Goal: Task Accomplishment & Management: Complete application form

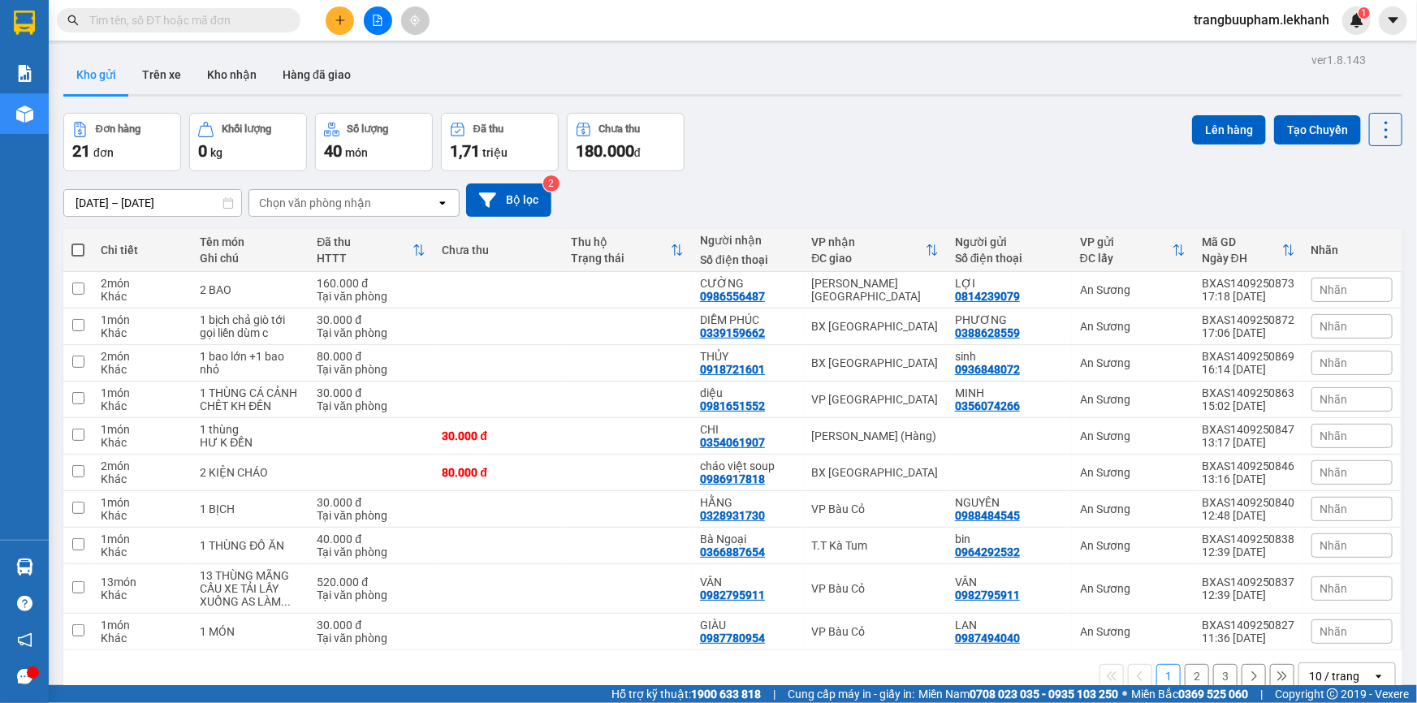
drag, startPoint x: 146, startPoint y: 182, endPoint x: 149, endPoint y: 199, distance: 17.2
click at [149, 185] on div "[DATE] – [DATE] Press the down arrow key to interact with the calendar and sele…" at bounding box center [732, 200] width 1339 height 58
click at [148, 201] on input "[DATE] – [DATE]" at bounding box center [152, 203] width 177 height 26
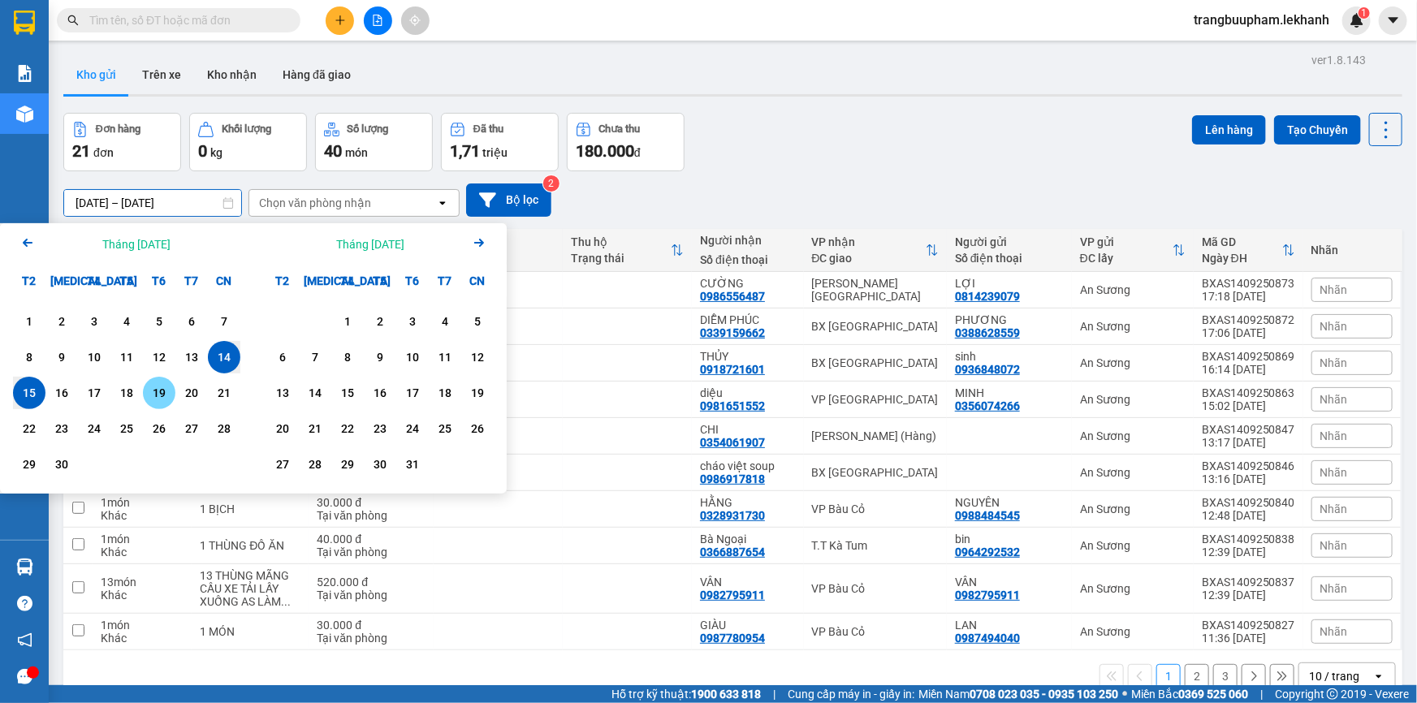
scroll to position [74, 0]
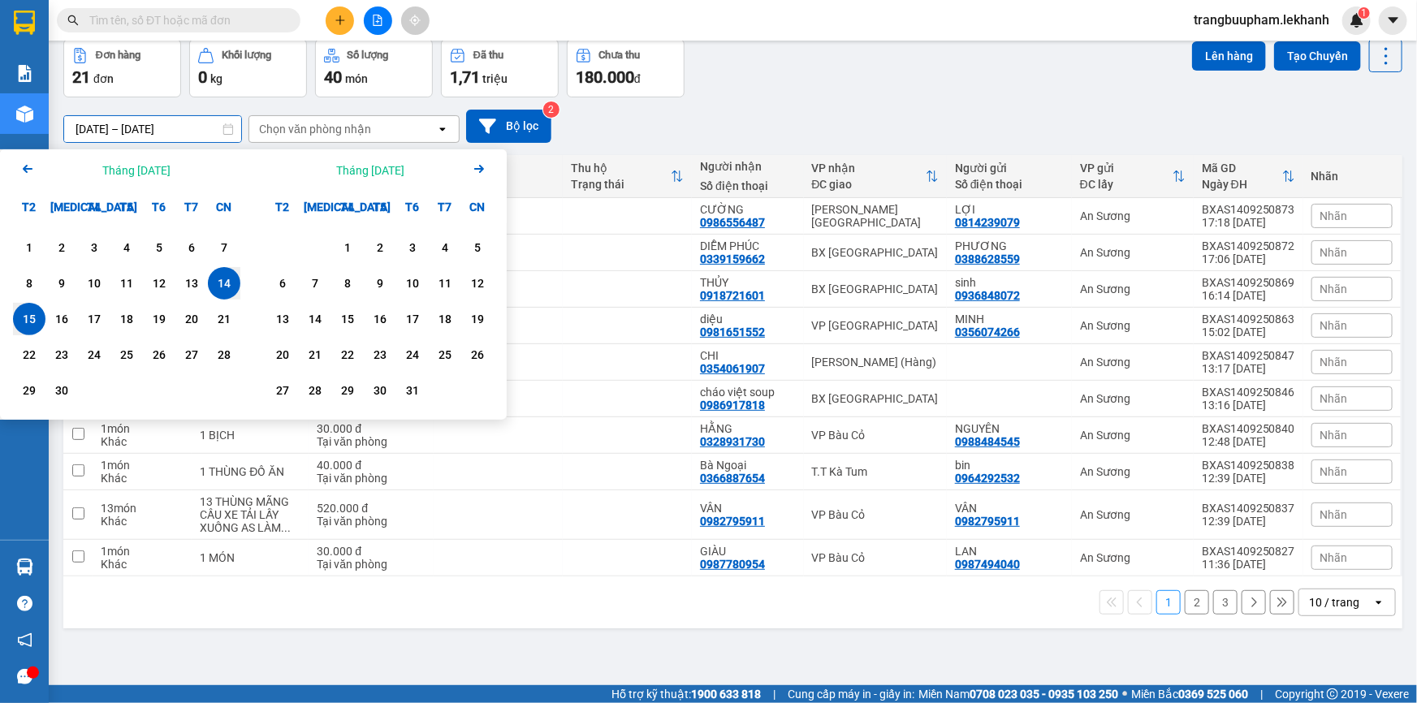
click at [30, 323] on div "15" at bounding box center [29, 318] width 23 height 19
click at [31, 323] on div "15" at bounding box center [29, 318] width 23 height 19
type input "[DATE] – [DATE]"
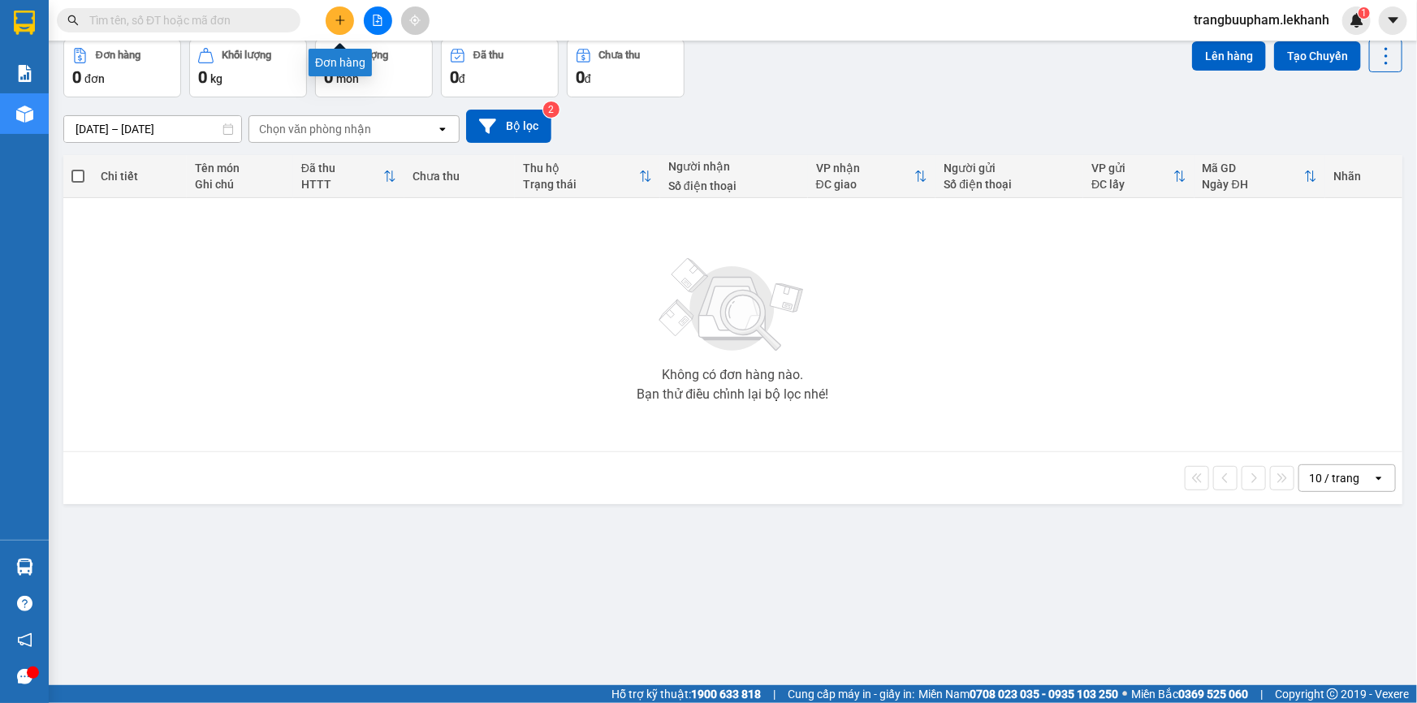
click at [332, 19] on button at bounding box center [340, 20] width 28 height 28
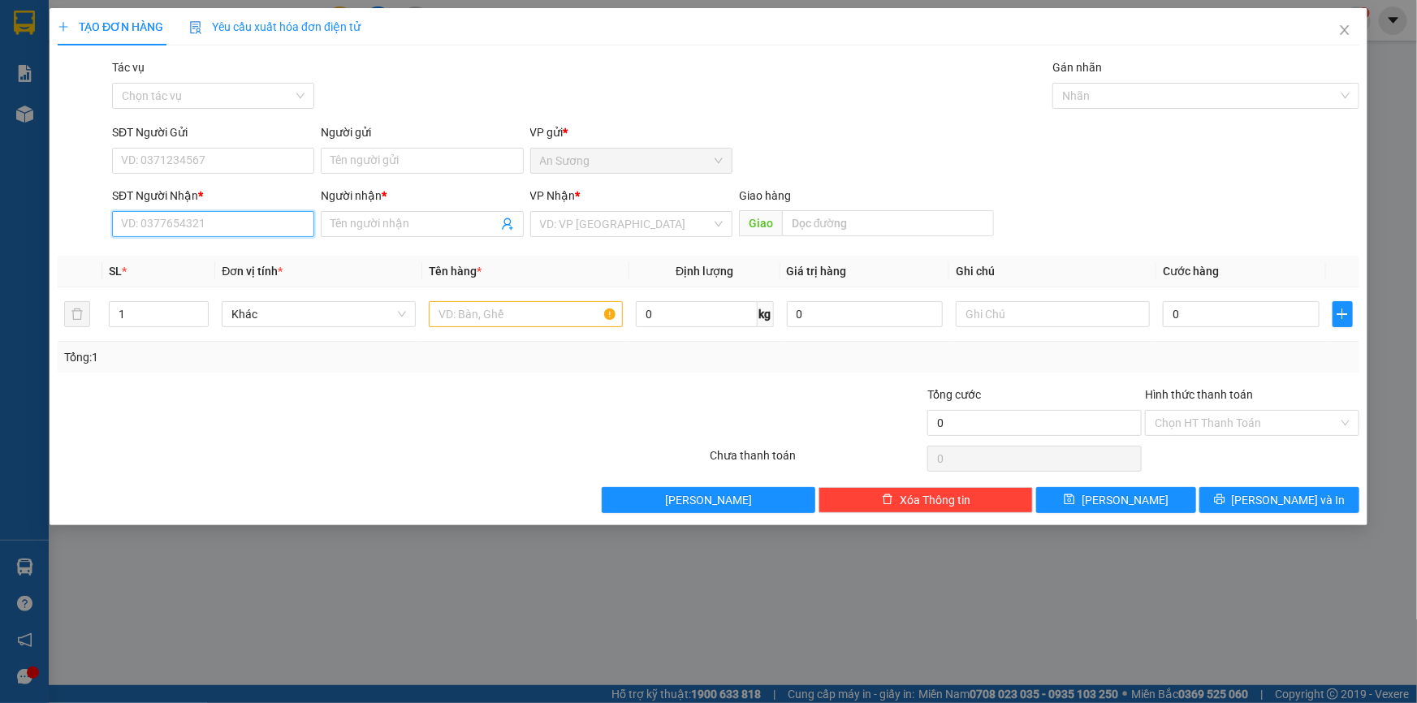
click at [179, 222] on input "SĐT Người Nhận *" at bounding box center [213, 224] width 202 height 26
click at [213, 166] on input "SĐT Người Gửi" at bounding box center [213, 161] width 202 height 26
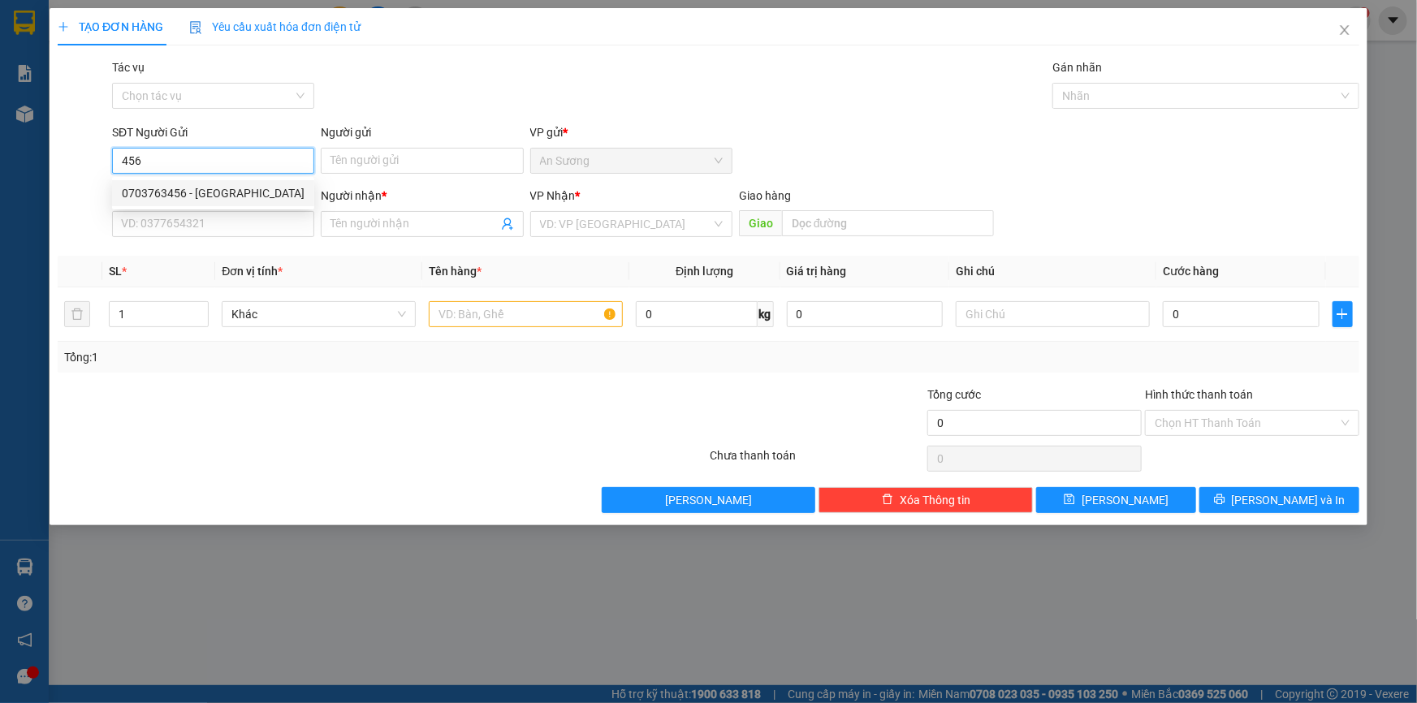
click at [253, 188] on div "0703763456 - [GEOGRAPHIC_DATA]" at bounding box center [213, 193] width 183 height 18
type input "0703763456"
type input "[PERSON_NAME]"
type input "0962748243"
type input "Bích Liên"
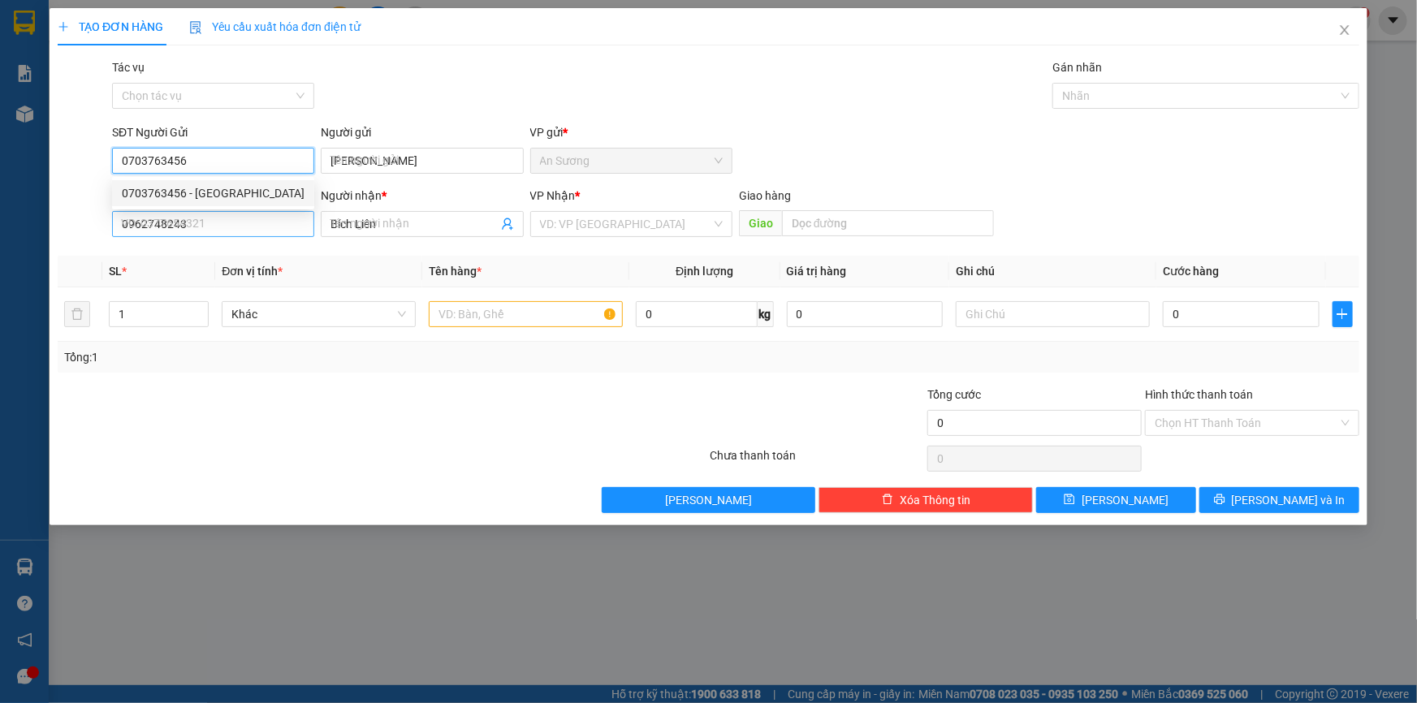
type input "130.000"
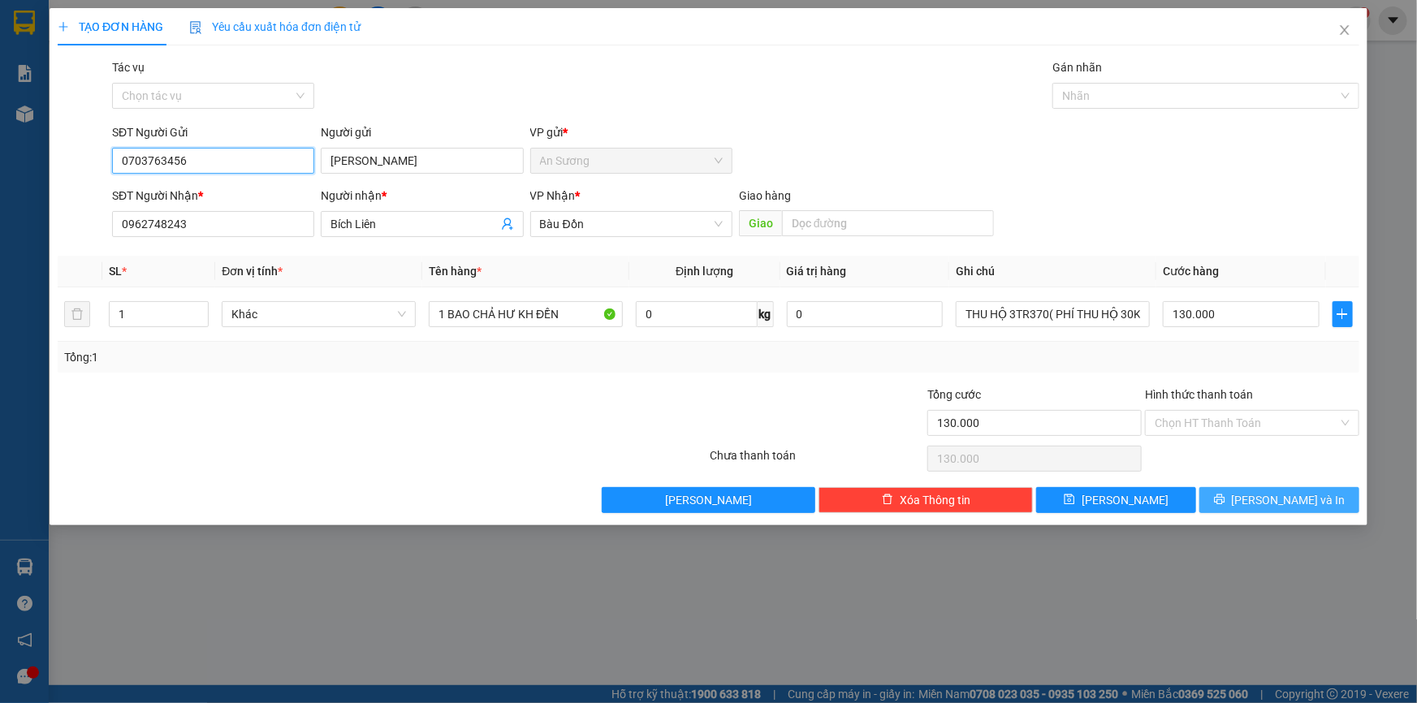
type input "0703763456"
click at [1280, 505] on span "[PERSON_NAME] và In" at bounding box center [1289, 500] width 114 height 18
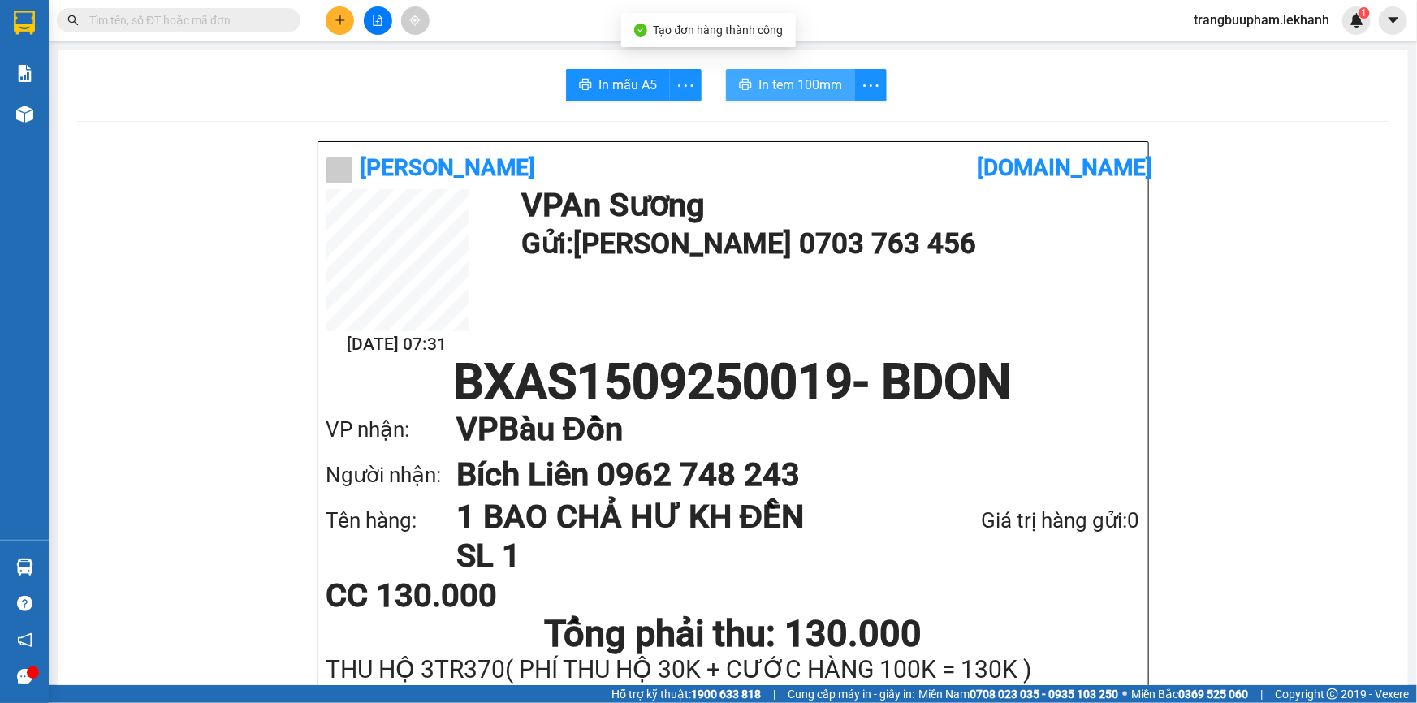
click at [793, 86] on span "In tem 100mm" at bounding box center [800, 85] width 84 height 20
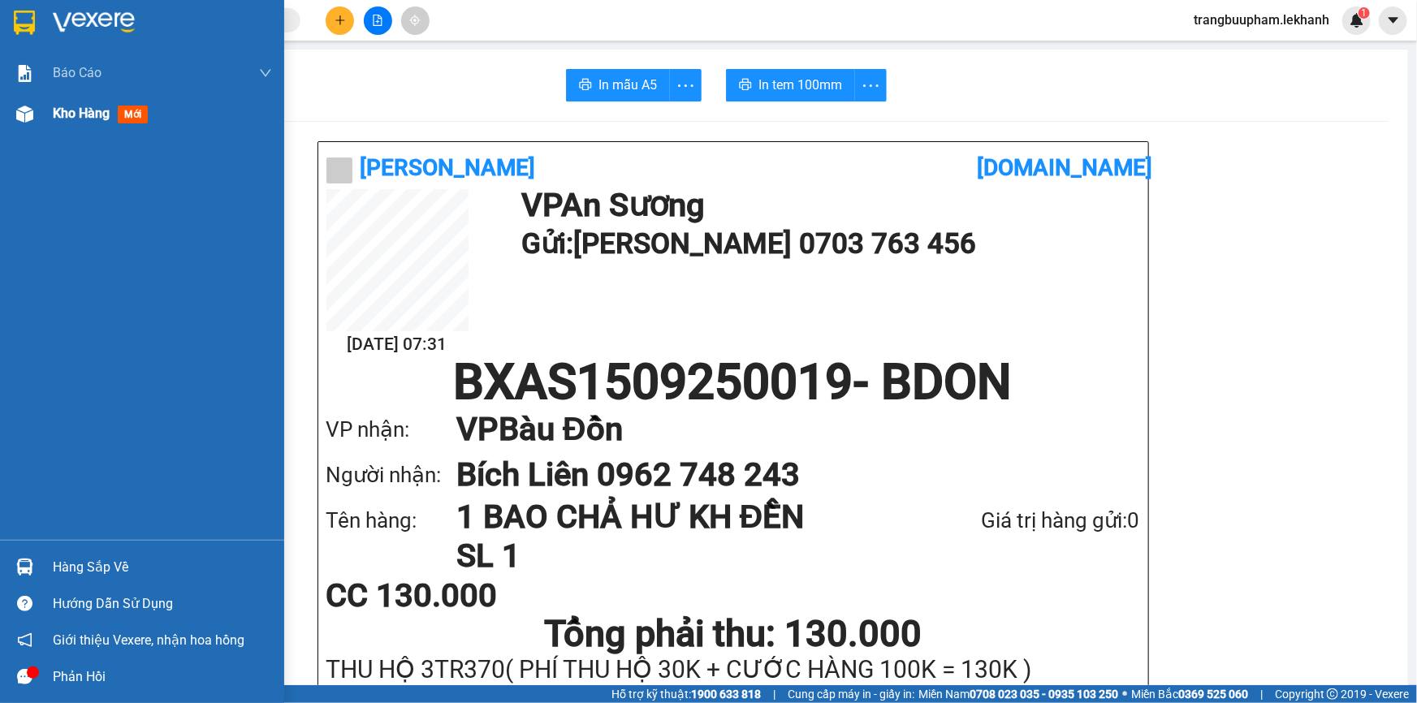
drag, startPoint x: 71, startPoint y: 120, endPoint x: 122, endPoint y: 118, distance: 51.2
click at [73, 120] on span "Kho hàng" at bounding box center [81, 113] width 57 height 15
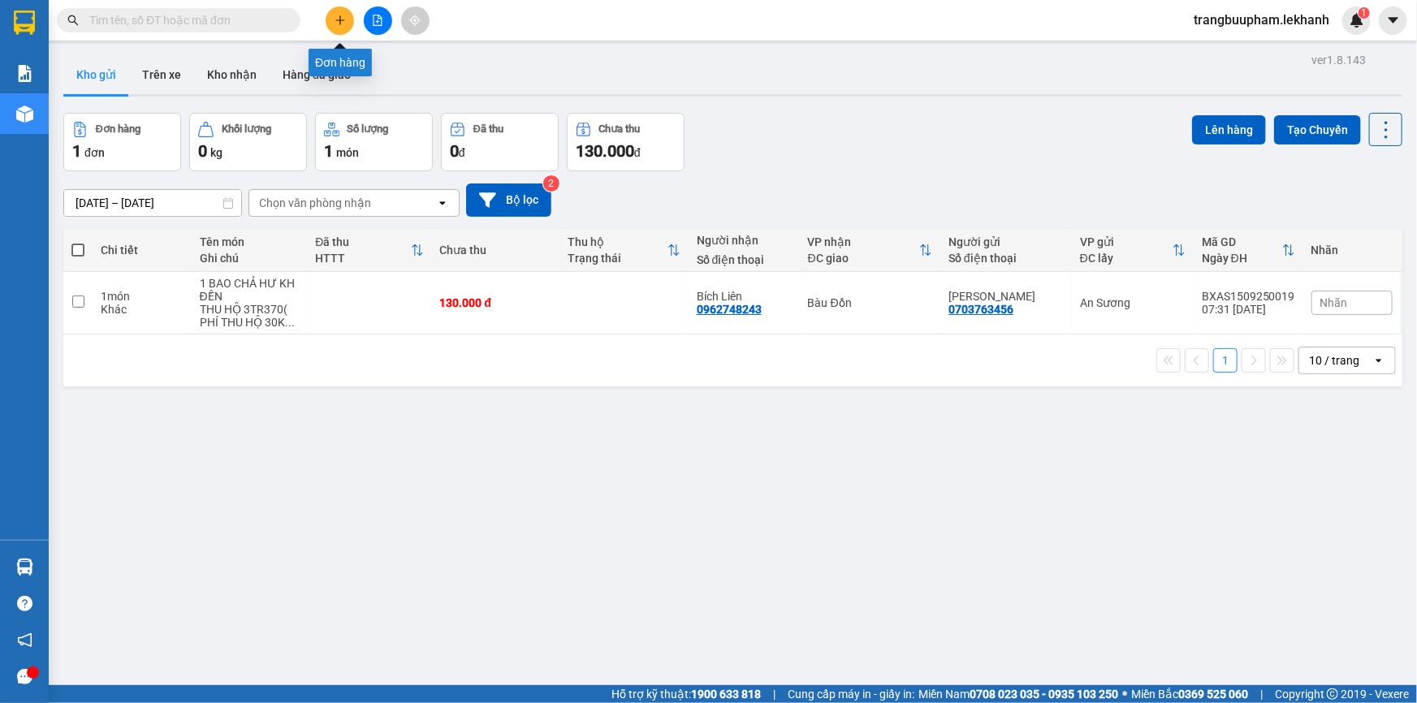
click at [330, 19] on button at bounding box center [340, 20] width 28 height 28
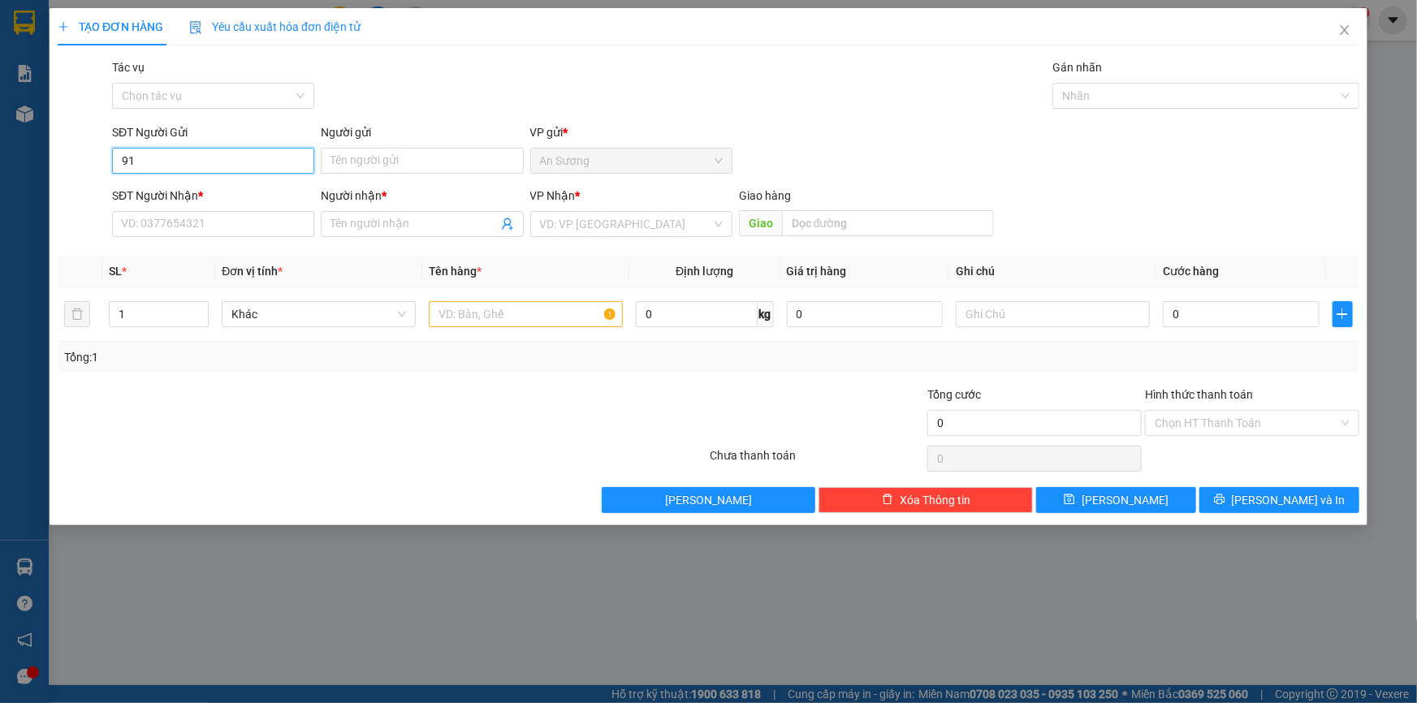
type input "919"
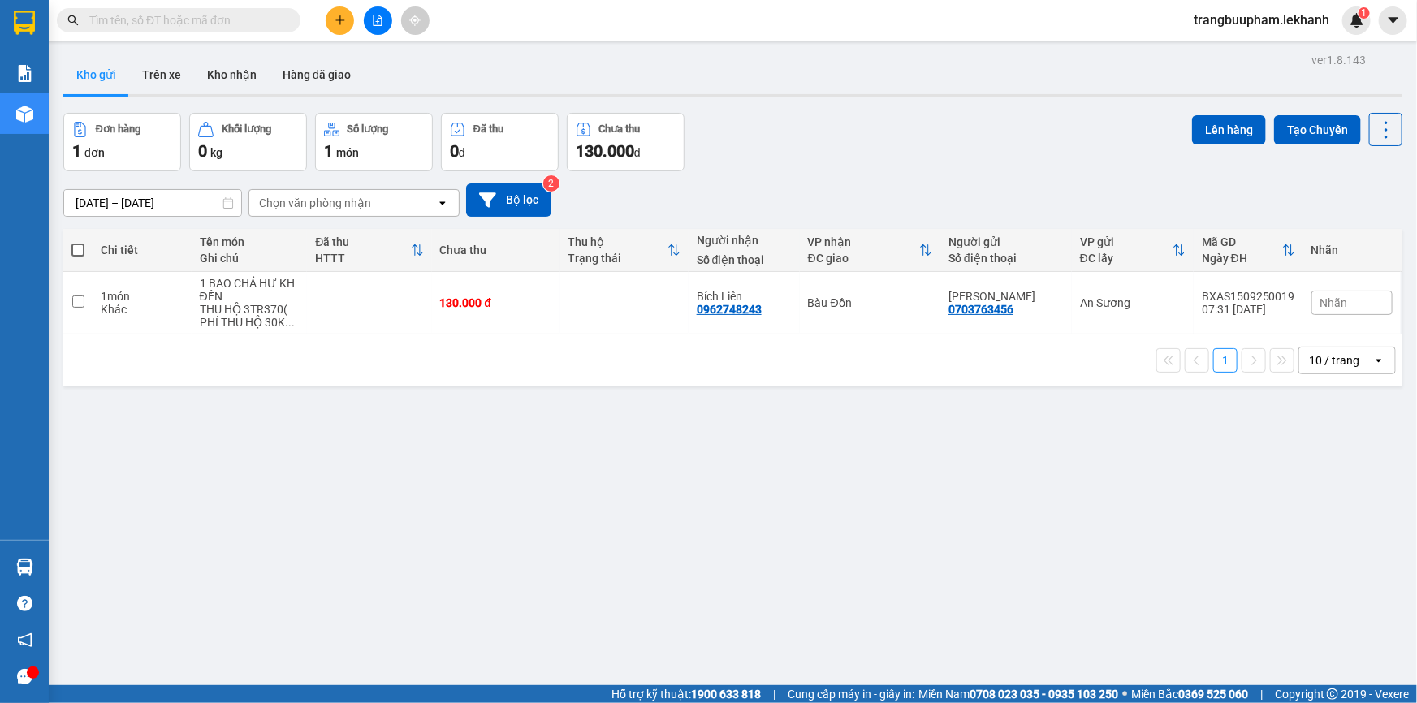
click at [347, 25] on button at bounding box center [340, 20] width 28 height 28
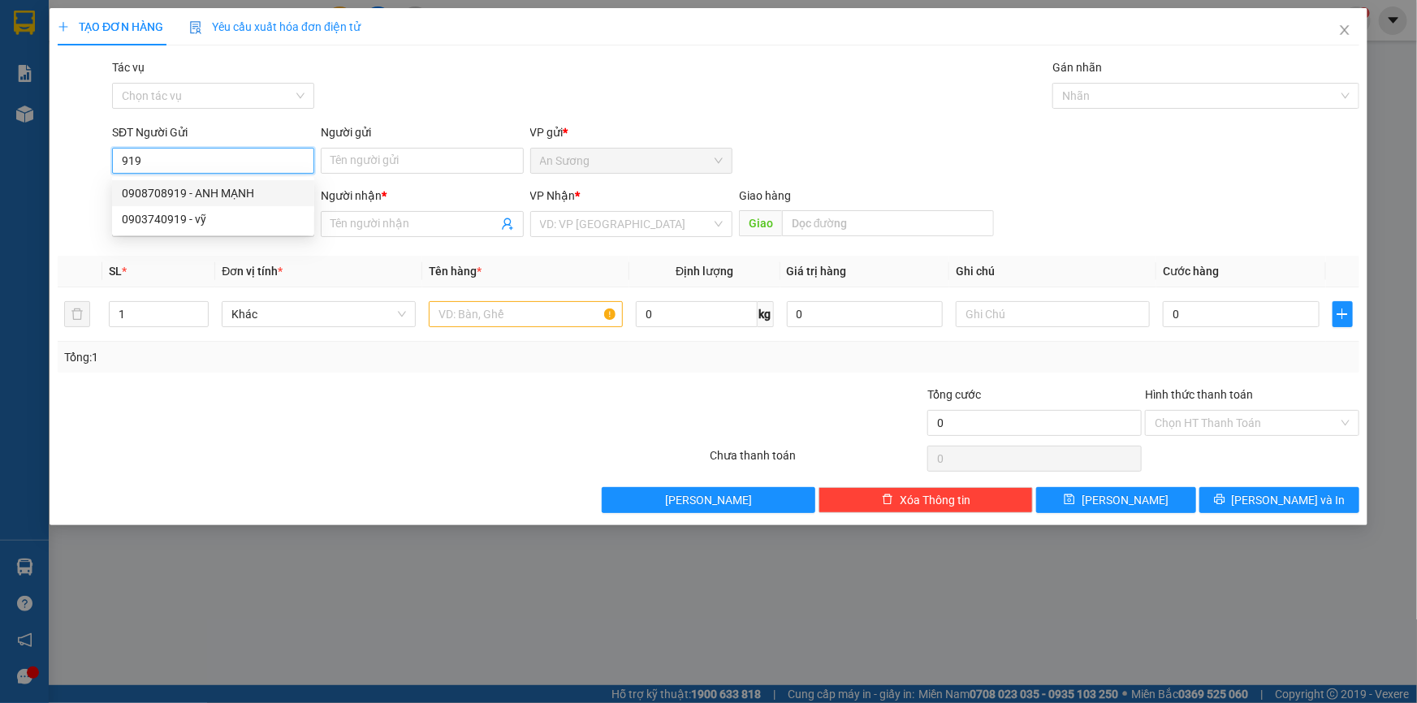
click at [221, 197] on div "0908708919 - ANH MẠNH" at bounding box center [213, 193] width 183 height 18
type input "0908708919"
type input "ANH MẠNH"
type input "0989313542"
type input "giang"
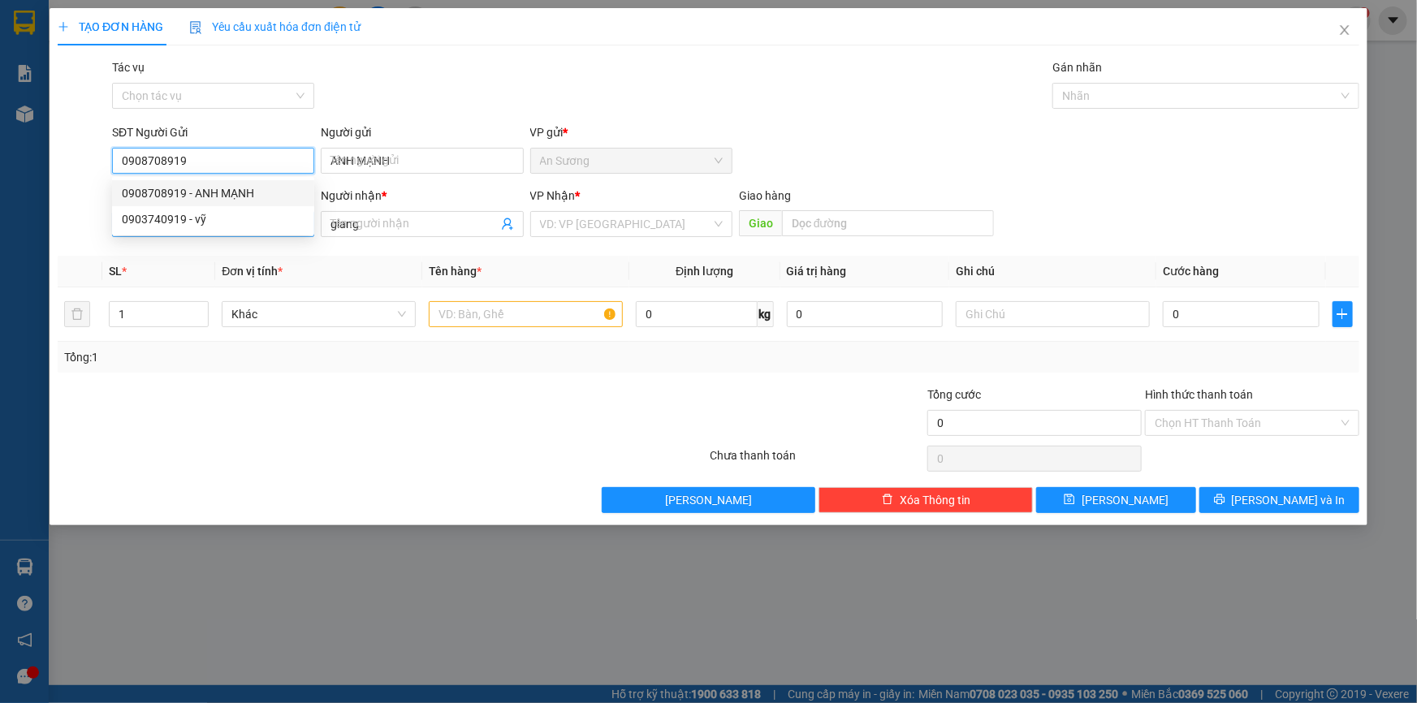
type input "30.000"
type input "0908708919"
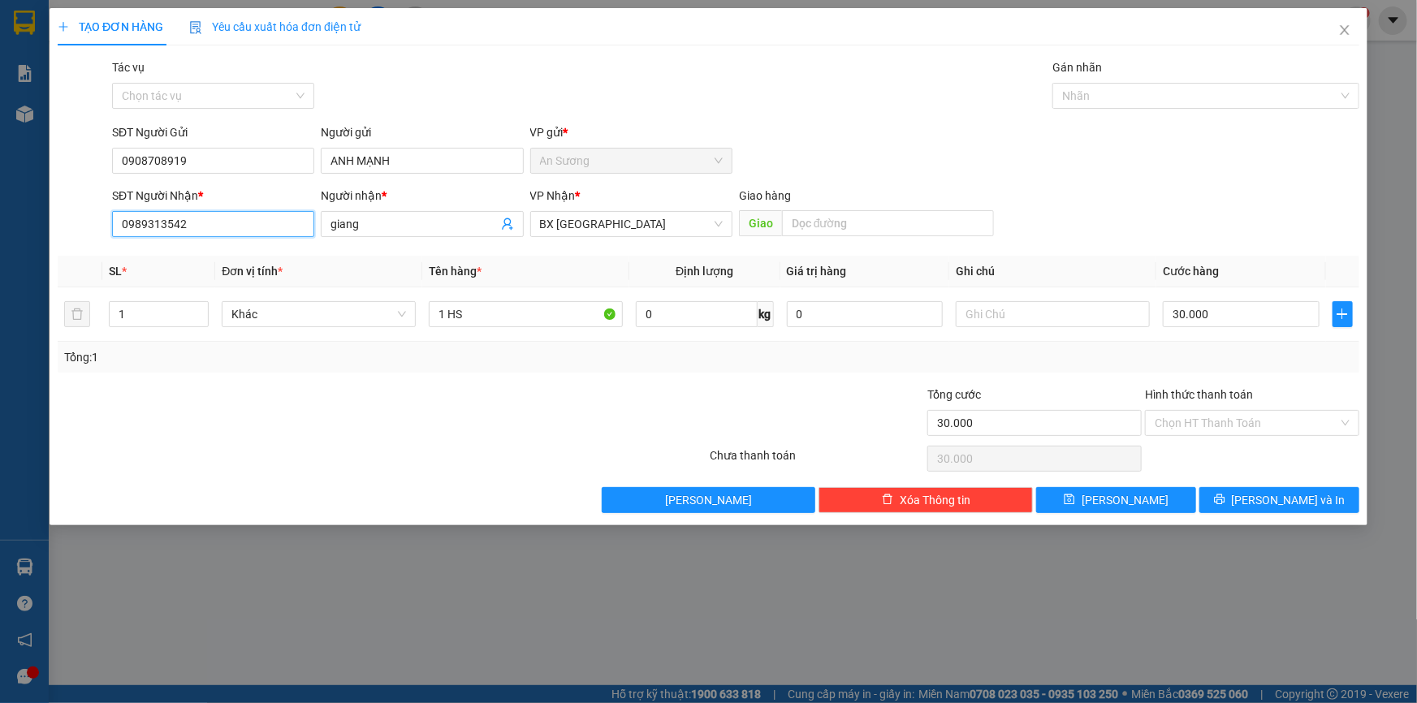
drag, startPoint x: 224, startPoint y: 226, endPoint x: 0, endPoint y: 178, distance: 229.2
click at [19, 218] on div "TẠO ĐƠN HÀNG Yêu cầu xuất hóa đơn điện tử Transit Pickup Surcharge Ids Transit …" at bounding box center [708, 351] width 1417 height 703
click at [222, 308] on div "0707386694 - Tình" at bounding box center [213, 309] width 183 height 18
type input "0707386694"
type input "Tình"
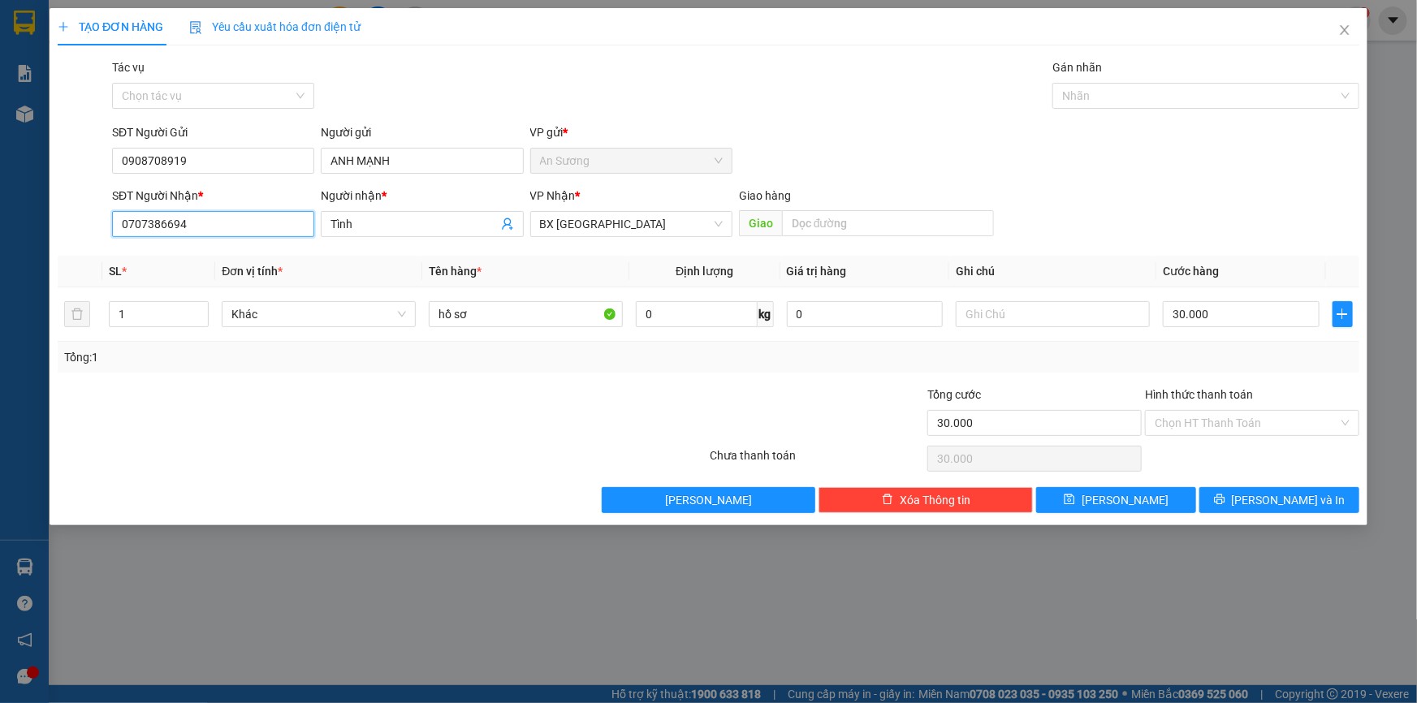
drag, startPoint x: 192, startPoint y: 222, endPoint x: 19, endPoint y: 203, distance: 174.0
click at [24, 205] on div "TẠO ĐƠN HÀNG Yêu cầu xuất hóa đơn điện tử Transit Pickup Surcharge Ids Transit …" at bounding box center [708, 351] width 1417 height 703
type input "0974528294"
click at [218, 251] on div "0974528294 - tình" at bounding box center [213, 257] width 183 height 18
type input "tình"
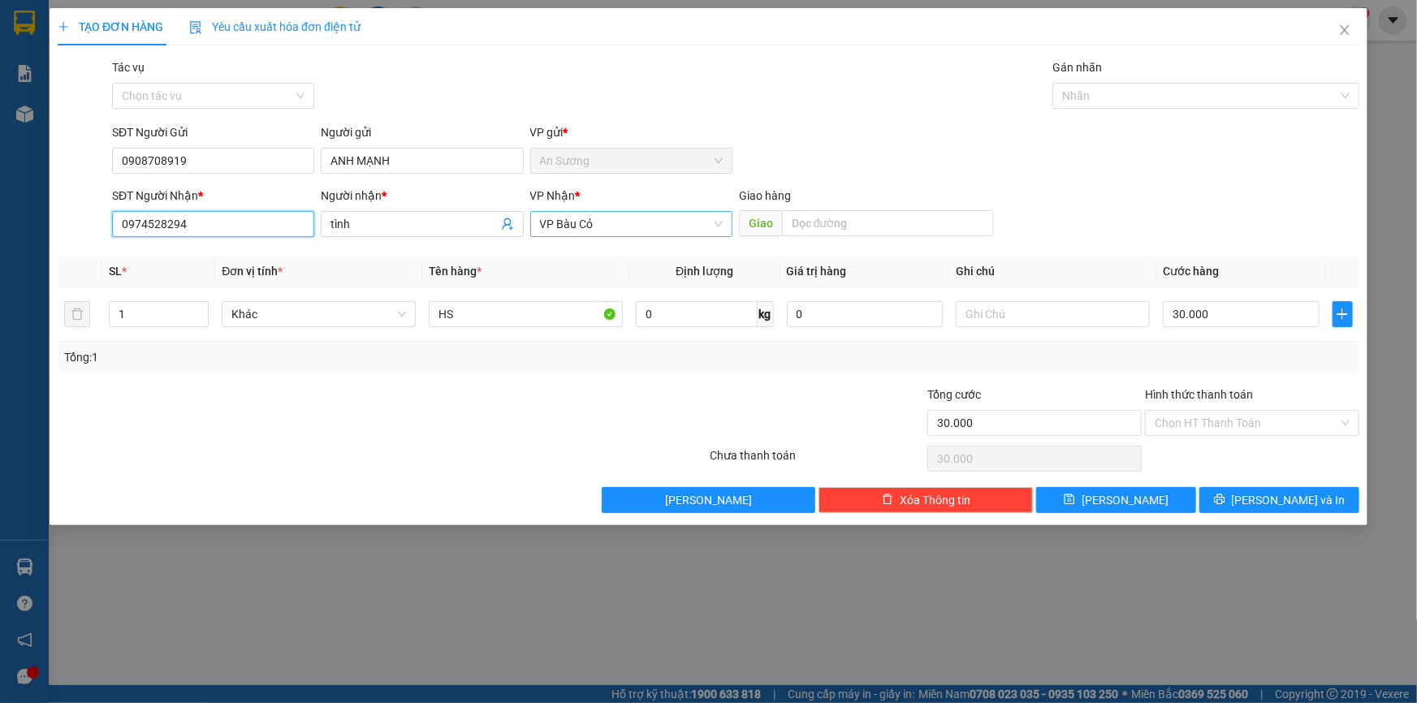
click at [621, 222] on span "VP Bàu Cỏ" at bounding box center [631, 224] width 183 height 24
type input "0974528294"
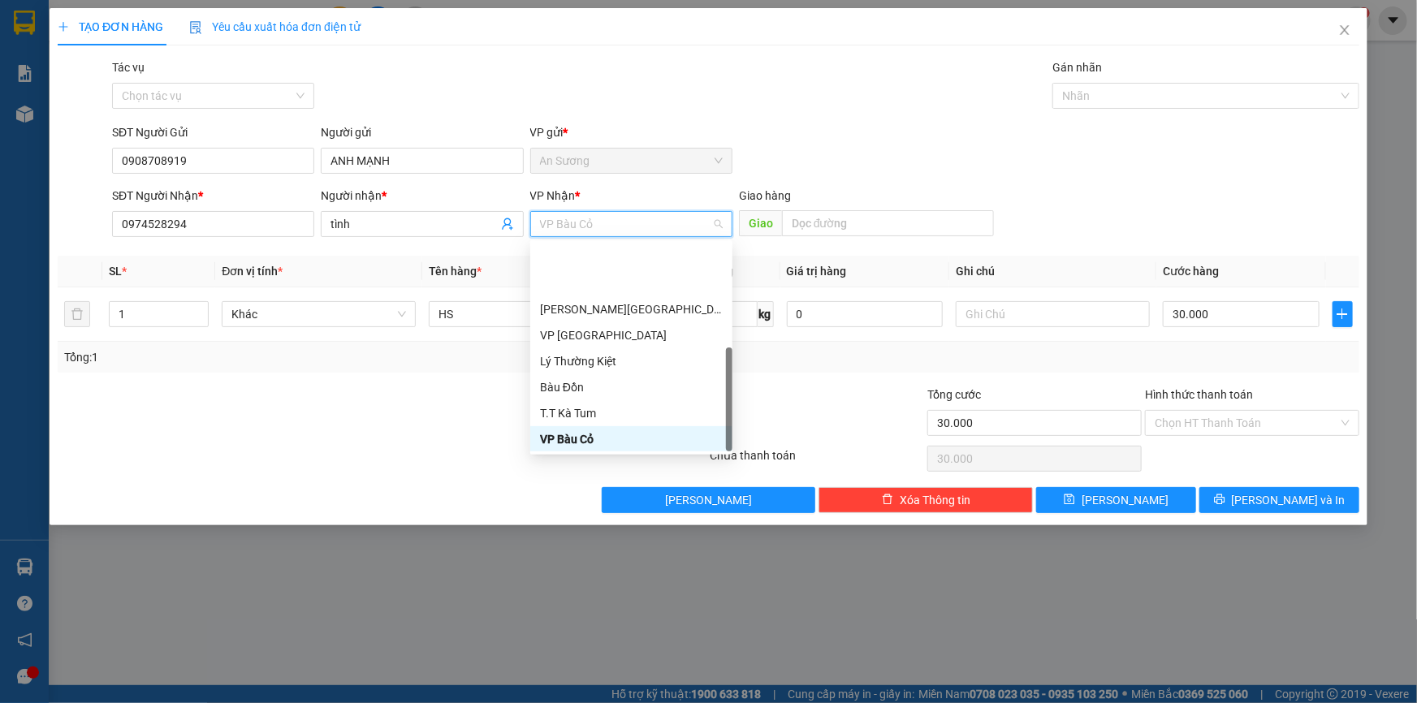
scroll to position [130, 0]
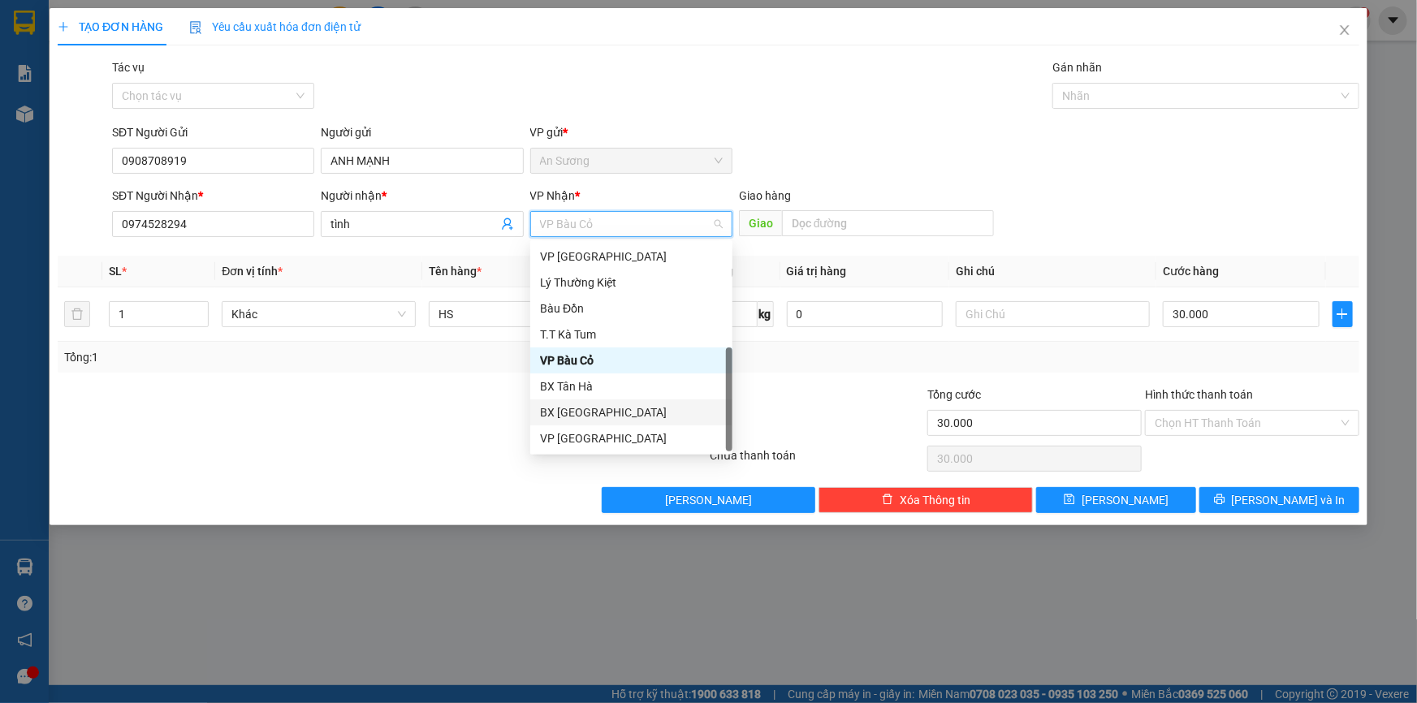
click at [603, 407] on div "BX [GEOGRAPHIC_DATA]" at bounding box center [631, 413] width 183 height 18
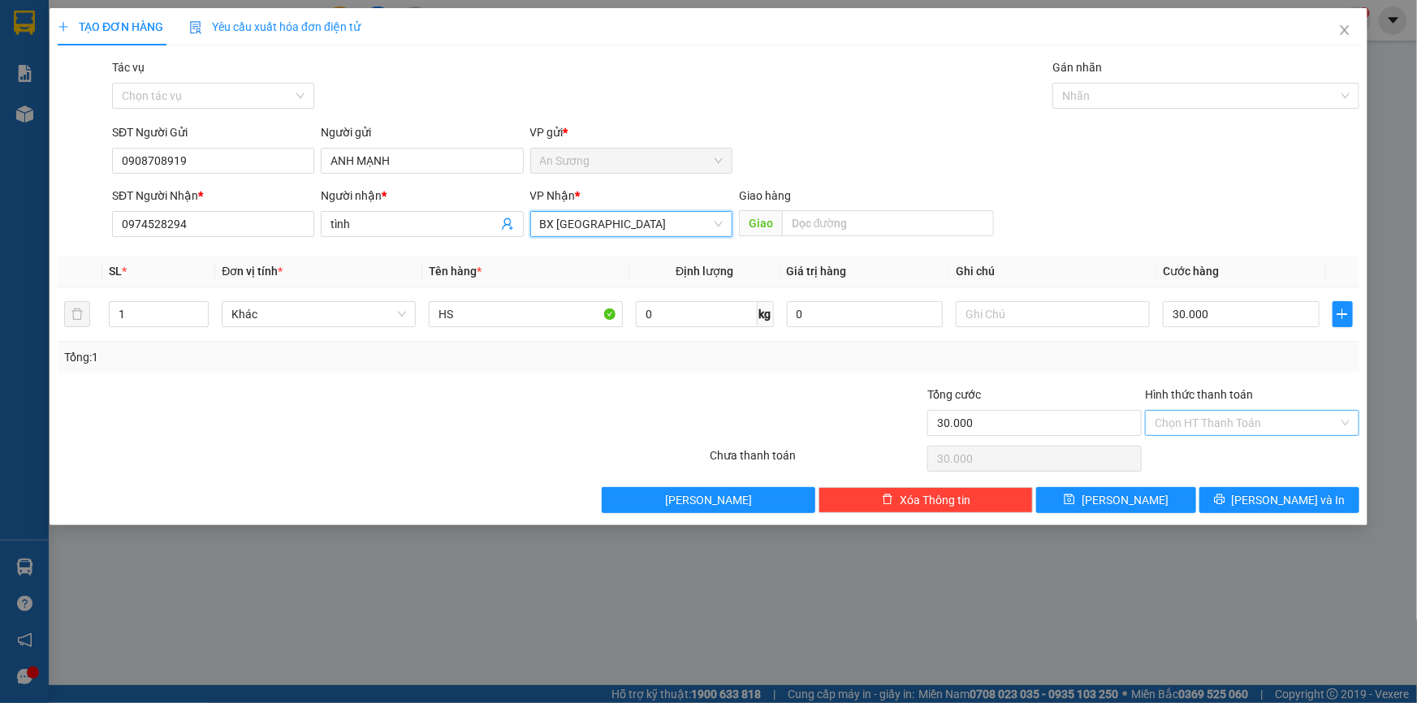
click at [1246, 422] on input "Hình thức thanh toán" at bounding box center [1246, 423] width 183 height 24
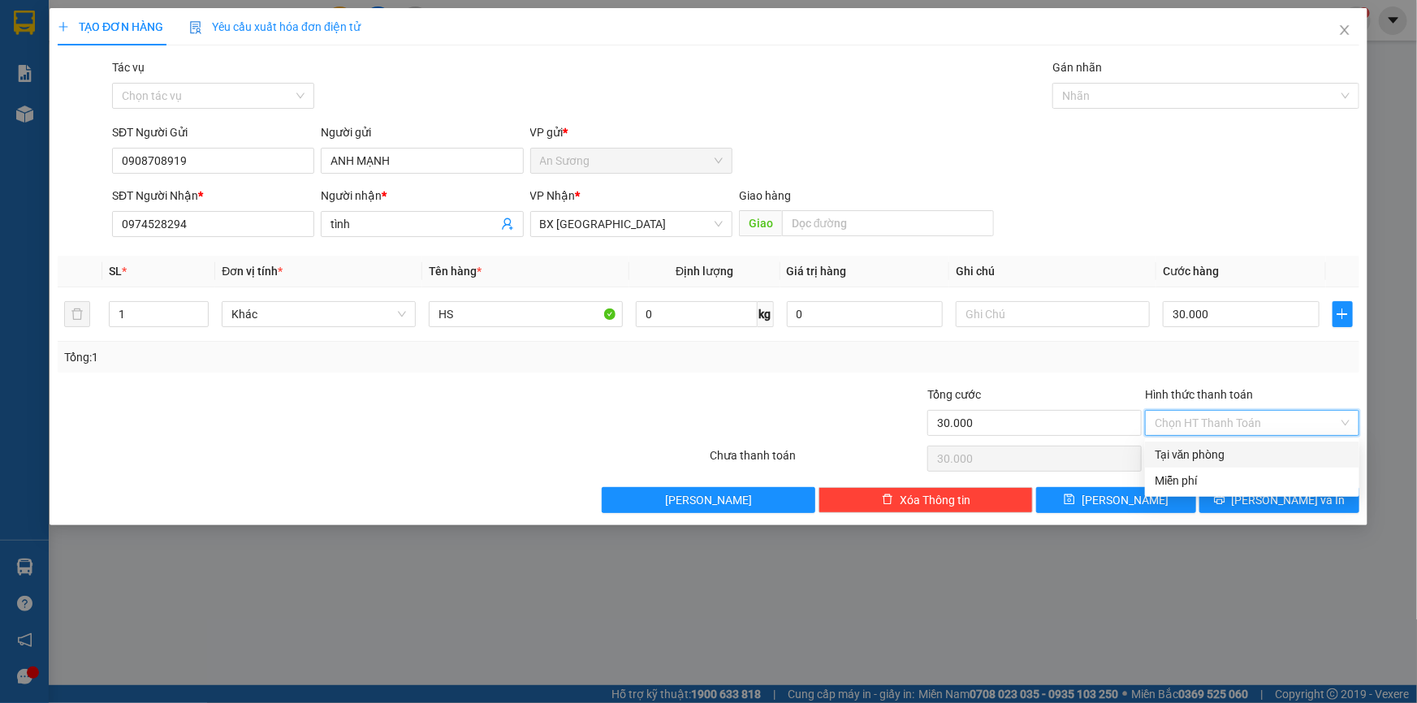
click at [1223, 465] on div "Tại văn phòng" at bounding box center [1252, 455] width 214 height 26
type input "0"
click at [1268, 500] on span "[PERSON_NAME] và In" at bounding box center [1289, 500] width 114 height 18
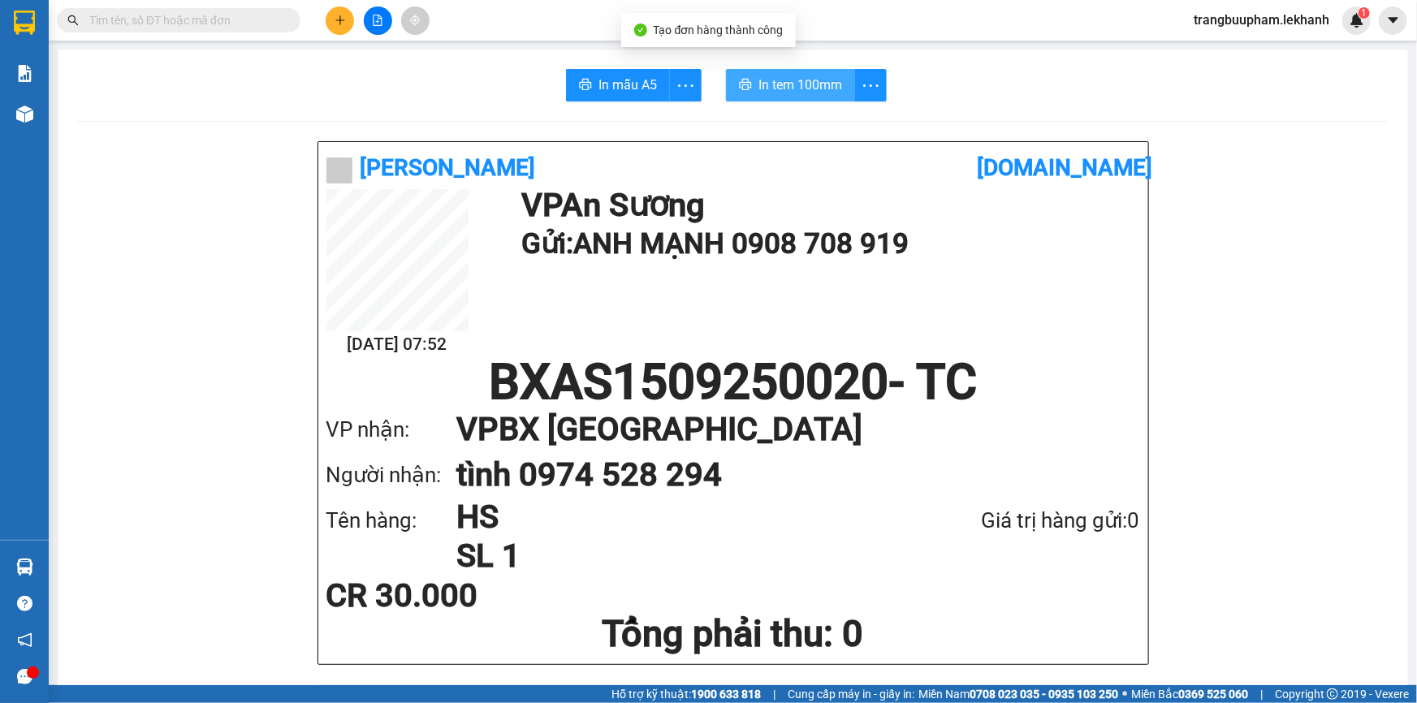
click at [781, 78] on span "In tem 100mm" at bounding box center [800, 85] width 84 height 20
click at [341, 24] on icon "plus" at bounding box center [340, 20] width 11 height 11
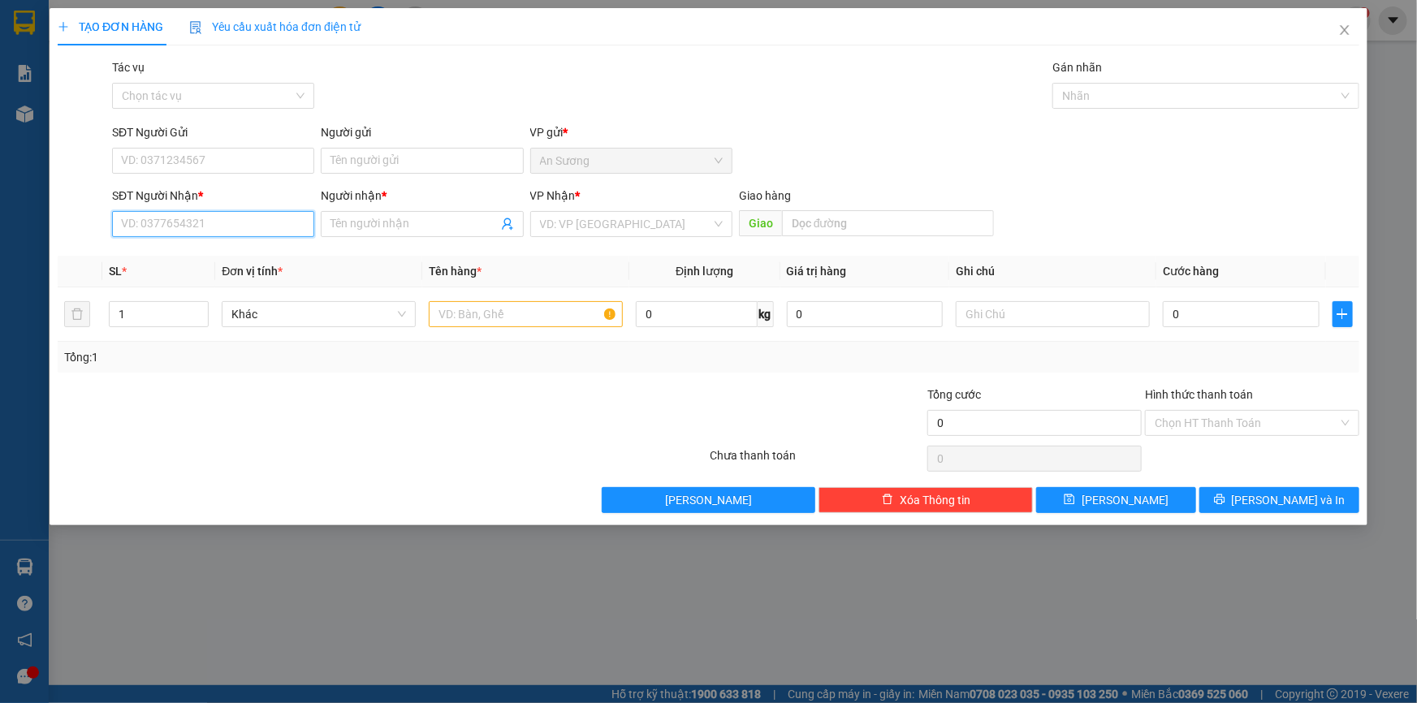
click at [220, 227] on input "SĐT Người Nhận *" at bounding box center [213, 224] width 202 height 26
click at [455, 219] on input "Người nhận *" at bounding box center [413, 224] width 166 height 18
click at [634, 224] on input "search" at bounding box center [625, 224] width 171 height 24
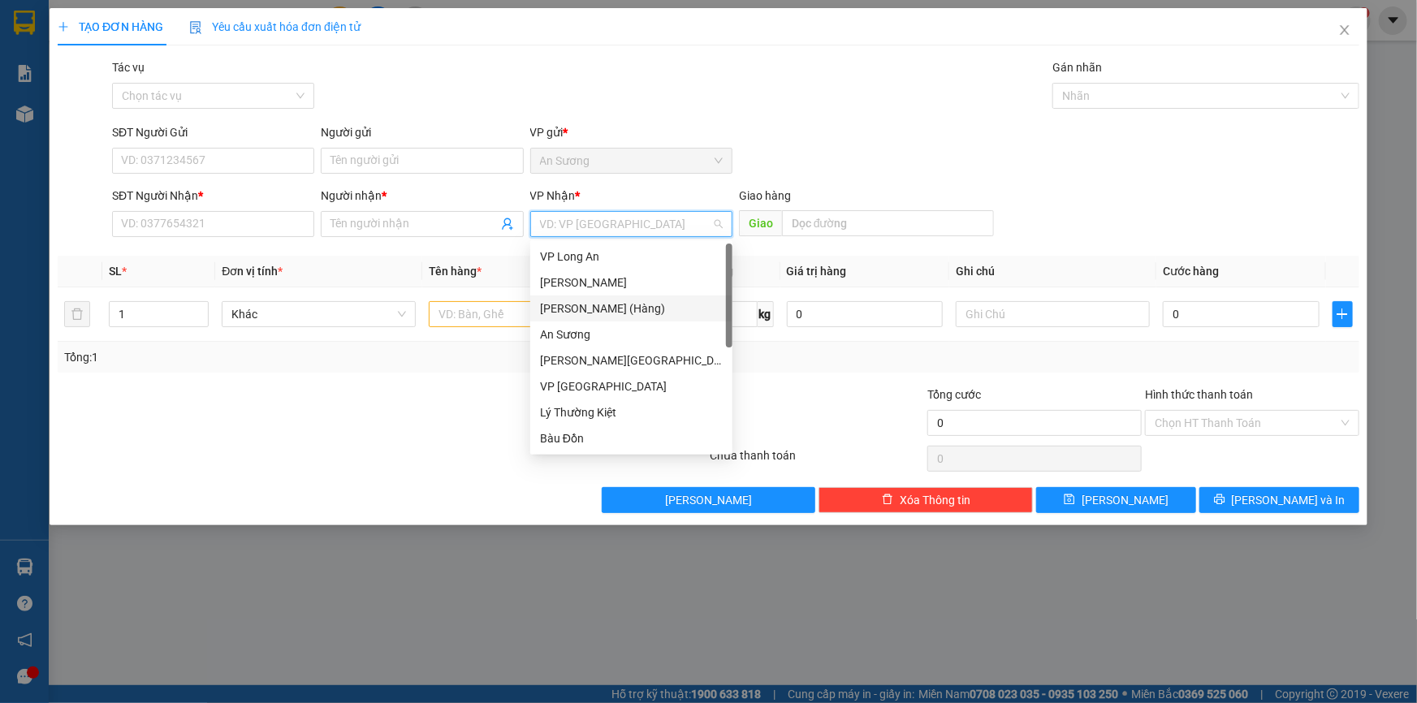
click at [629, 311] on div "[PERSON_NAME] (Hàng)" at bounding box center [631, 309] width 183 height 18
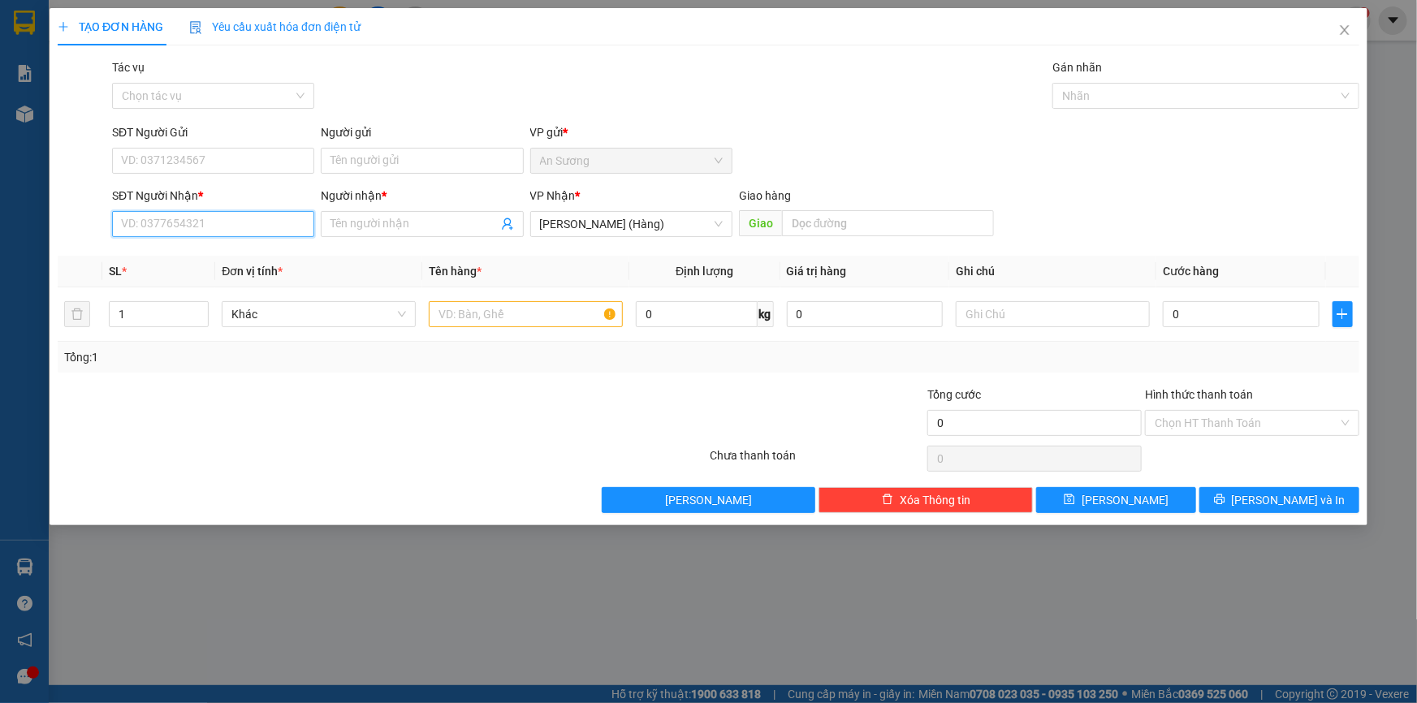
click at [242, 231] on input "SĐT Người Nhận *" at bounding box center [213, 224] width 202 height 26
type input "0908524559"
click at [369, 228] on input "Người nhận *" at bounding box center [413, 224] width 166 height 18
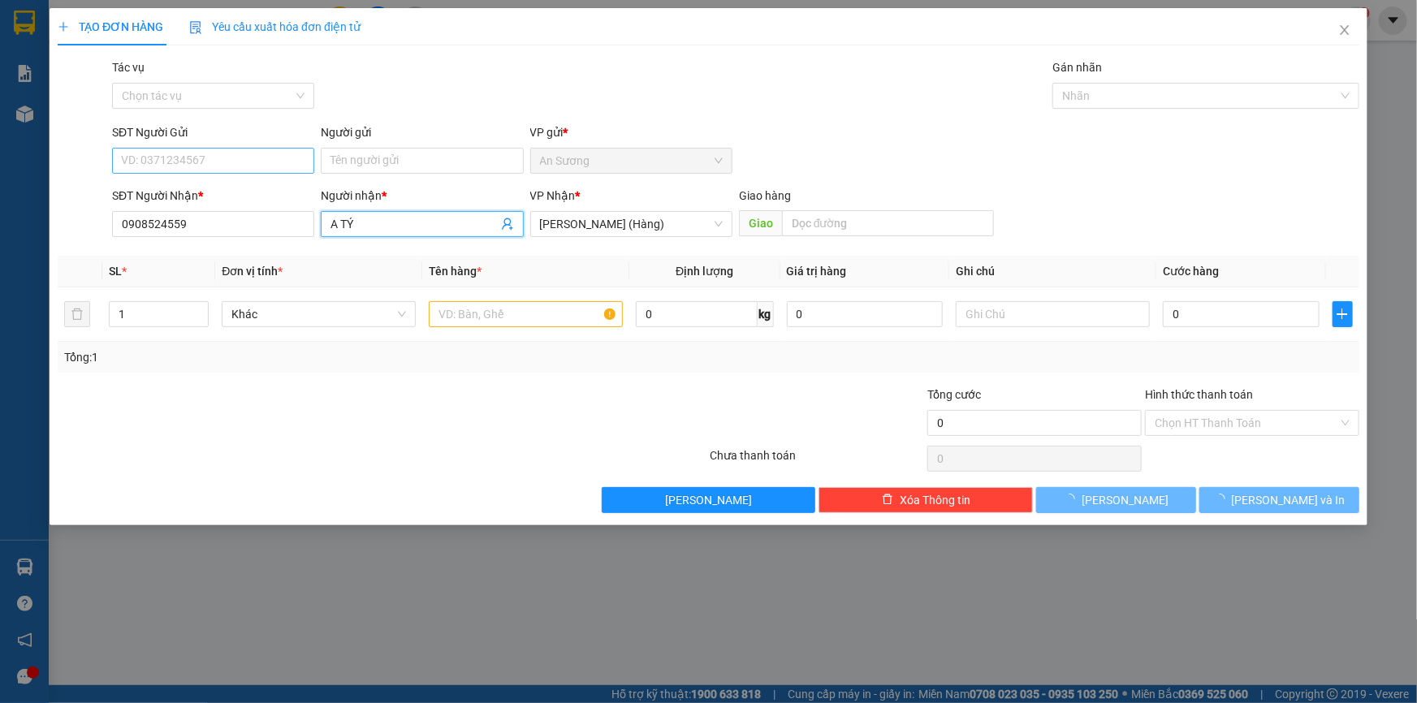
type input "A TÝ"
click at [196, 163] on input "SĐT Người Gửi" at bounding box center [213, 161] width 202 height 26
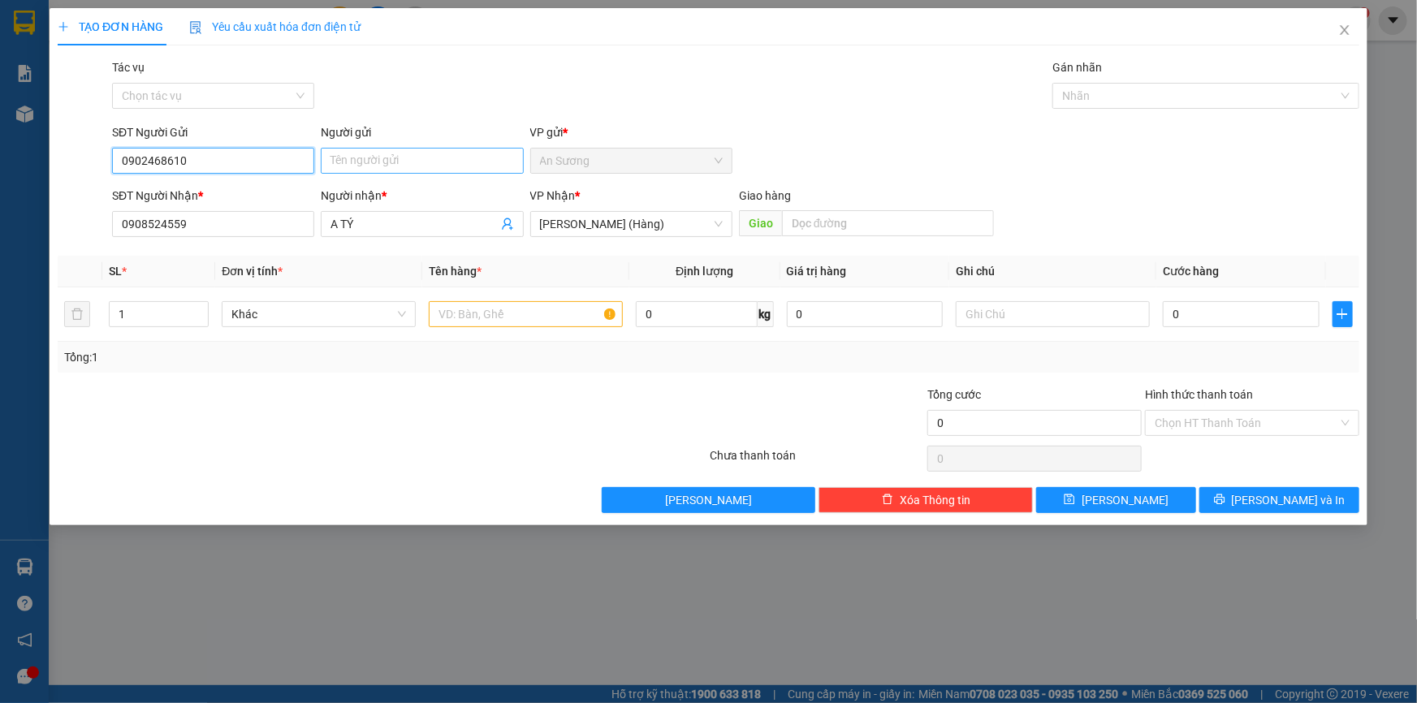
type input "0902468610"
click at [362, 157] on input "Người gửi" at bounding box center [422, 161] width 202 height 26
type input "A"
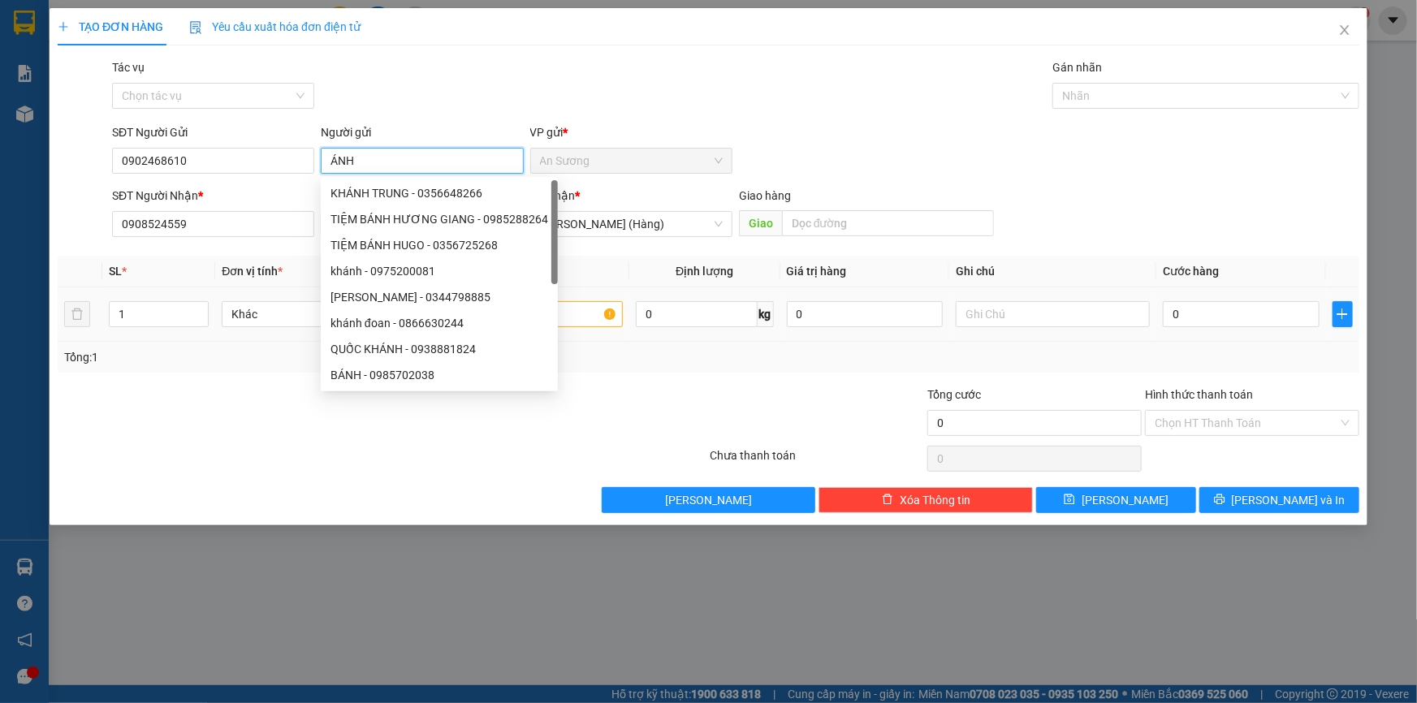
type input "ÁNH"
click at [577, 325] on input "text" at bounding box center [526, 314] width 194 height 26
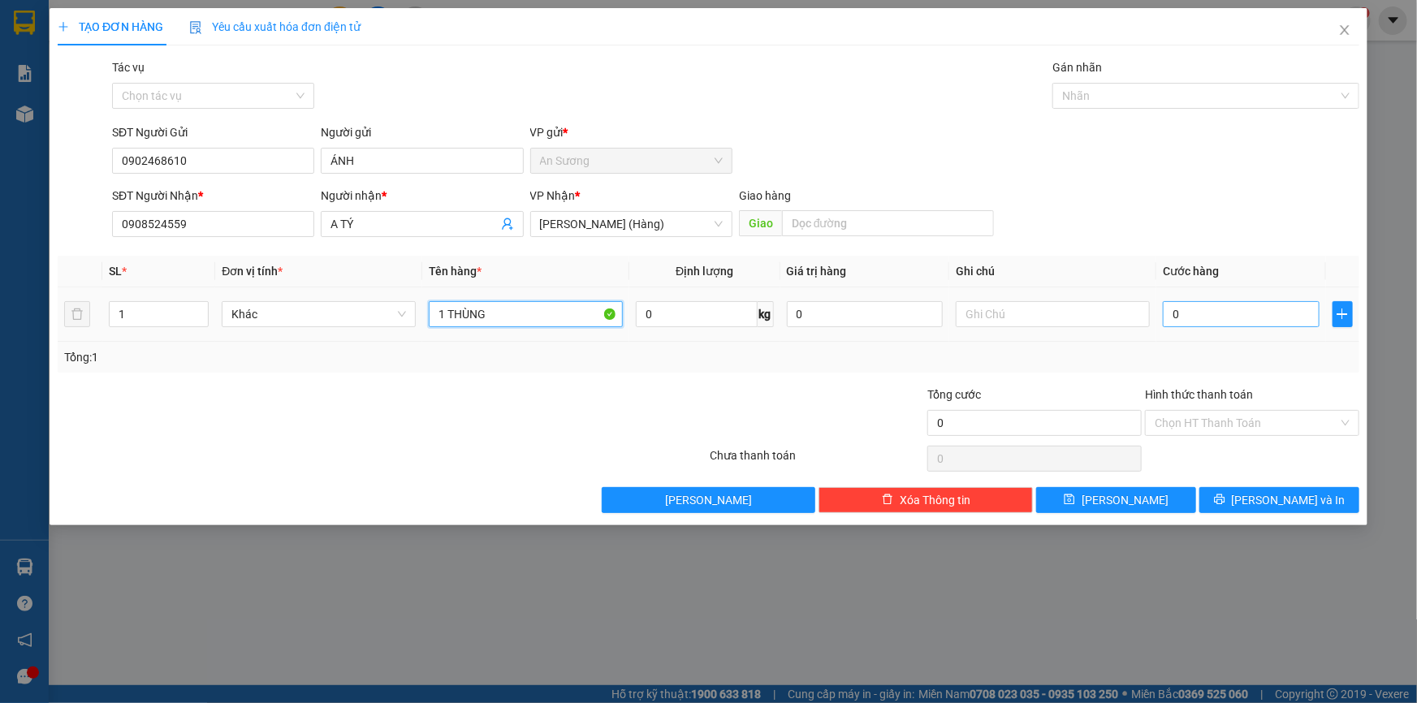
type input "1 THÙNG"
click at [1251, 318] on input "0" at bounding box center [1241, 314] width 157 height 26
type input "3"
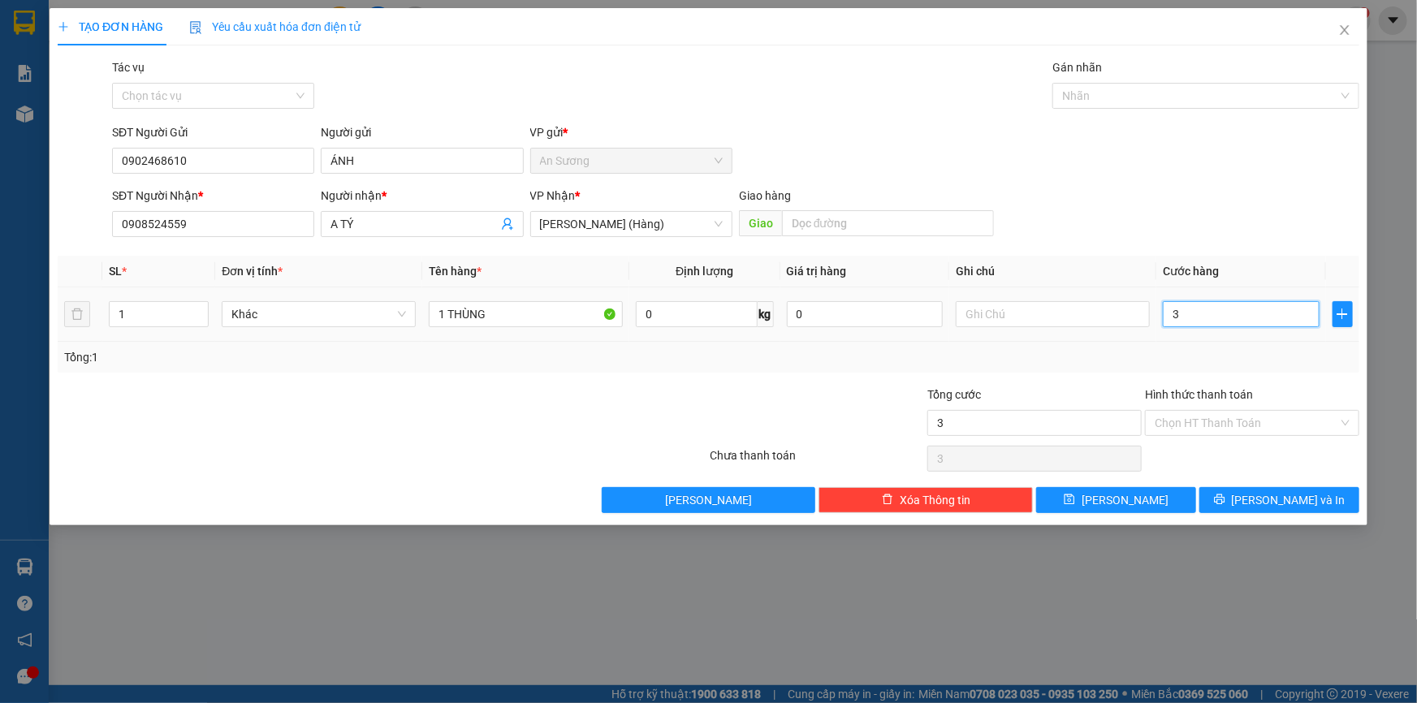
type input "30"
type input "30.000"
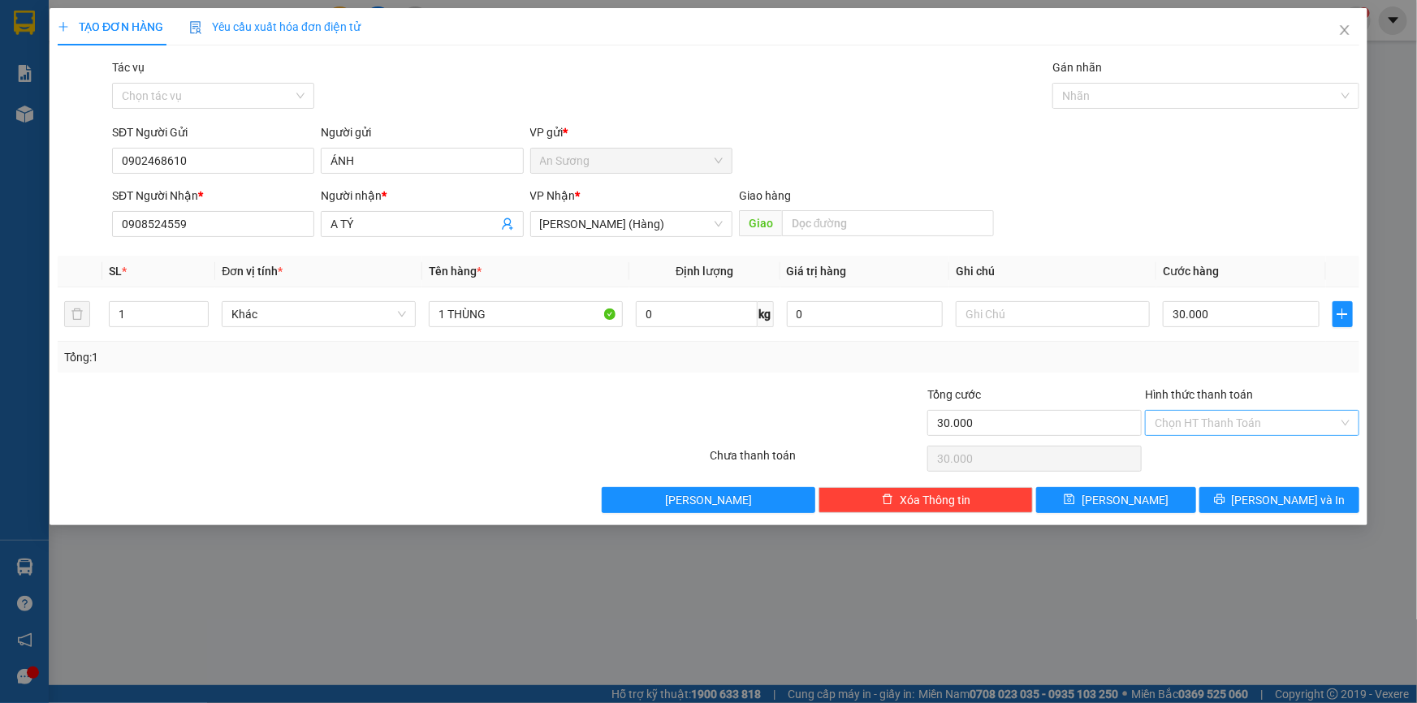
click at [1228, 425] on input "Hình thức thanh toán" at bounding box center [1246, 423] width 183 height 24
click at [1210, 461] on div "Tại văn phòng" at bounding box center [1252, 455] width 195 height 18
type input "0"
click at [1291, 504] on span "[PERSON_NAME] và In" at bounding box center [1289, 500] width 114 height 18
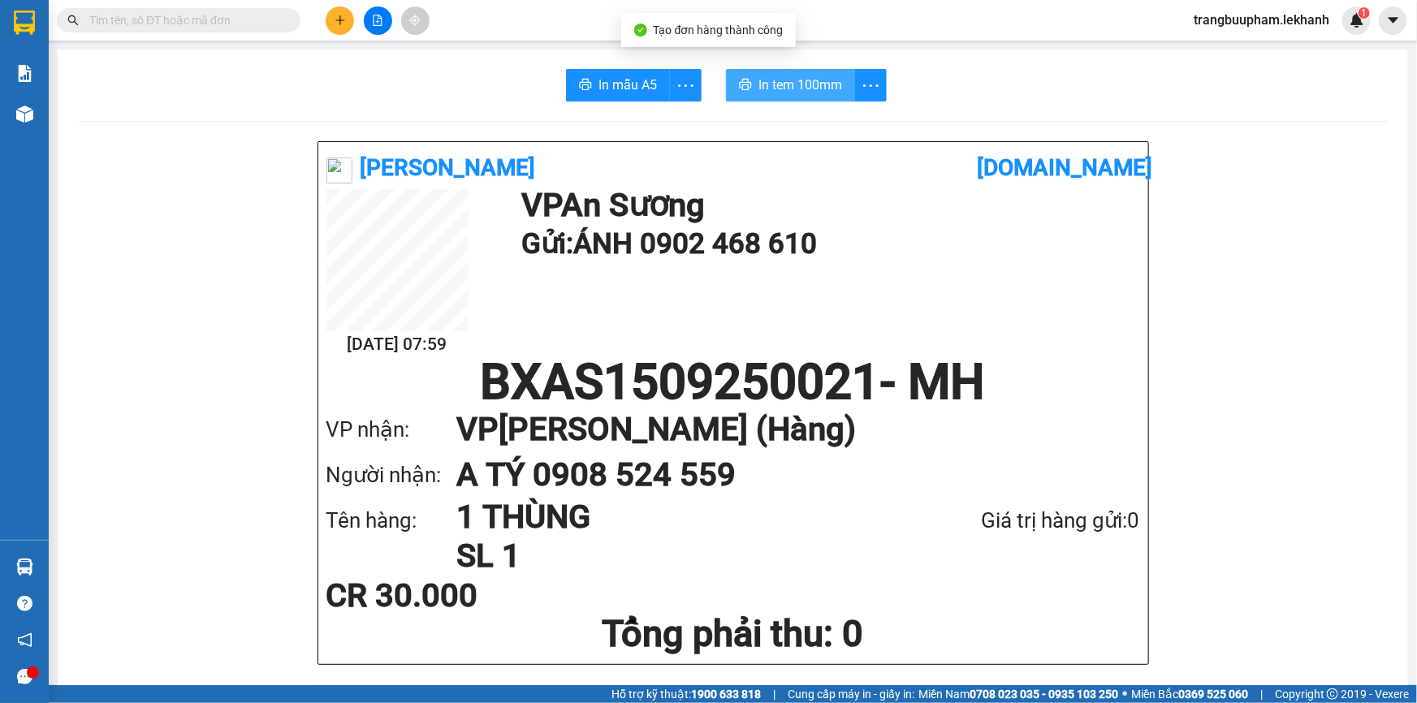
click at [780, 82] on span "In tem 100mm" at bounding box center [800, 85] width 84 height 20
click at [339, 17] on icon "plus" at bounding box center [339, 19] width 1 height 9
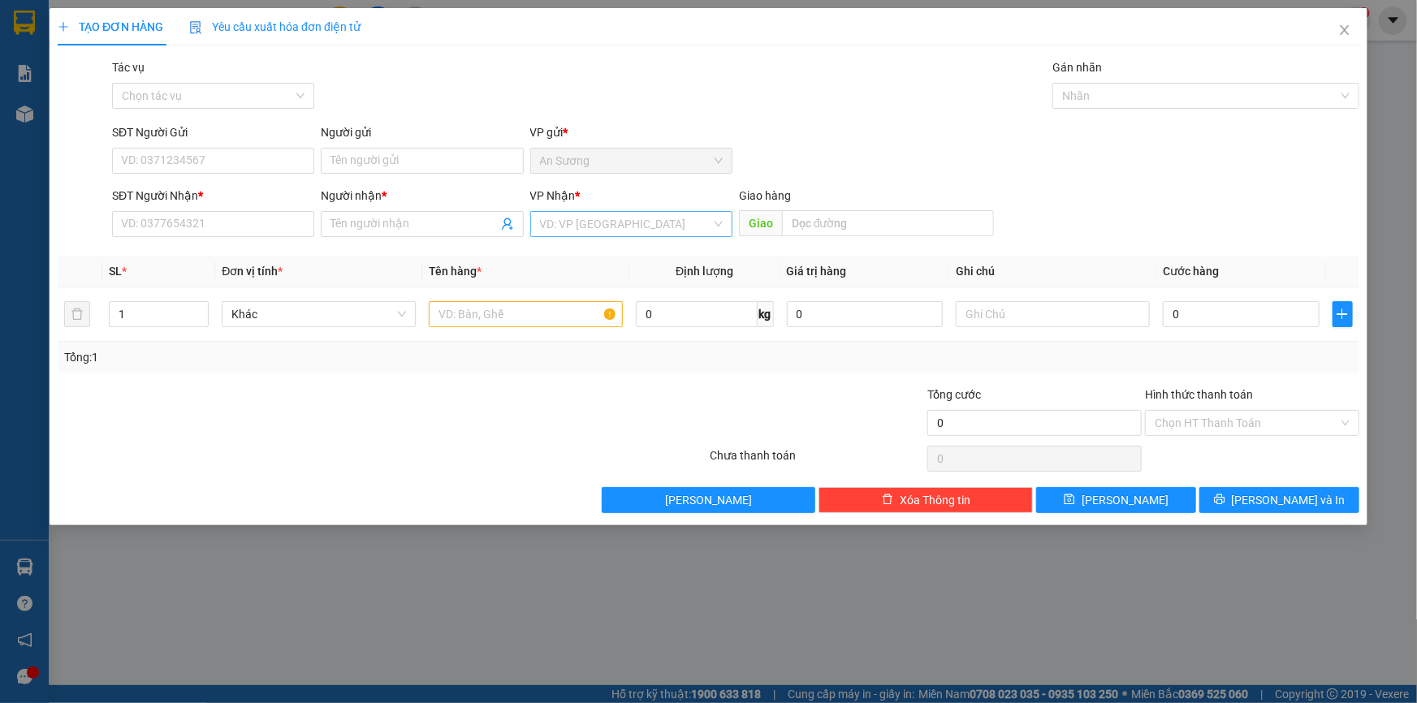
click at [598, 221] on input "search" at bounding box center [625, 224] width 171 height 24
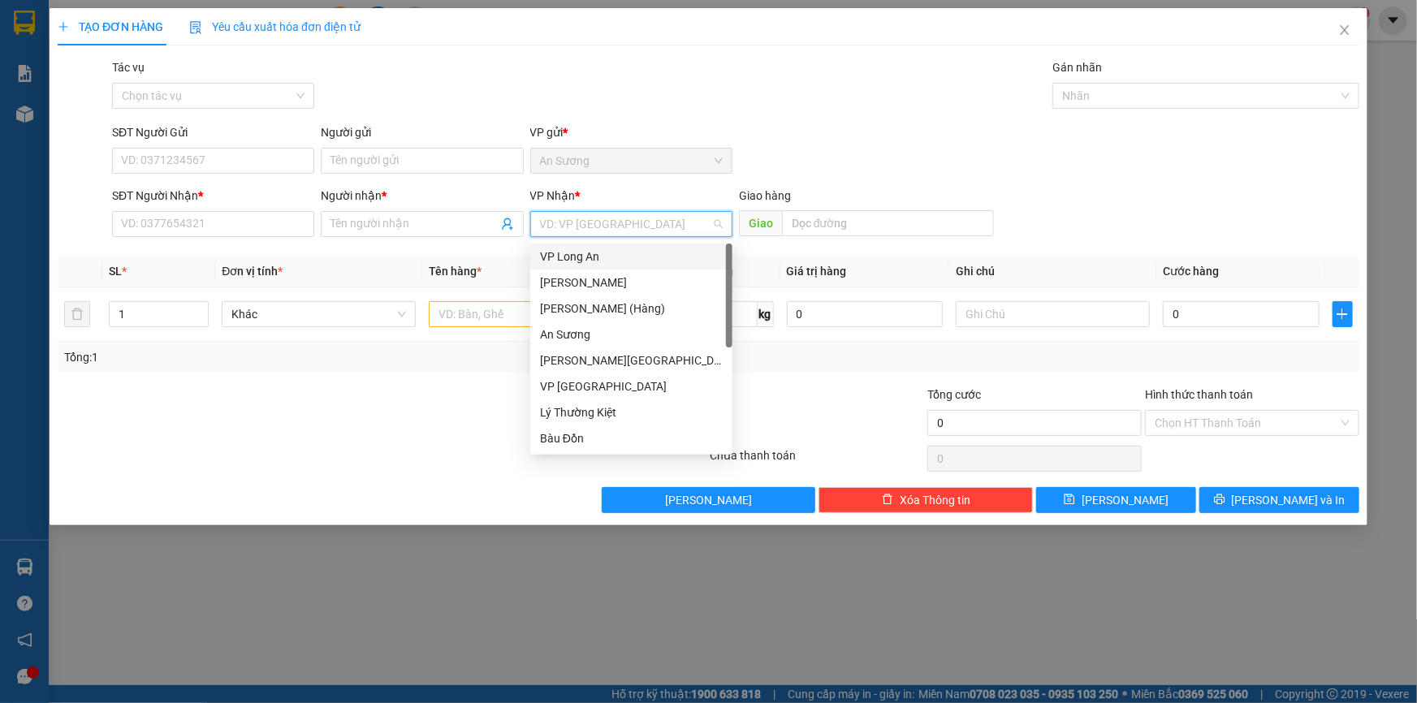
scroll to position [130, 0]
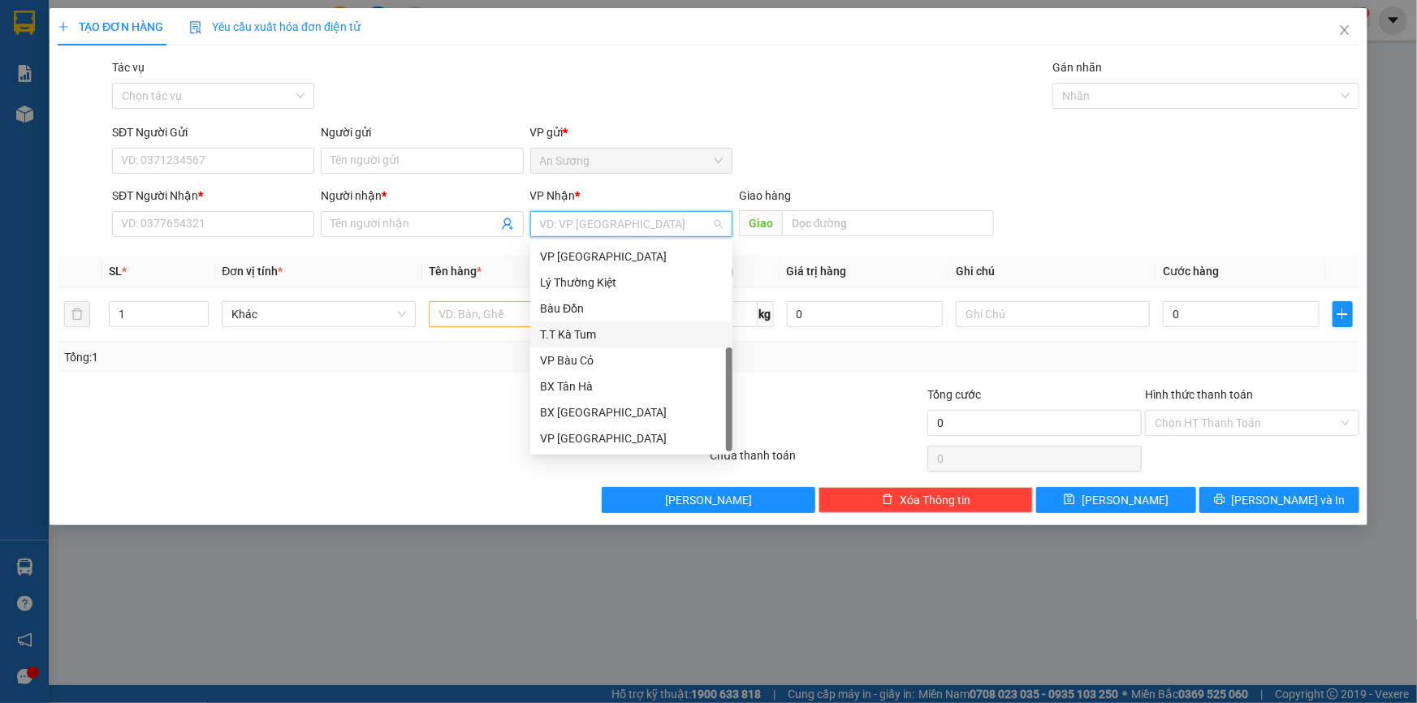
click at [601, 339] on div "T.T Kà Tum" at bounding box center [631, 335] width 183 height 18
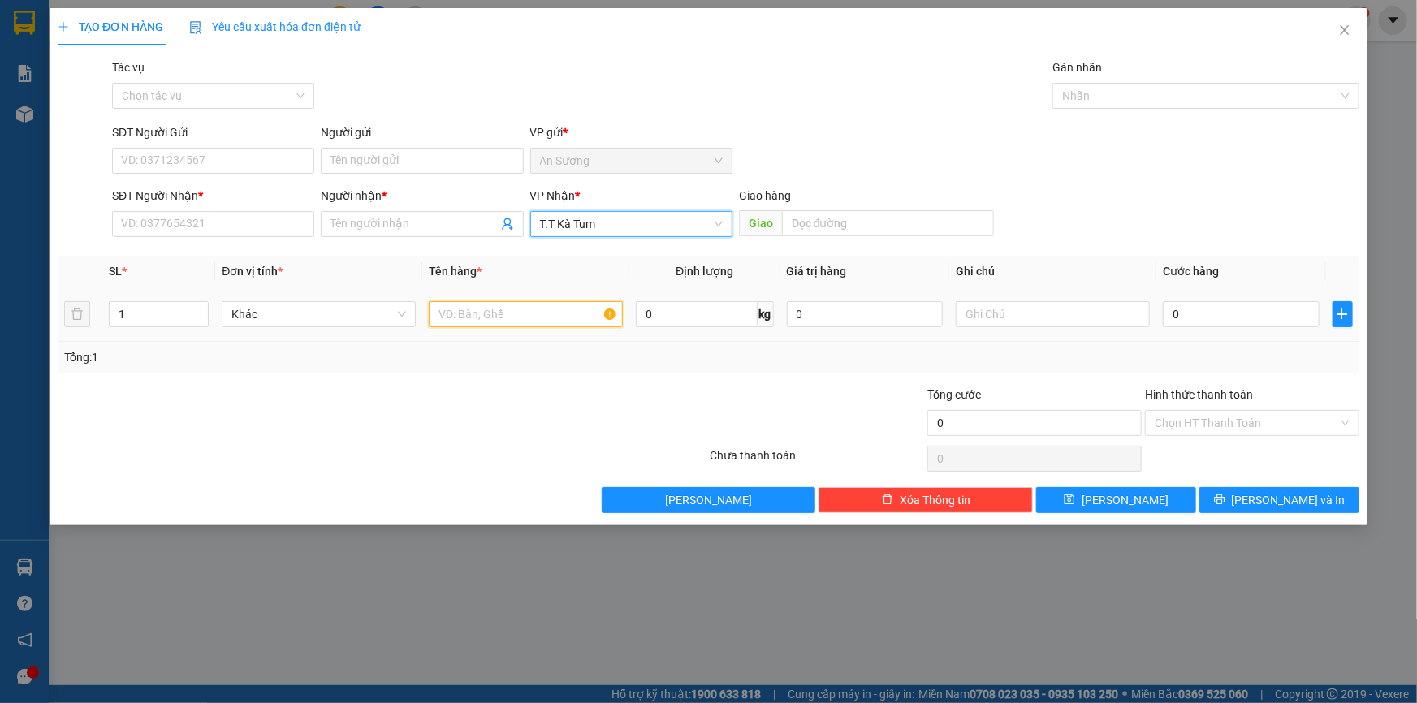
click at [506, 316] on input "text" at bounding box center [526, 314] width 194 height 26
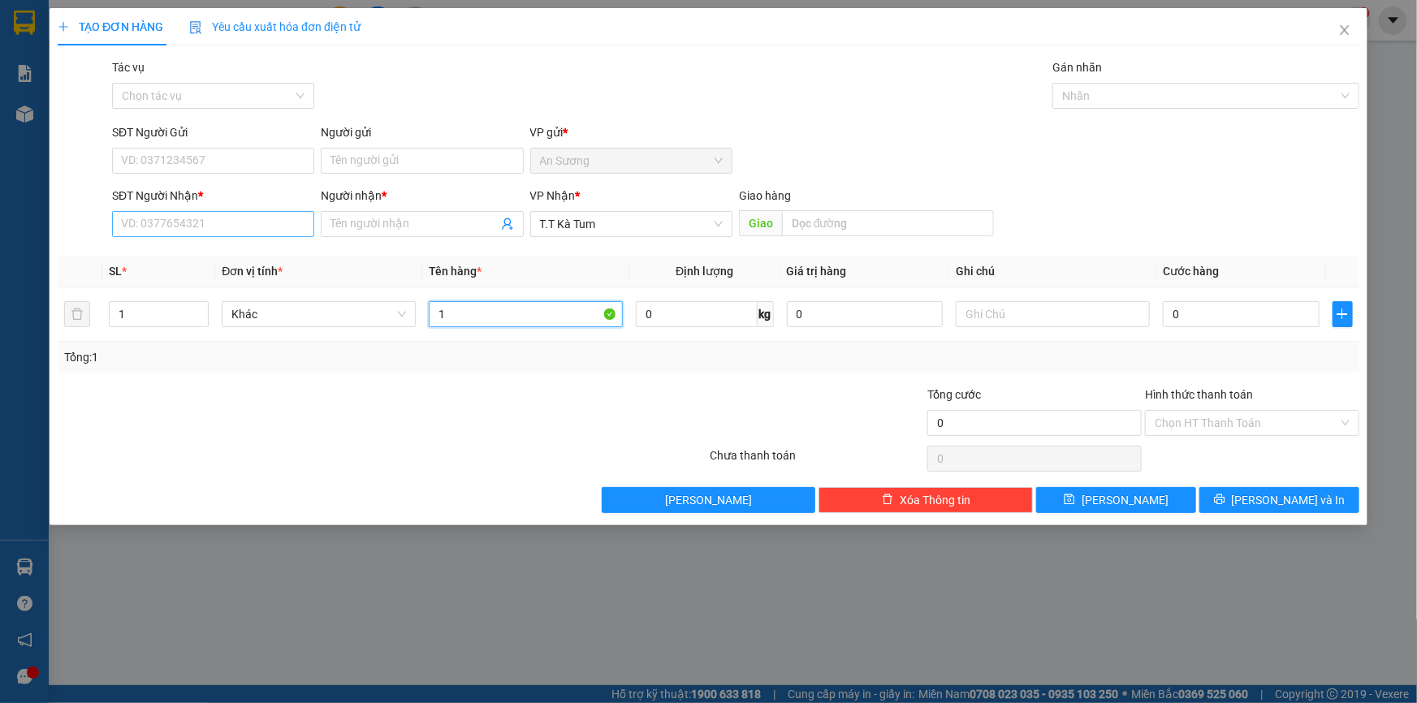
type input "1"
click at [214, 219] on input "SĐT Người Nhận *" at bounding box center [213, 224] width 202 height 26
drag, startPoint x: 503, startPoint y: 192, endPoint x: 491, endPoint y: 208, distance: 19.2
click at [495, 203] on div "Người nhận *" at bounding box center [422, 196] width 202 height 18
click at [495, 215] on input "Người nhận *" at bounding box center [413, 224] width 166 height 18
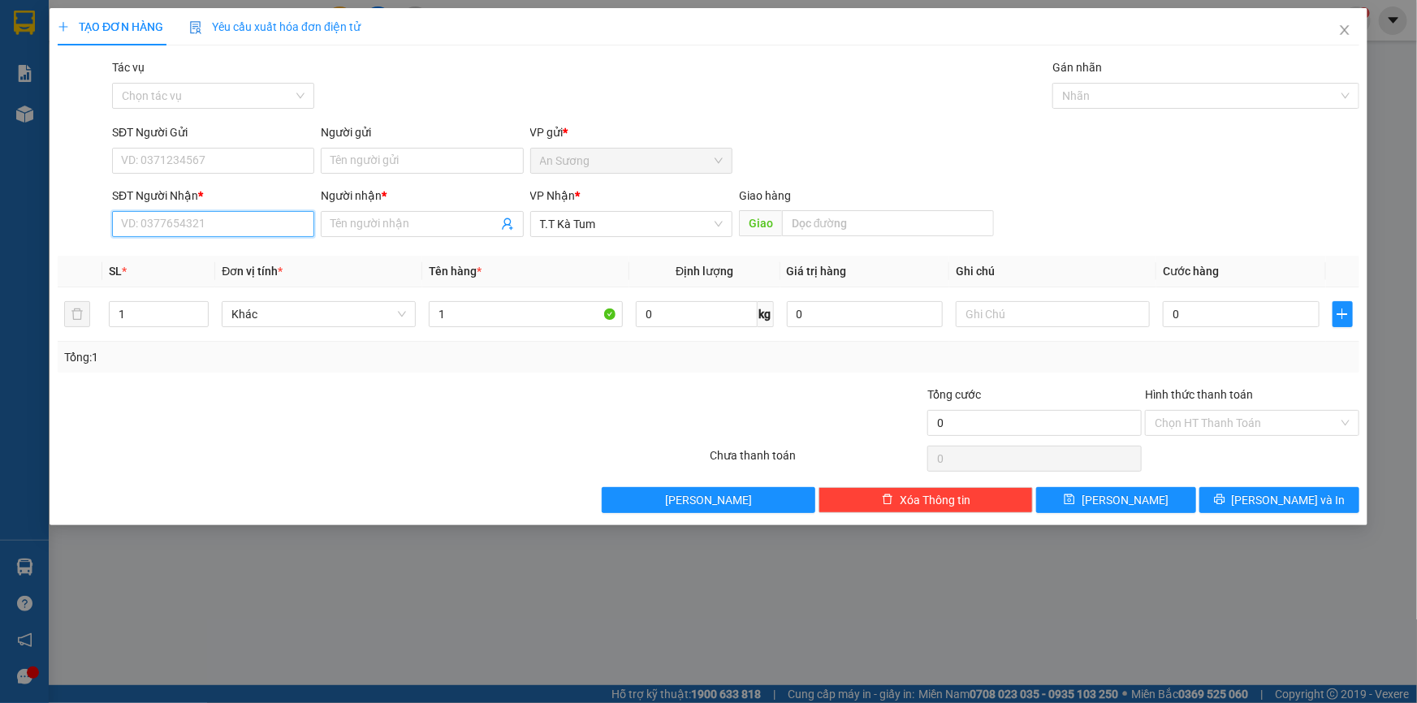
click at [225, 228] on input "SĐT Người Nhận *" at bounding box center [213, 224] width 202 height 26
click at [365, 233] on span at bounding box center [422, 224] width 202 height 26
click at [229, 231] on input "SĐT Người Nhận *" at bounding box center [213, 224] width 202 height 26
click at [230, 227] on input "SĐT Người Nhận *" at bounding box center [213, 224] width 202 height 26
type input "0339831672"
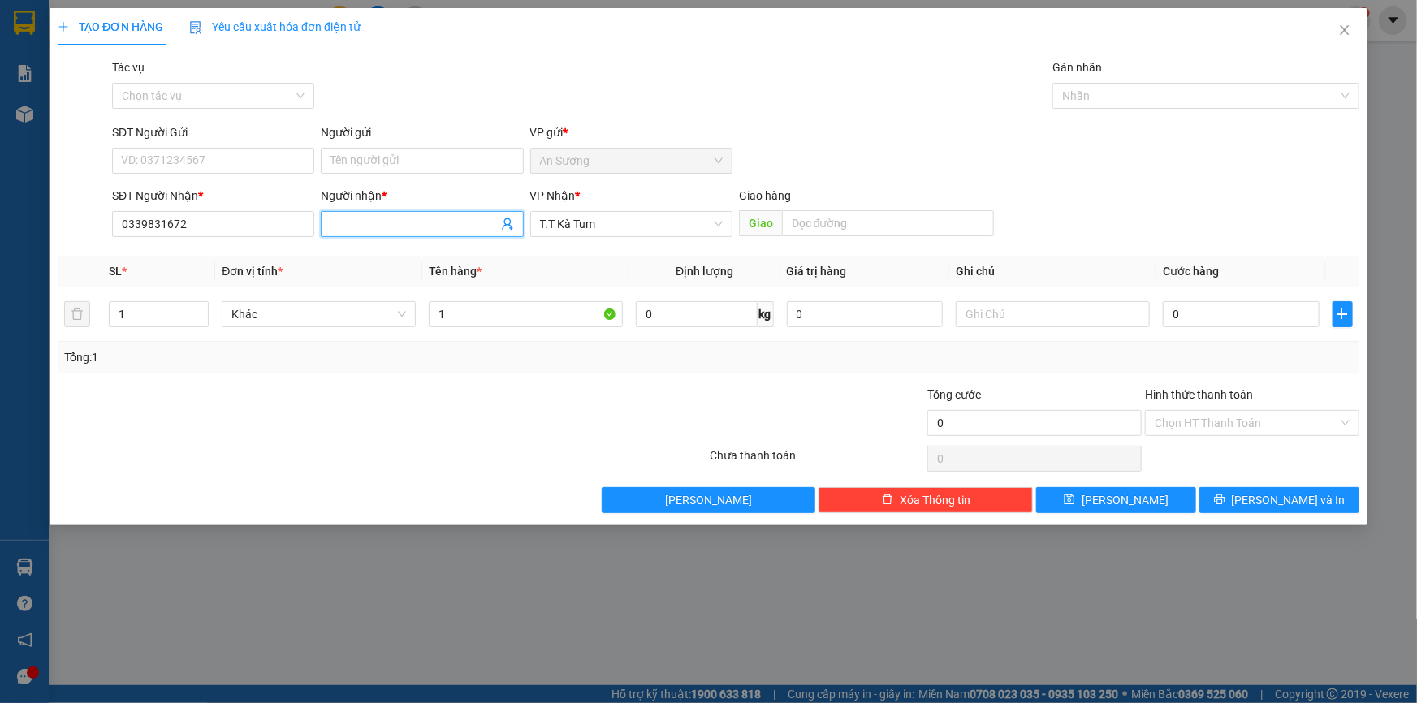
click at [380, 227] on input "Người nhận *" at bounding box center [413, 224] width 166 height 18
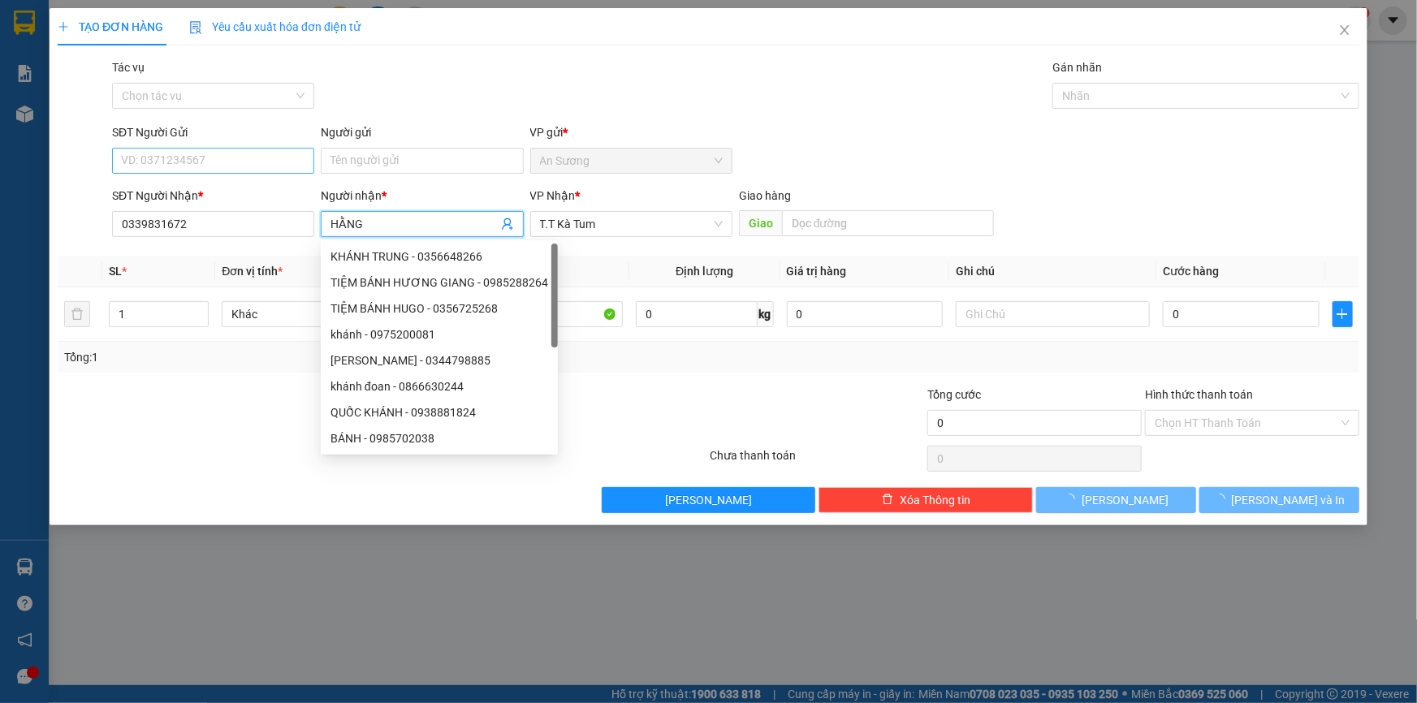
type input "HẰNG"
click at [224, 171] on input "SĐT Người Gửi" at bounding box center [213, 161] width 202 height 26
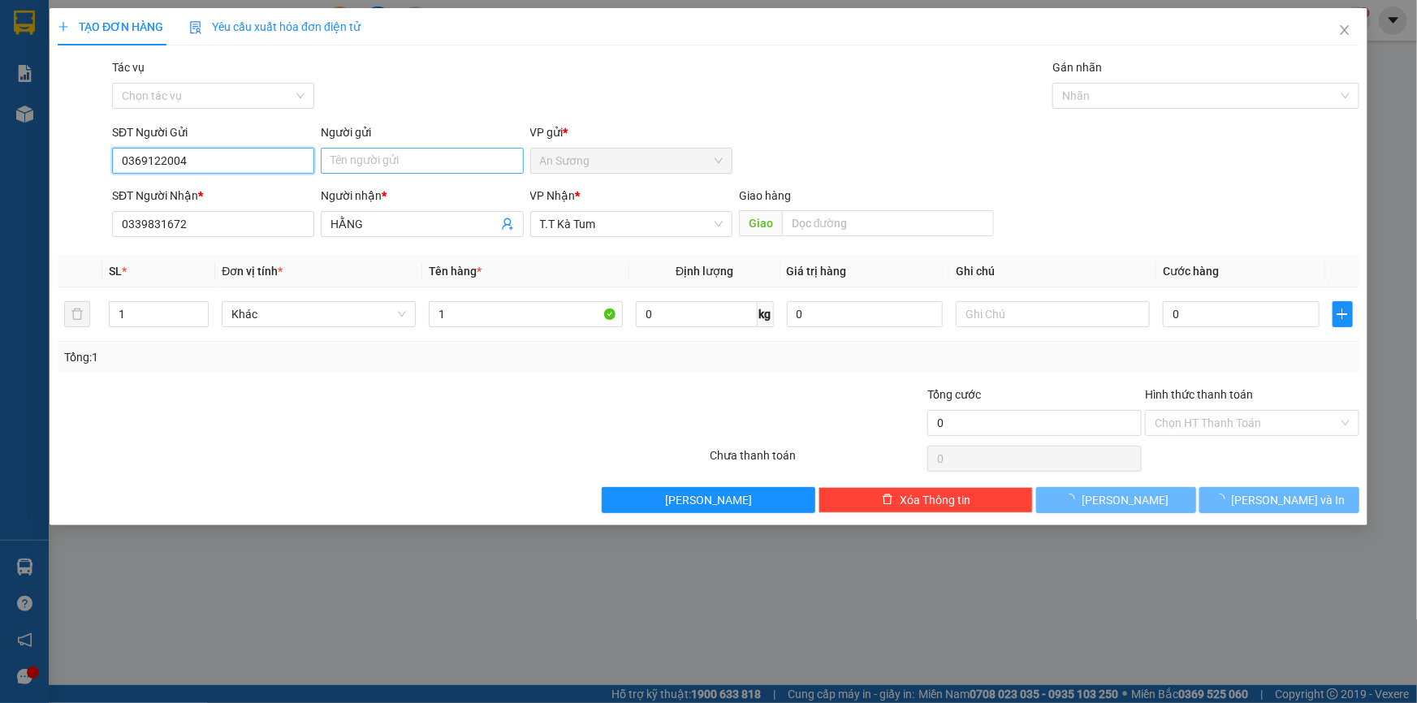
type input "0369122004"
click at [337, 157] on input "Người gửi" at bounding box center [422, 161] width 202 height 26
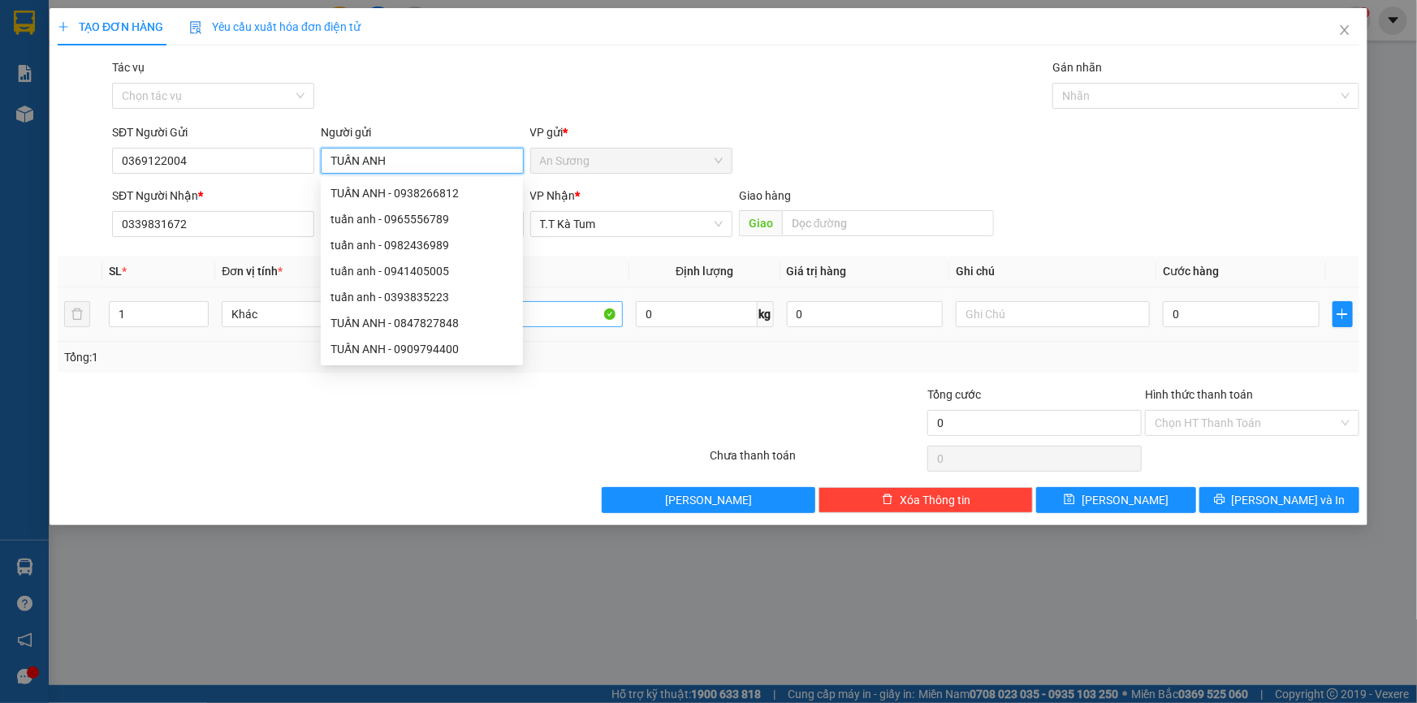
type input "TUẤN ANH"
click at [578, 318] on input "1" at bounding box center [526, 314] width 194 height 26
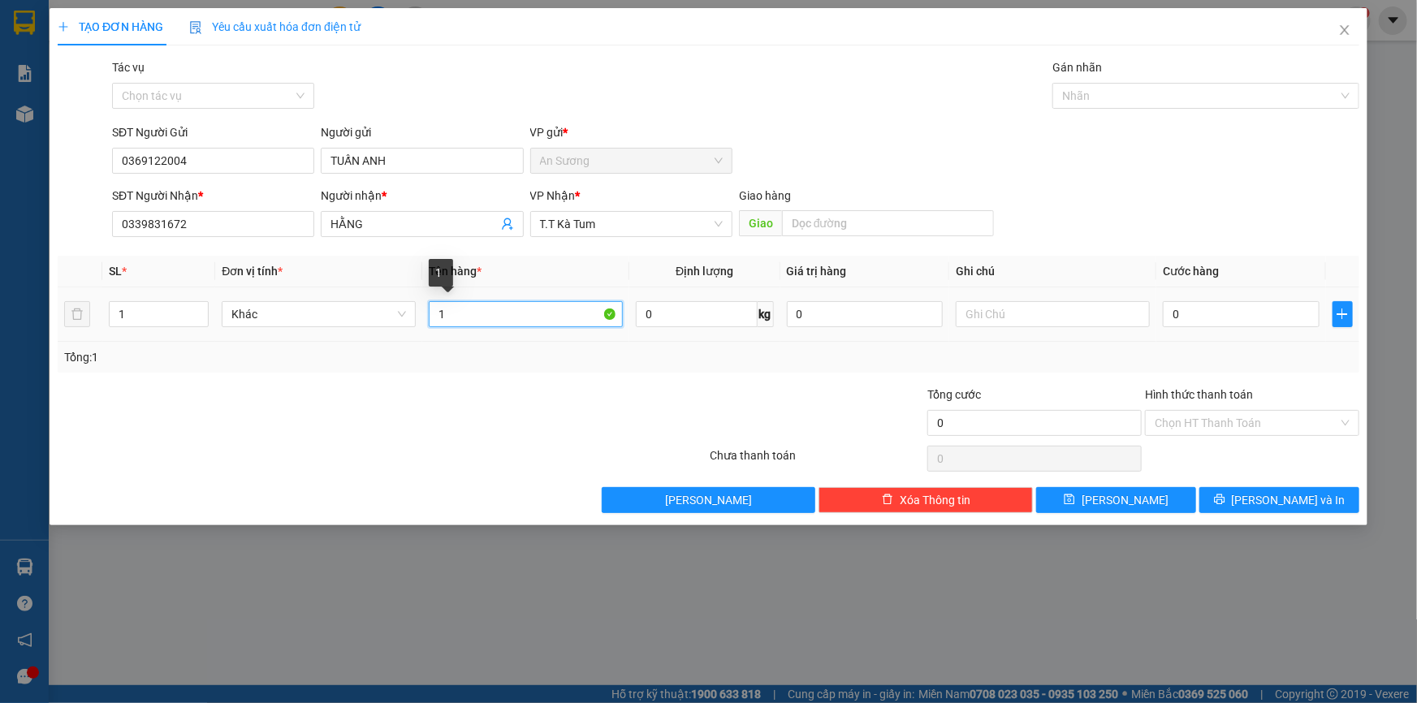
type input "1"
type input "1 THÙNG SỮA"
click at [1193, 317] on input "0" at bounding box center [1241, 314] width 157 height 26
type input "4"
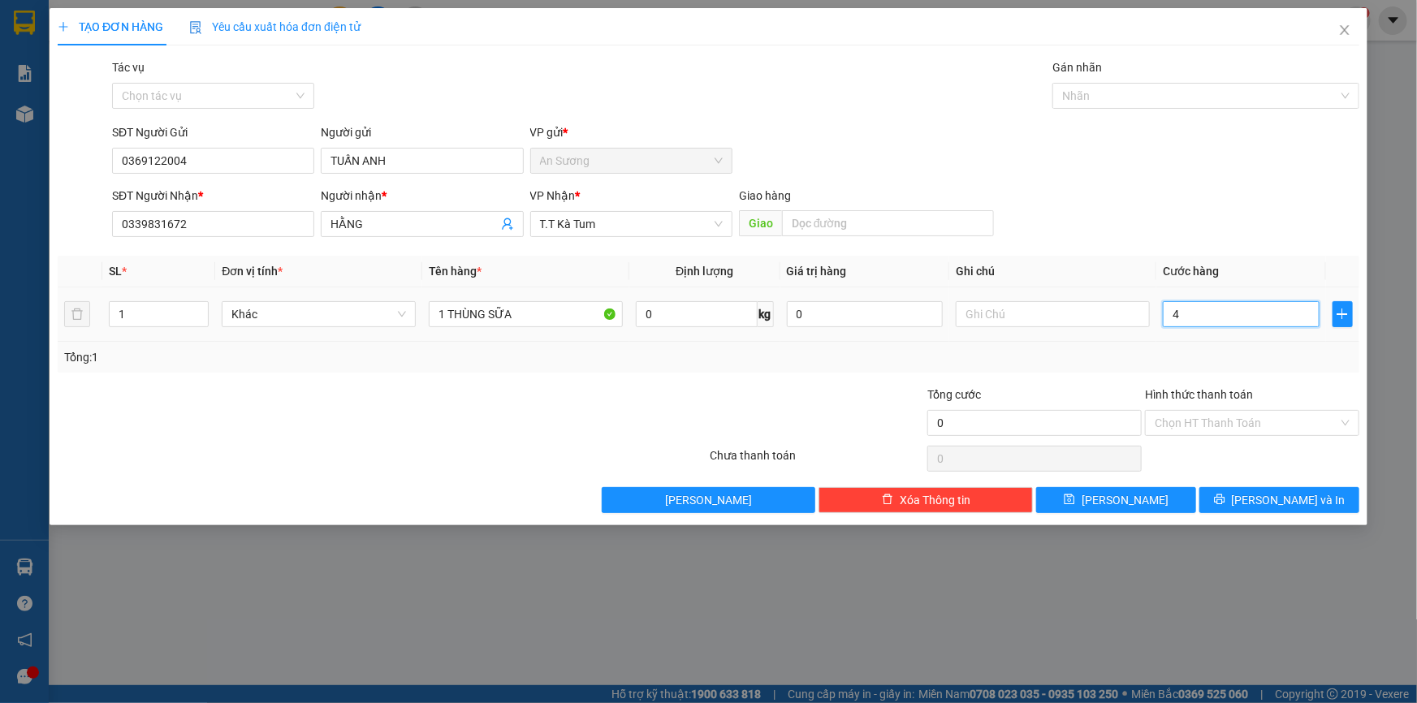
type input "4"
type input "40"
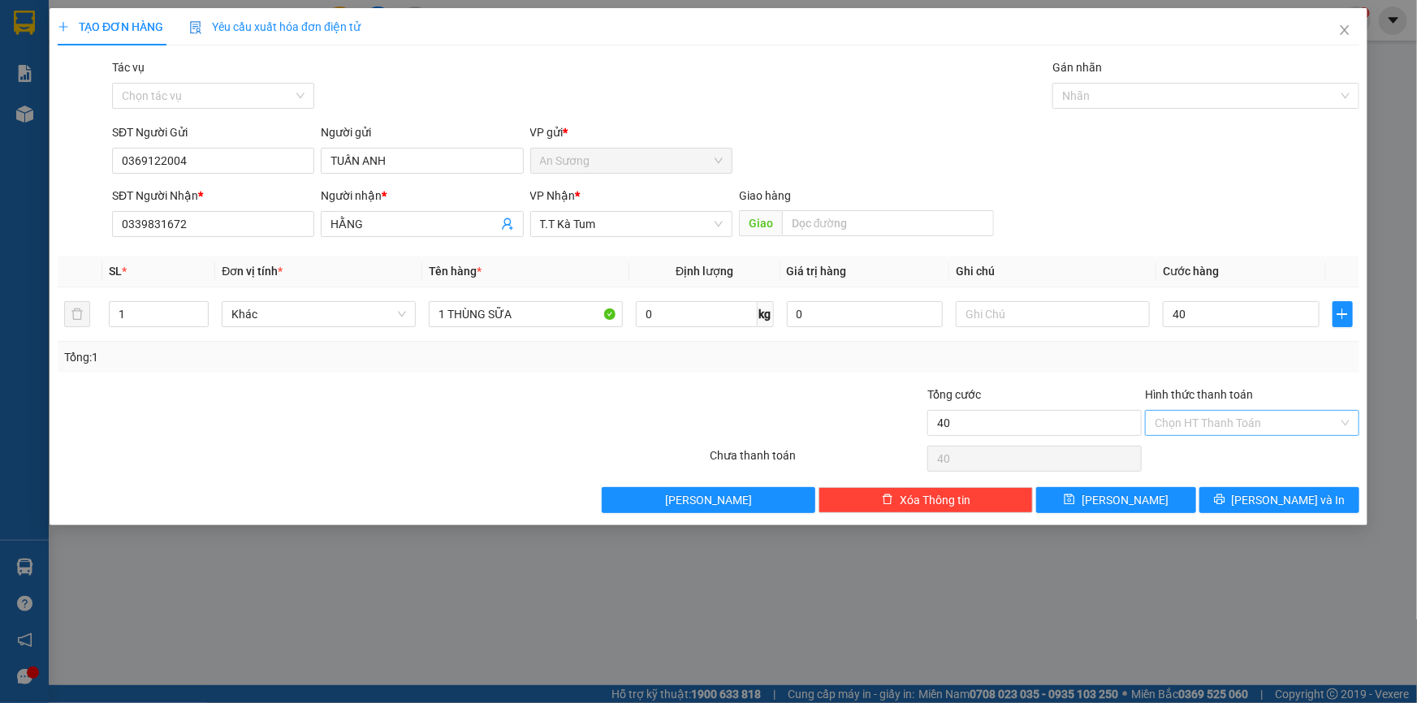
type input "40.000"
drag, startPoint x: 1237, startPoint y: 421, endPoint x: 1233, endPoint y: 430, distance: 10.3
click at [1237, 422] on input "Hình thức thanh toán" at bounding box center [1246, 423] width 183 height 24
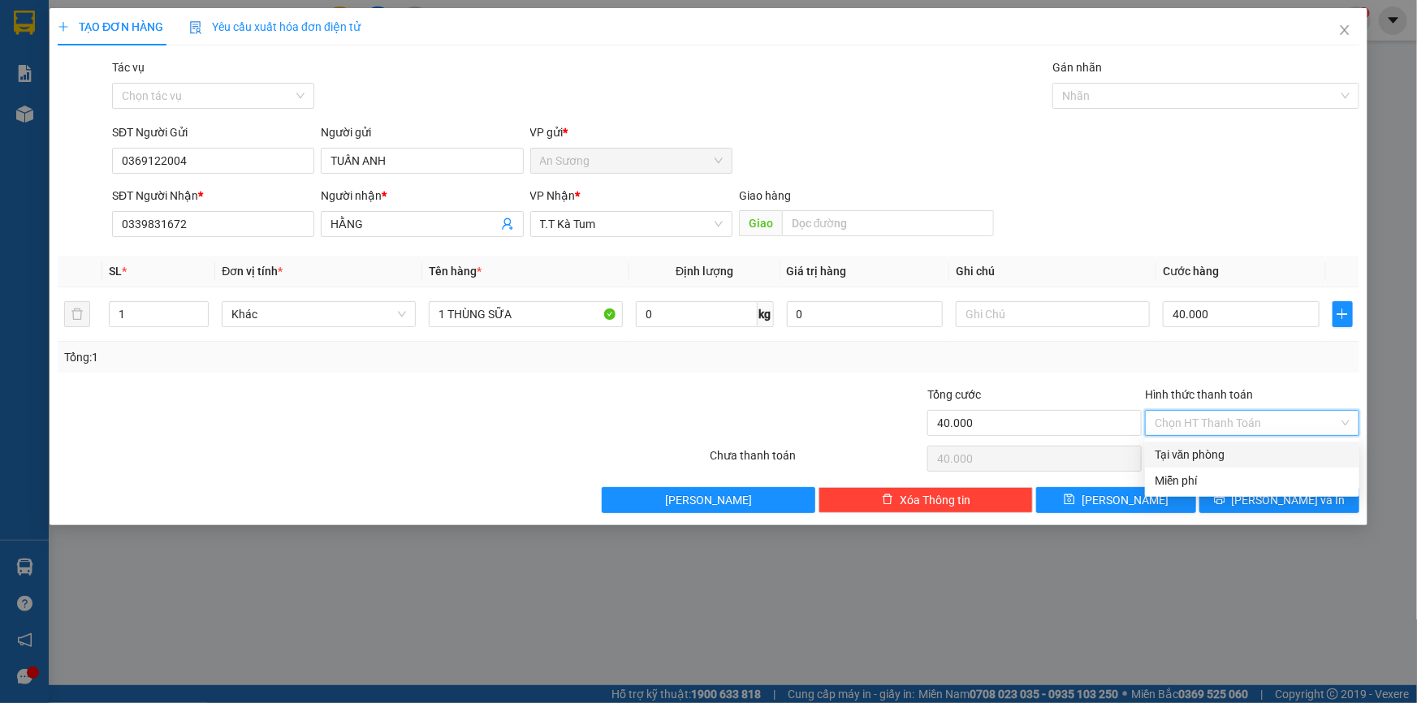
drag, startPoint x: 1226, startPoint y: 443, endPoint x: 1228, endPoint y: 463, distance: 20.4
click at [1226, 455] on div "Tại văn phòng" at bounding box center [1252, 455] width 214 height 26
type input "0"
click at [1225, 505] on span "printer" at bounding box center [1219, 500] width 11 height 13
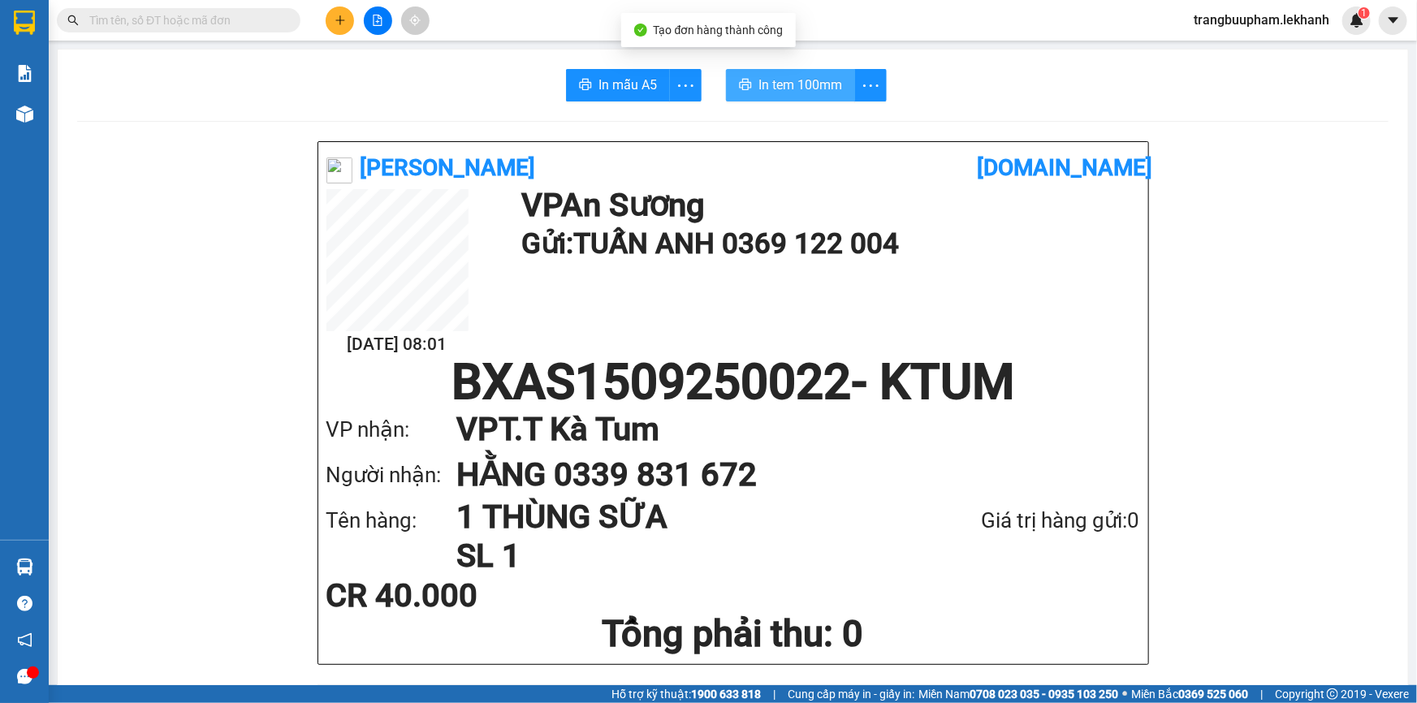
click at [745, 83] on icon "printer" at bounding box center [746, 84] width 12 height 11
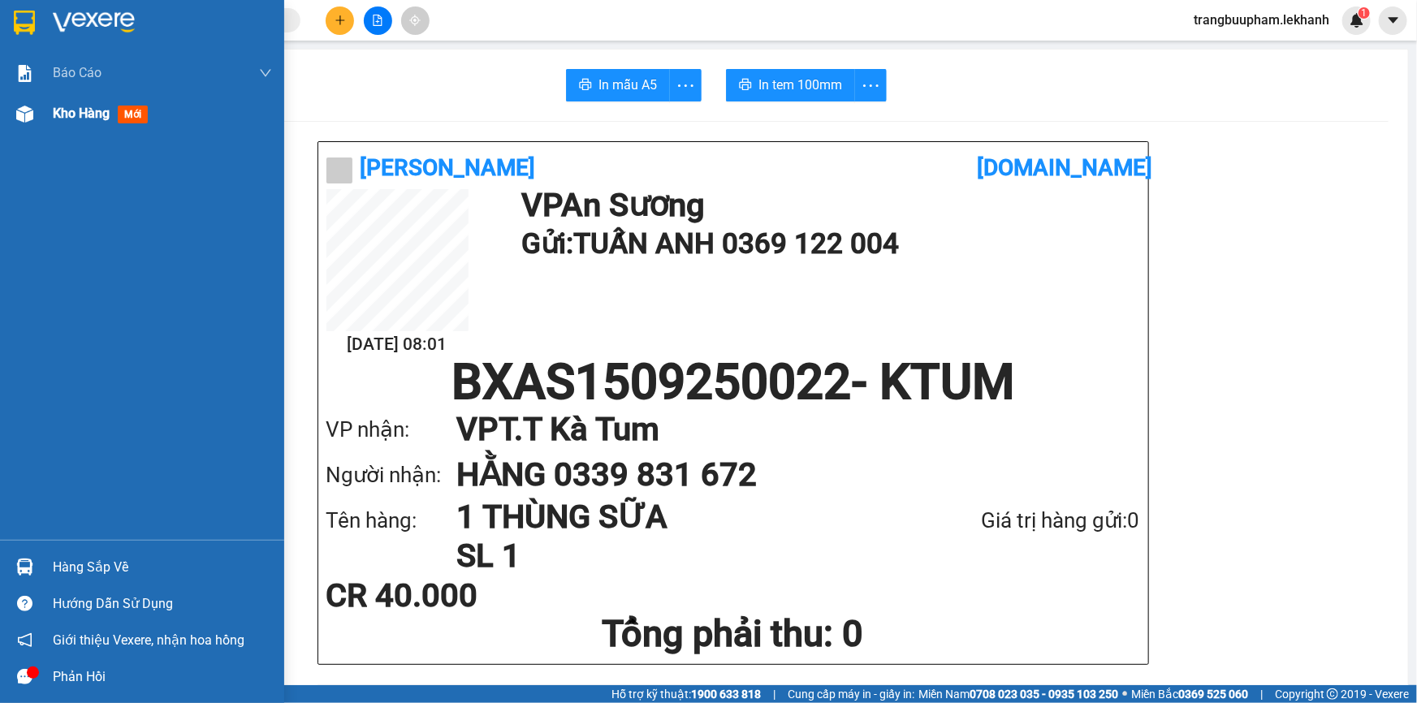
click at [91, 126] on div "Kho hàng mới" at bounding box center [162, 113] width 219 height 41
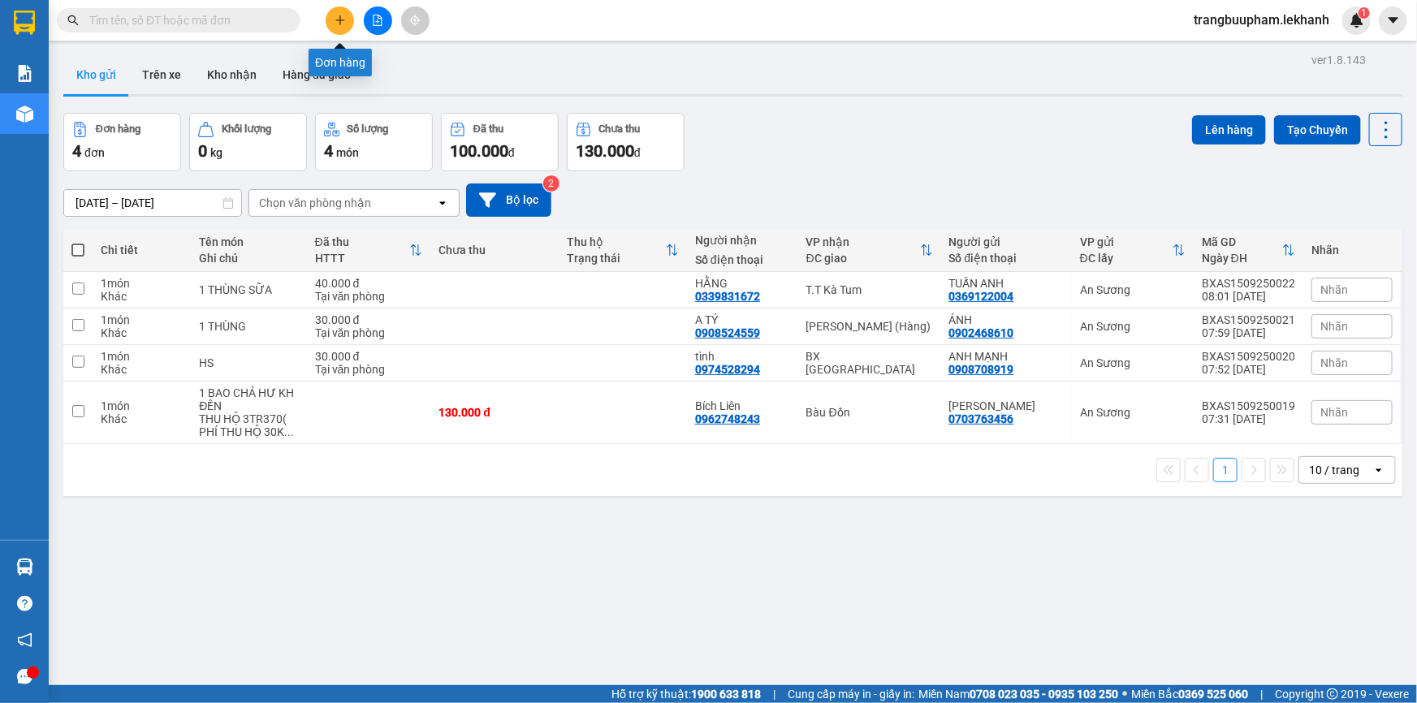
click at [341, 13] on button at bounding box center [340, 20] width 28 height 28
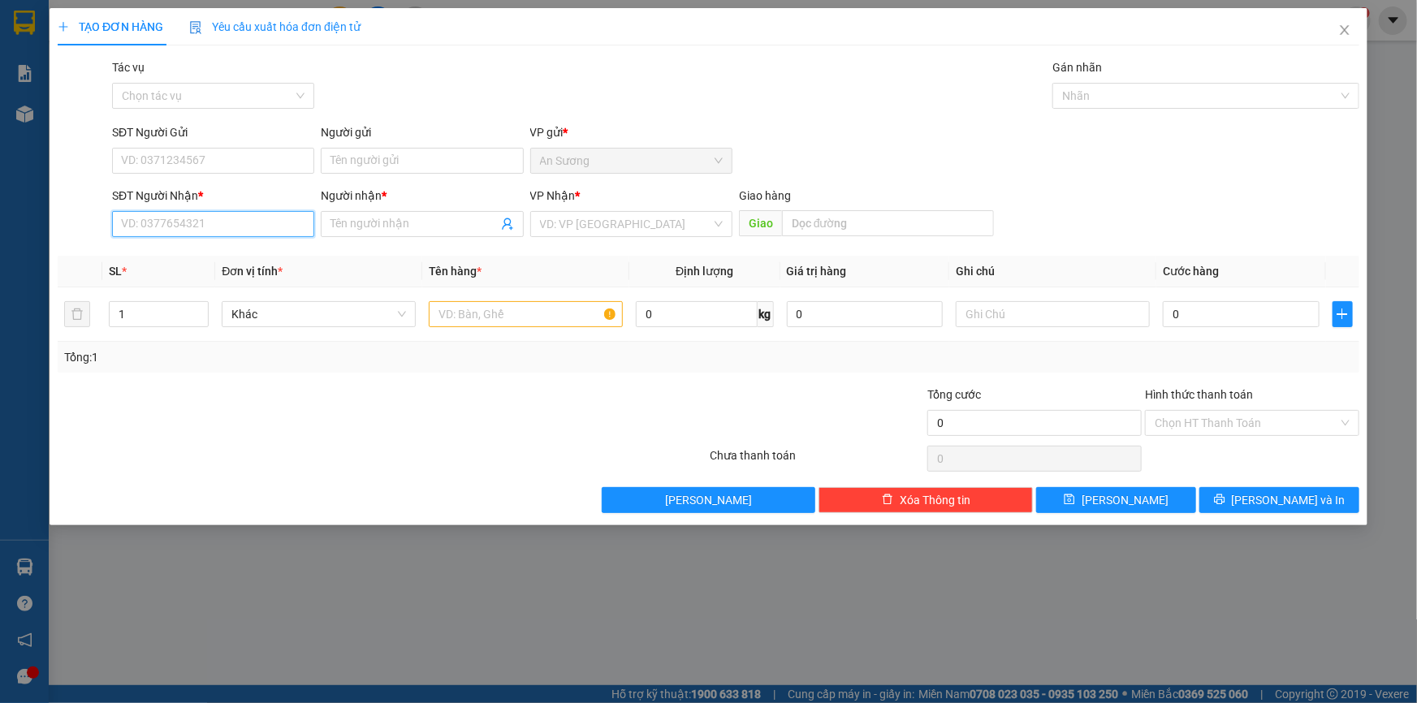
drag, startPoint x: 194, startPoint y: 223, endPoint x: 205, endPoint y: 210, distance: 16.7
click at [195, 222] on input "SĐT Người Nhận *" at bounding box center [213, 224] width 202 height 26
type input "0987987401"
click at [437, 231] on input "Người nhận *" at bounding box center [413, 224] width 166 height 18
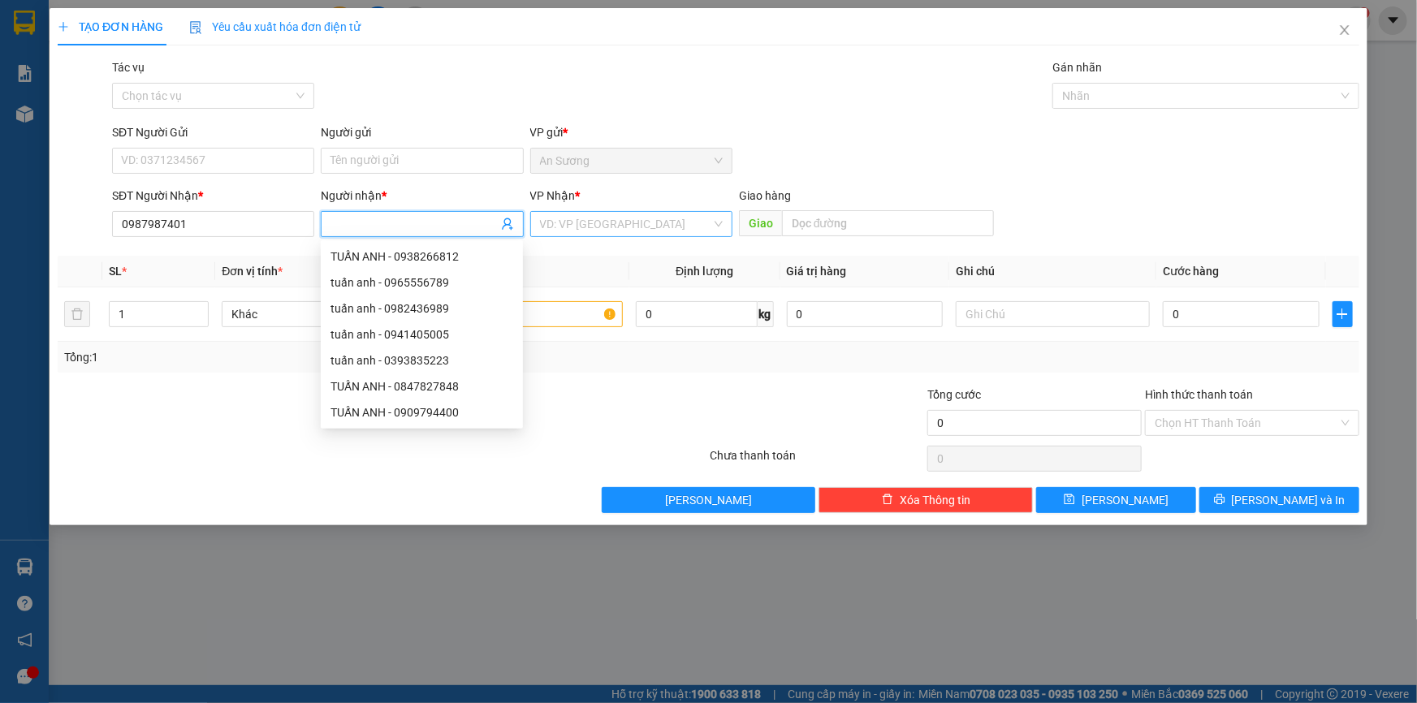
click at [633, 231] on input "search" at bounding box center [625, 224] width 171 height 24
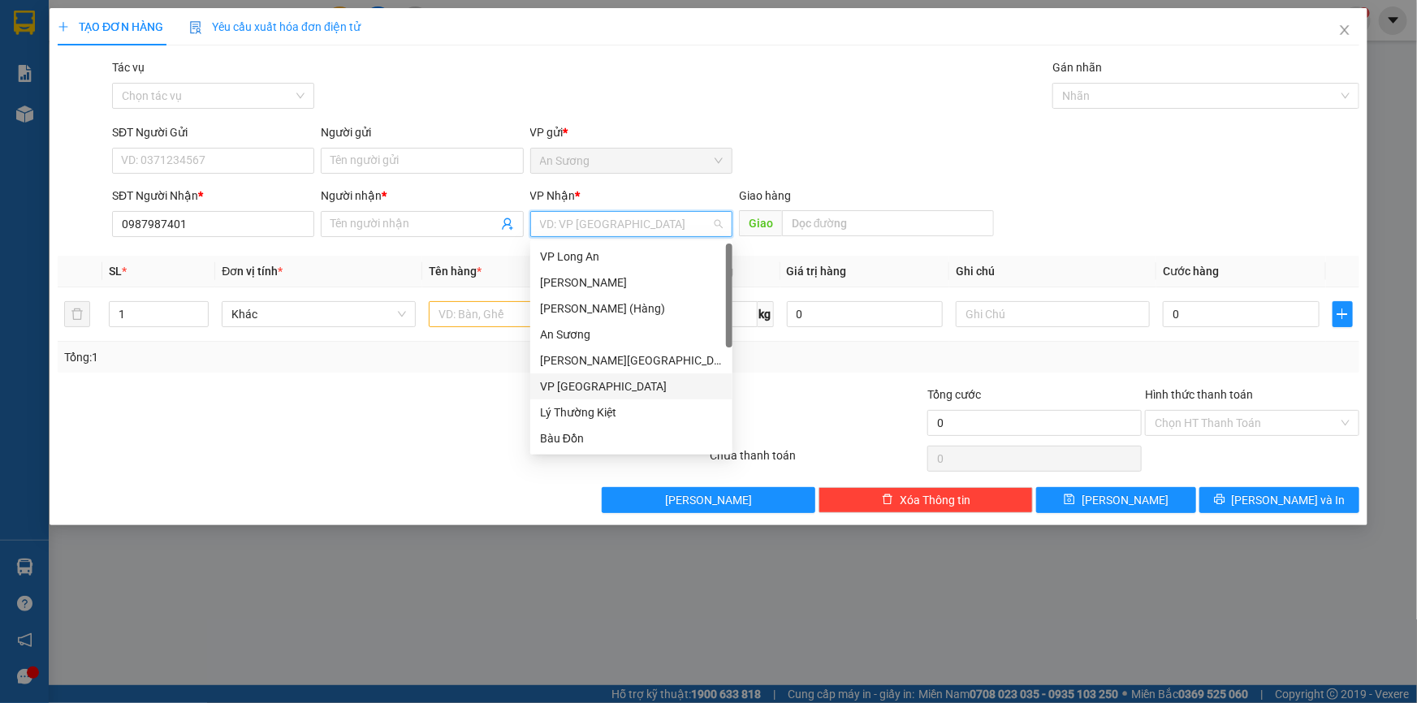
scroll to position [130, 0]
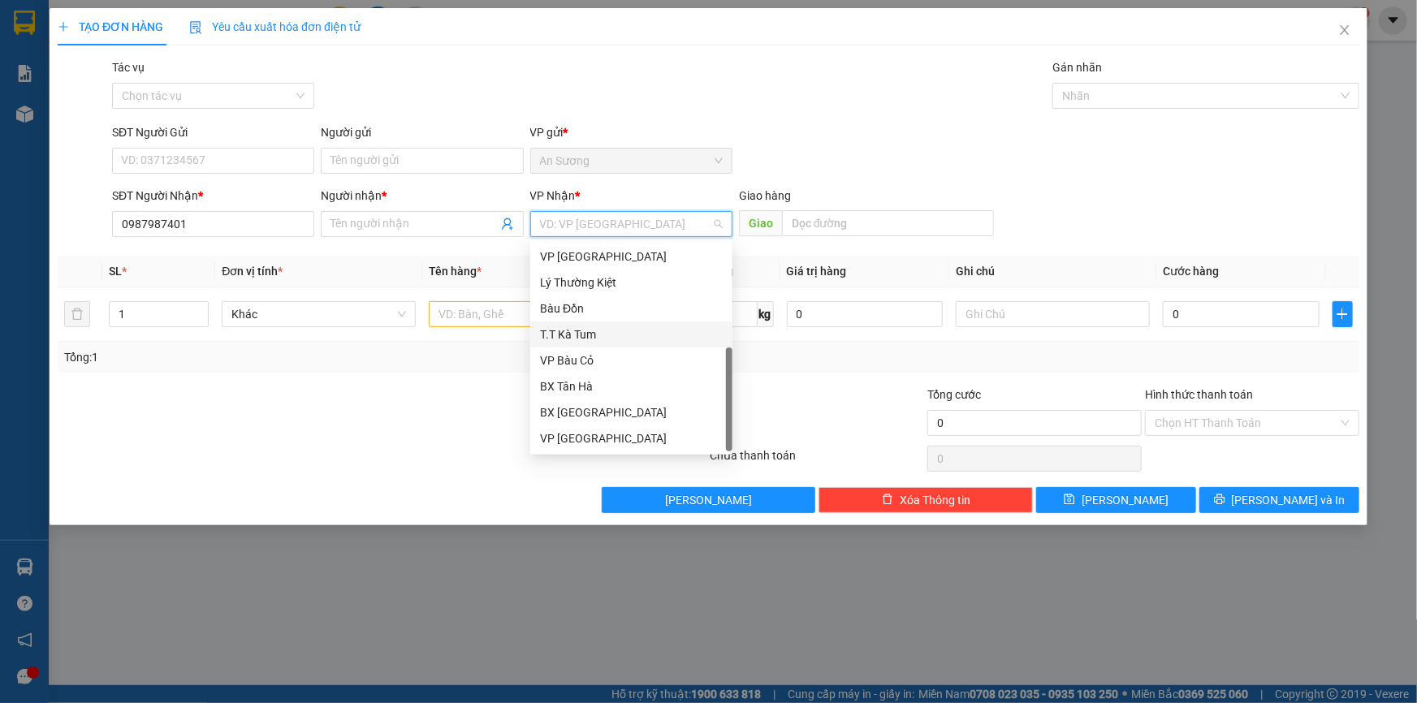
drag, startPoint x: 625, startPoint y: 340, endPoint x: 312, endPoint y: 283, distance: 318.7
click at [624, 339] on div "T.T Kà Tum" at bounding box center [631, 335] width 183 height 18
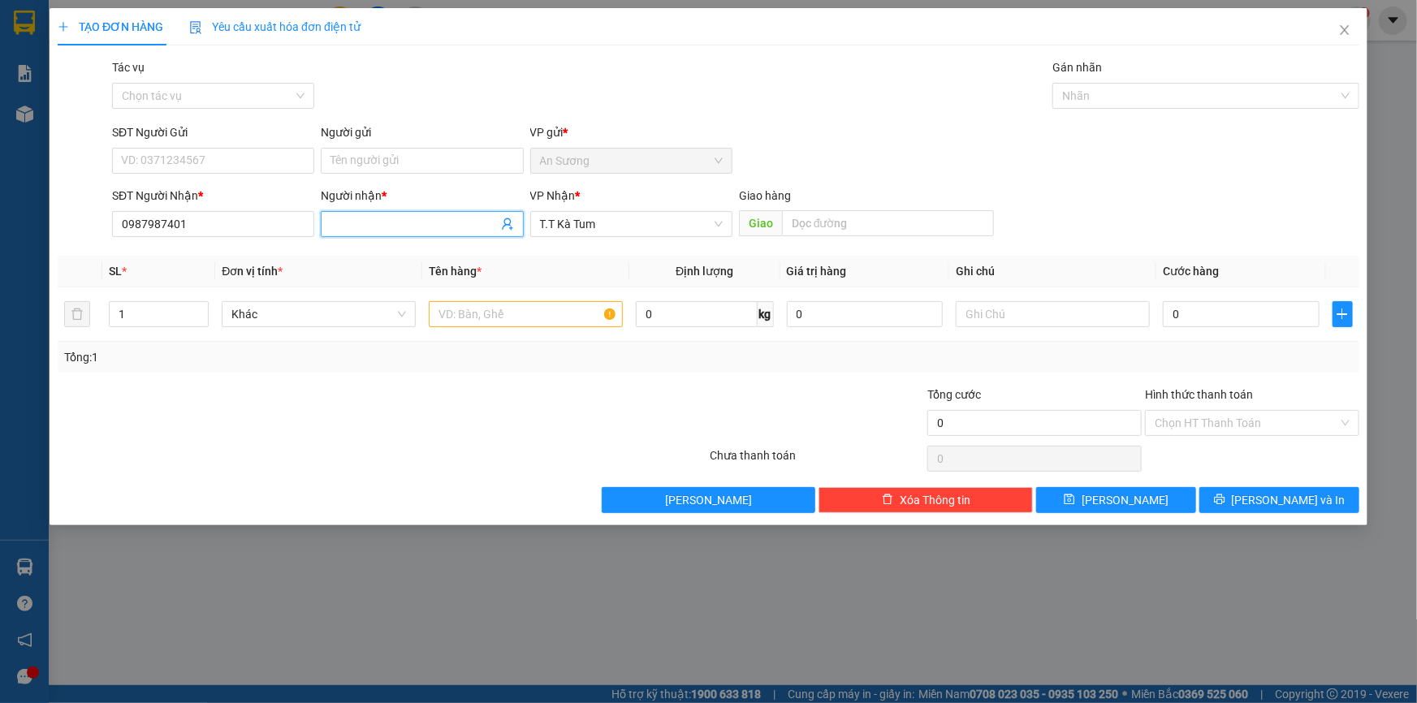
drag, startPoint x: 345, startPoint y: 223, endPoint x: 350, endPoint y: 216, distance: 8.8
click at [346, 222] on input "Người nhận *" at bounding box center [413, 224] width 166 height 18
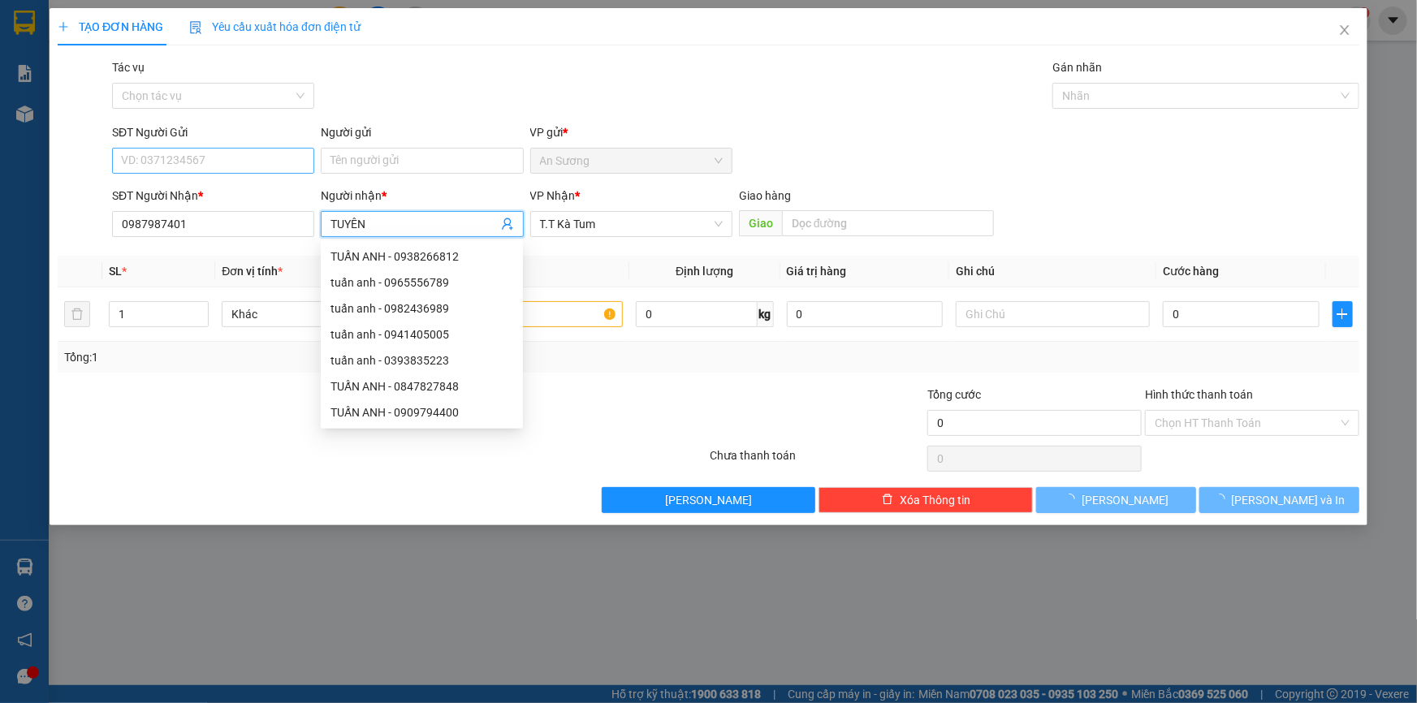
type input "TUYÊN"
click at [283, 171] on input "SĐT Người Gửi" at bounding box center [213, 161] width 202 height 26
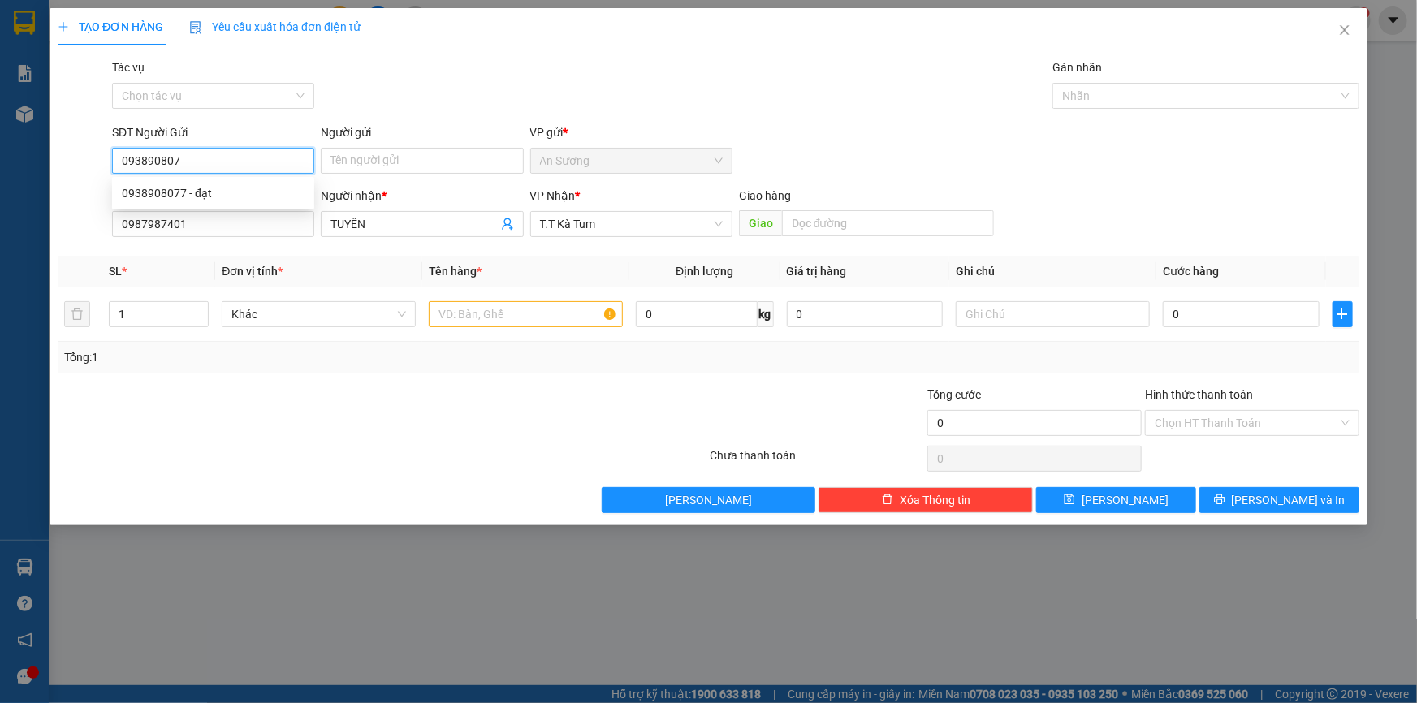
type input "0938908077"
click at [260, 193] on div "0938908077 - đạt" at bounding box center [213, 193] width 183 height 18
type input "đạt"
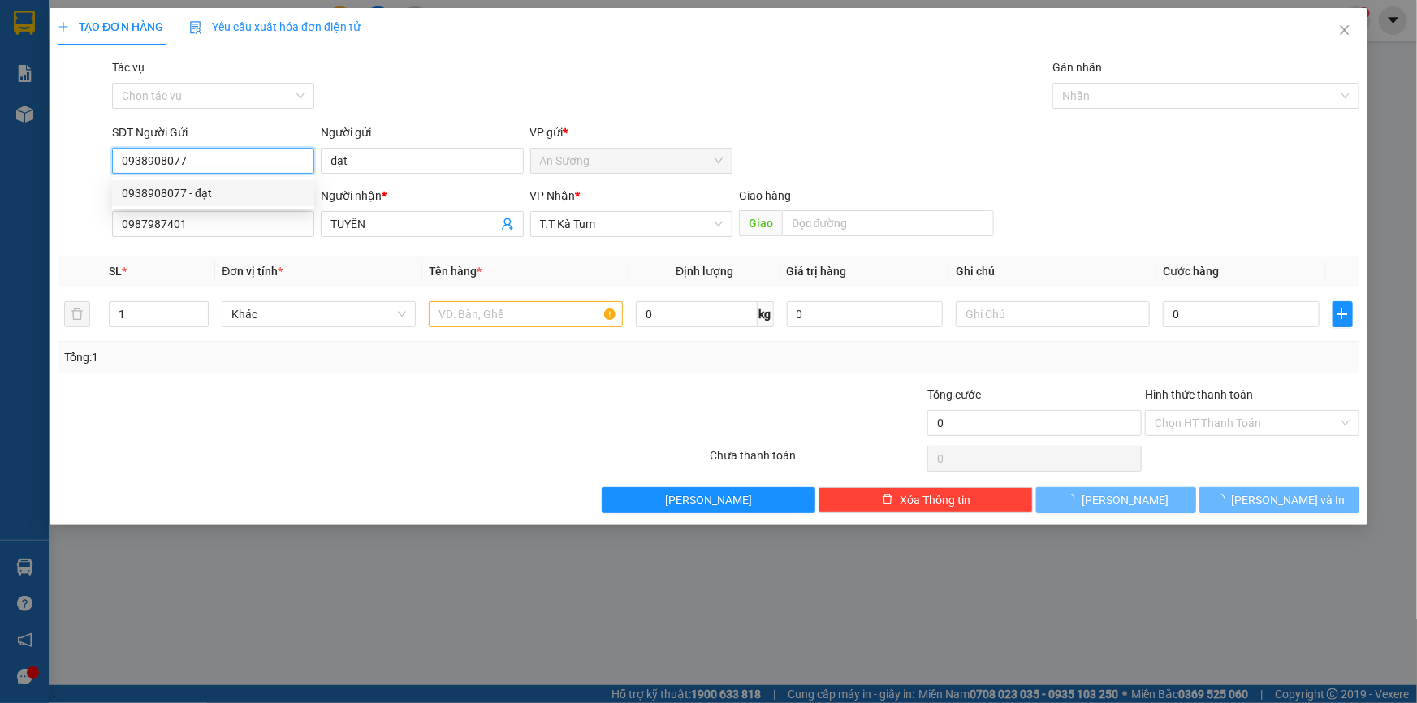
type input "30.000"
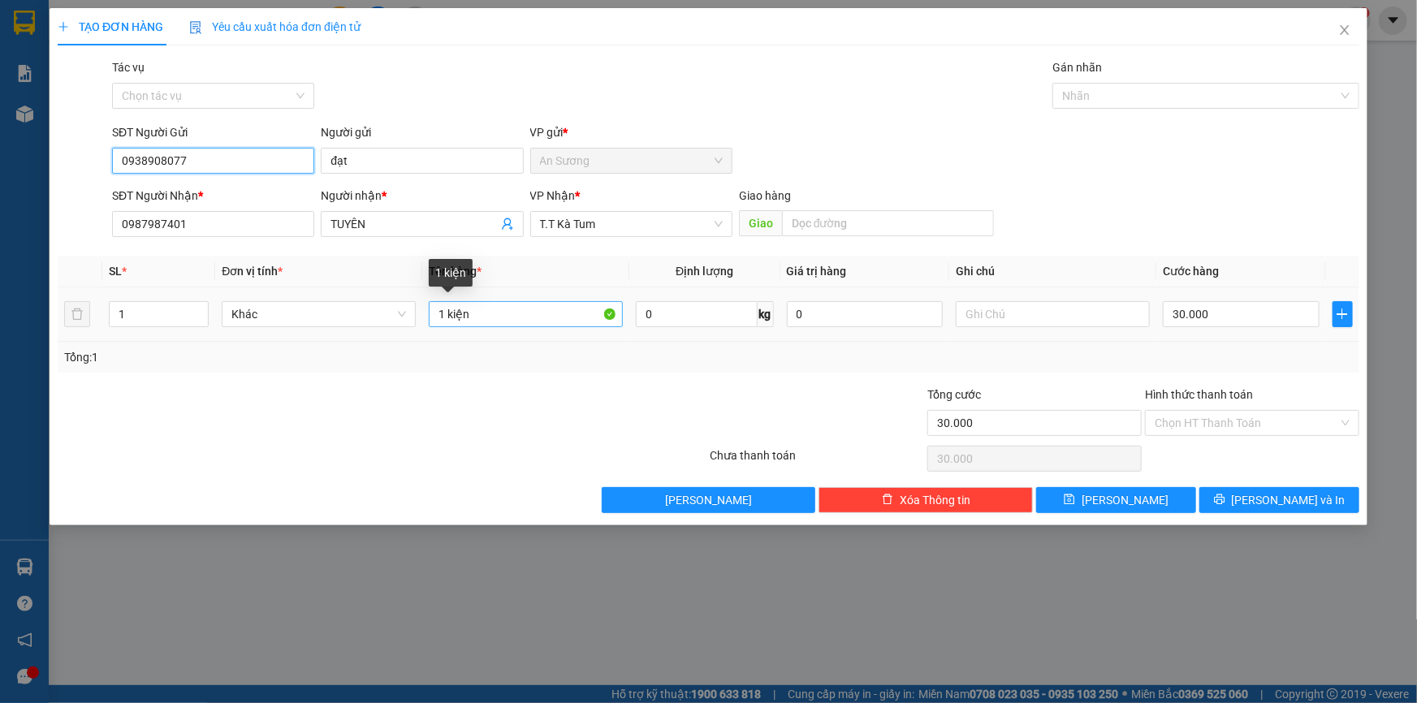
type input "0938908077"
drag, startPoint x: 506, startPoint y: 315, endPoint x: 582, endPoint y: 300, distance: 77.7
click at [508, 315] on input "1 kiện" at bounding box center [526, 314] width 194 height 26
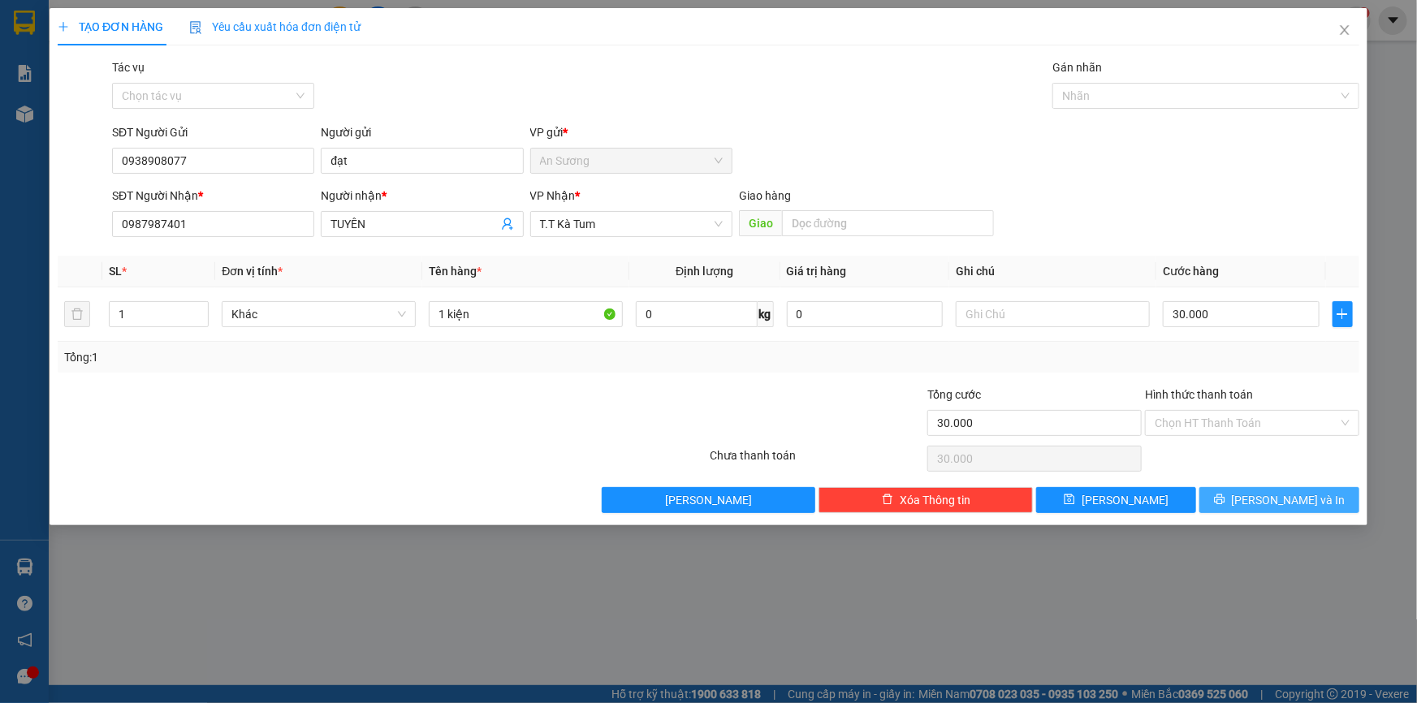
click at [1271, 500] on span "[PERSON_NAME] và In" at bounding box center [1289, 500] width 114 height 18
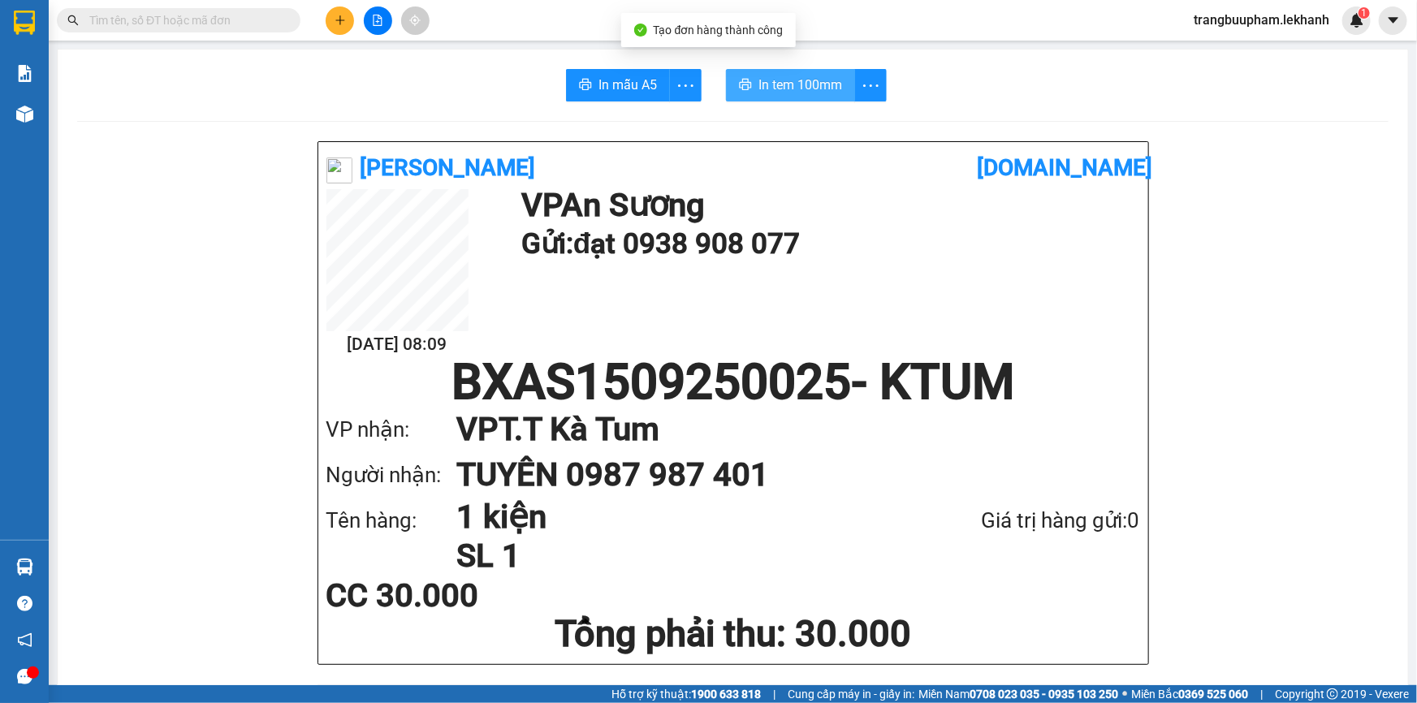
click at [780, 81] on span "In tem 100mm" at bounding box center [800, 85] width 84 height 20
click at [338, 34] on div "Kết quả tìm kiếm ( 0 ) Bộ lọc No Data trangbuupham.lekhanh 1" at bounding box center [708, 20] width 1417 height 41
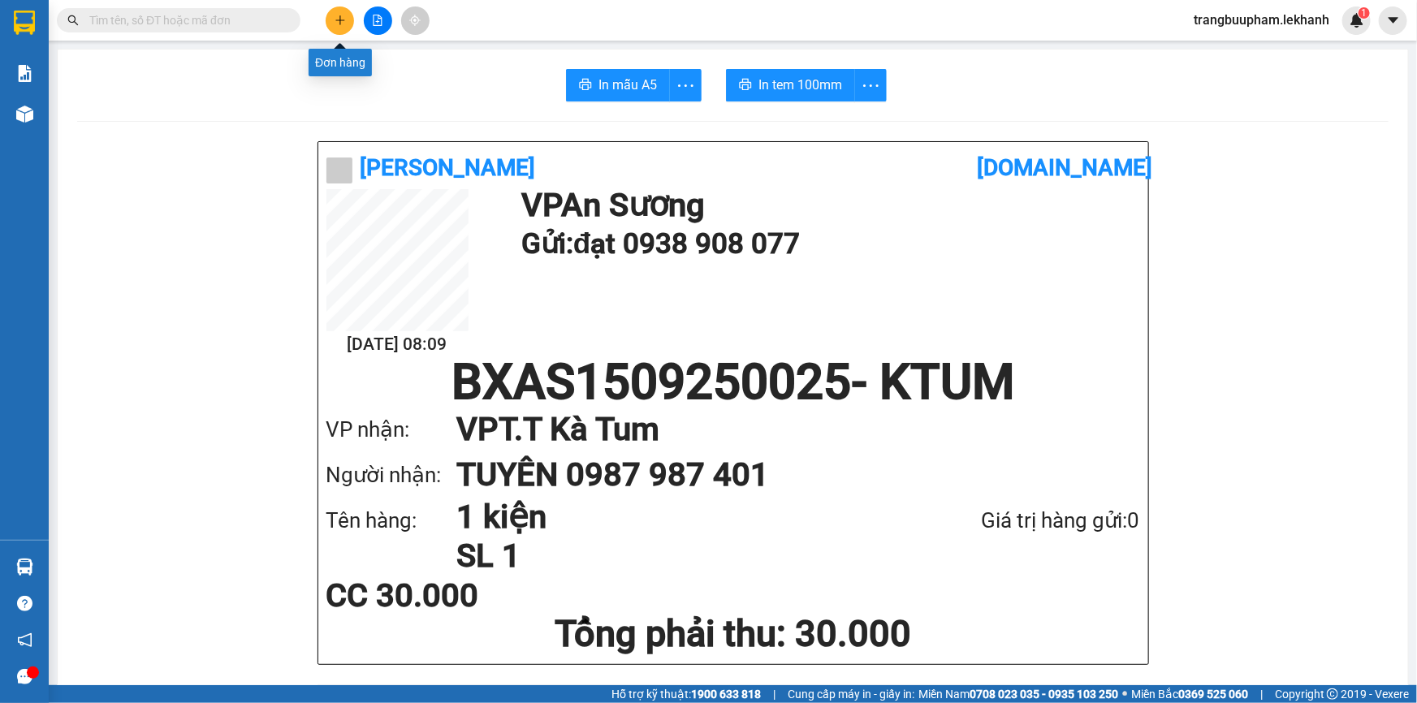
click at [339, 24] on icon "plus" at bounding box center [340, 20] width 11 height 11
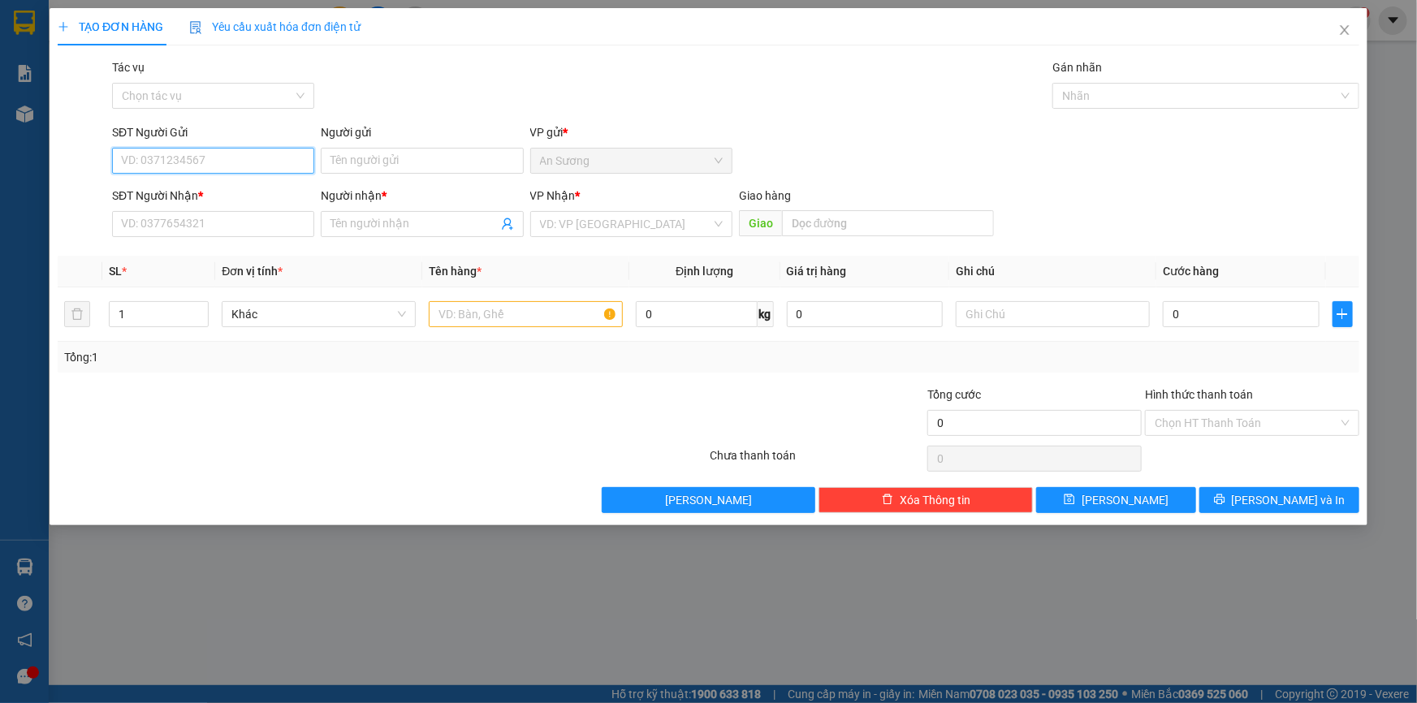
drag, startPoint x: 237, startPoint y: 160, endPoint x: 238, endPoint y: 150, distance: 9.8
click at [236, 162] on input "SĐT Người Gửi" at bounding box center [213, 161] width 202 height 26
type input "0332753752"
drag, startPoint x: 198, startPoint y: 163, endPoint x: 91, endPoint y: 158, distance: 107.3
click at [90, 175] on div "SĐT Người Gửi 0332753752 0332753752 Người gửi Tên người gửi VP gửi * [PERSON_NA…" at bounding box center [708, 151] width 1305 height 57
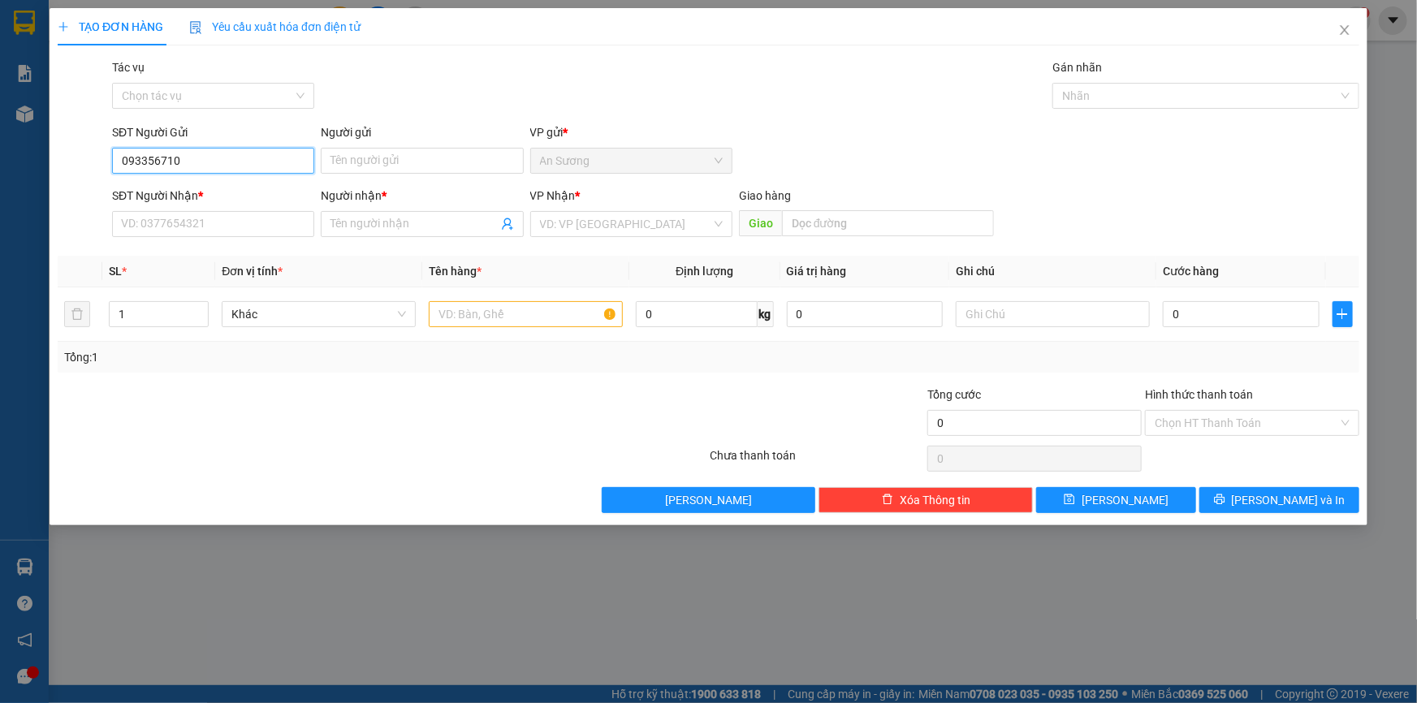
type input "0933567100"
click at [227, 191] on div "0933567100 - BỐN" at bounding box center [213, 193] width 183 height 18
type input "BỐN"
type input "0332753752"
type input "VŨ"
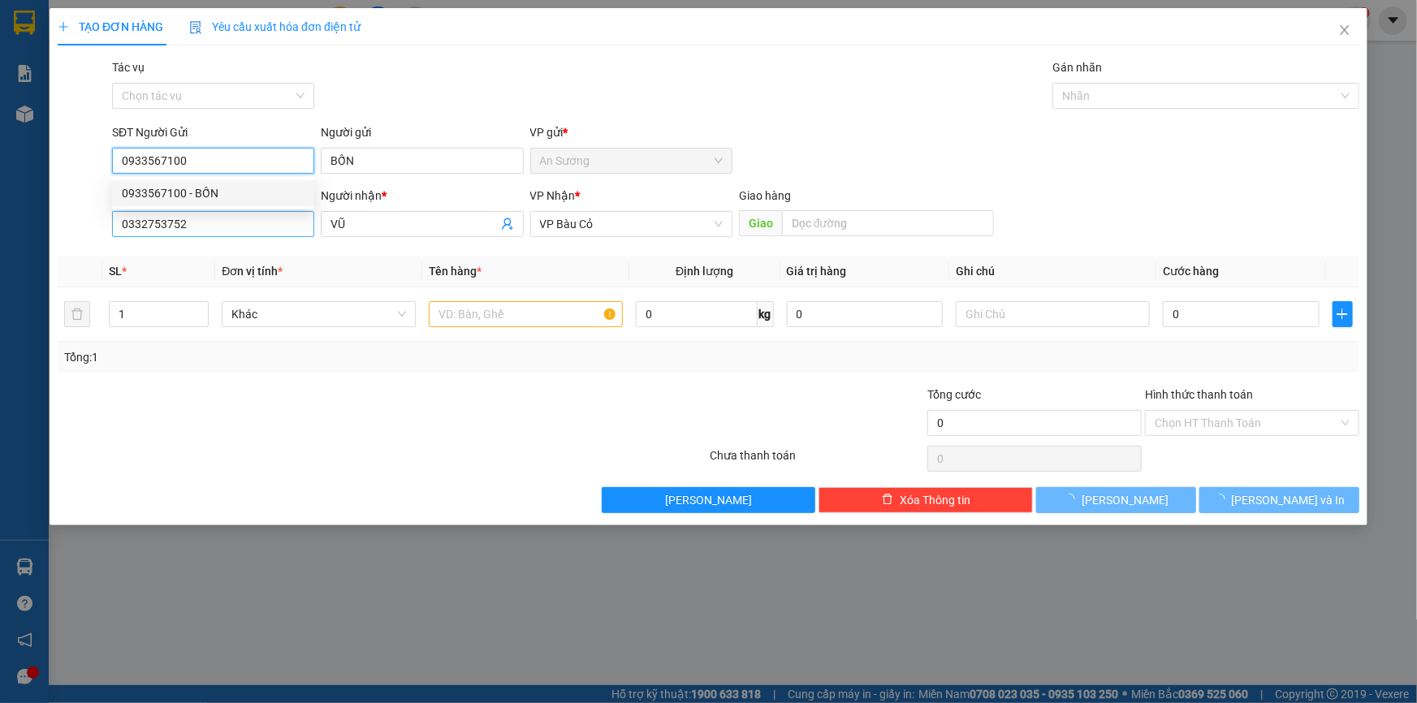
type input "40.000"
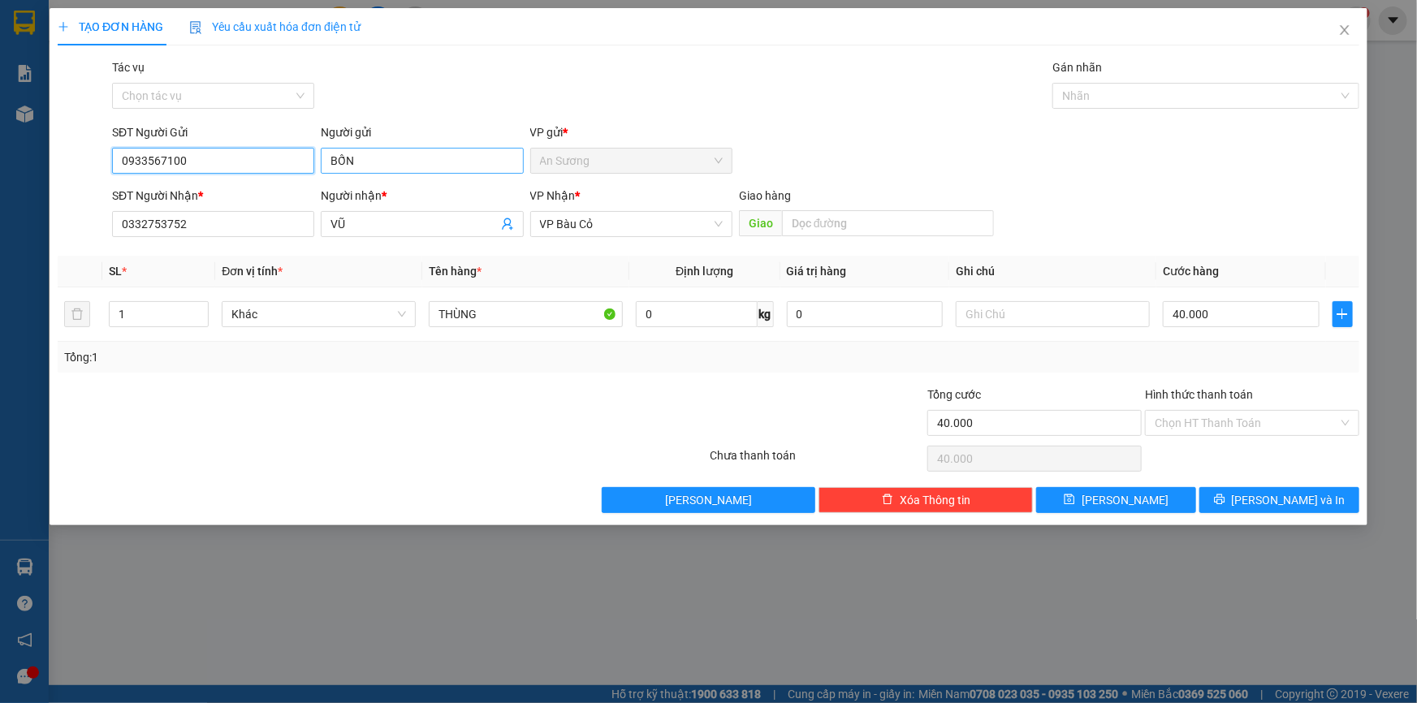
type input "0933567100"
click at [328, 160] on input "BỐN" at bounding box center [422, 161] width 202 height 26
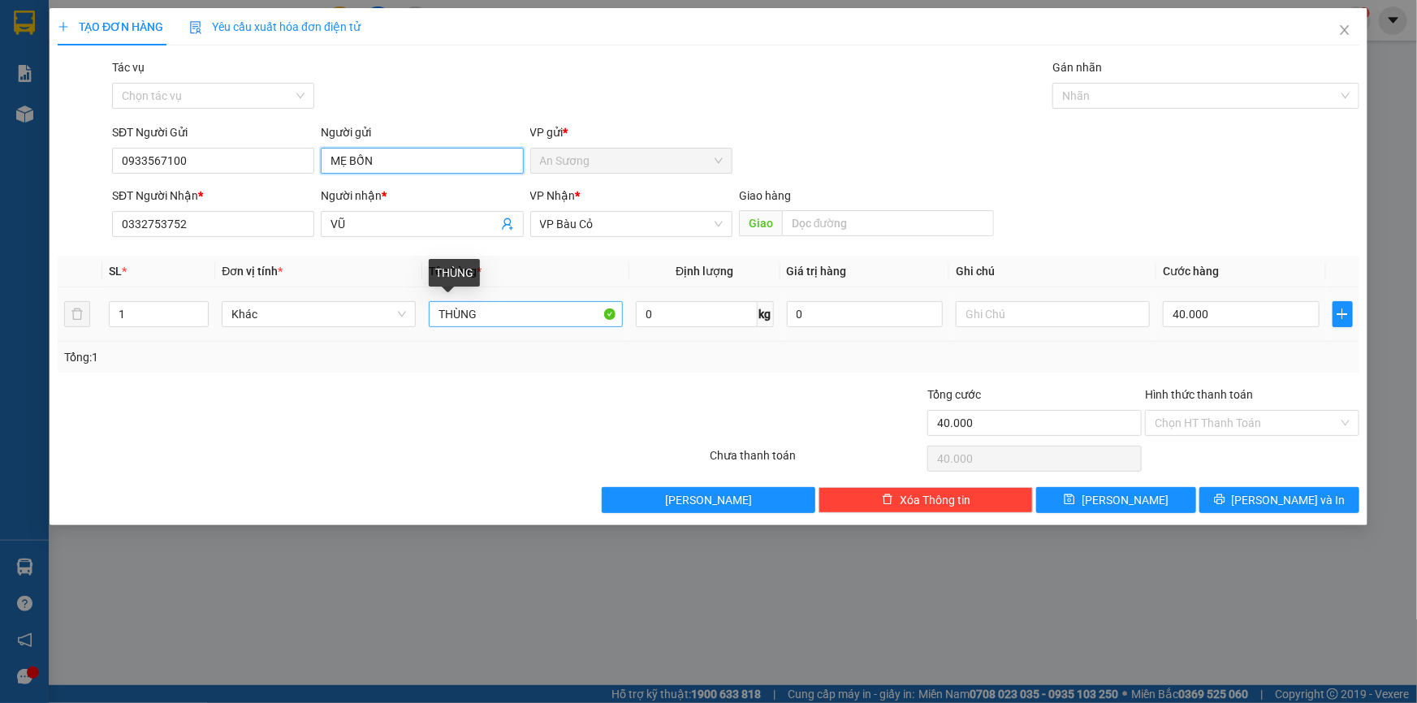
type input "MẸ BỐN"
drag, startPoint x: 485, startPoint y: 318, endPoint x: 283, endPoint y: 273, distance: 207.2
click at [287, 333] on tr "1 Khác THÙNG 0 kg 0 40.000" at bounding box center [709, 314] width 1302 height 54
type input "1 HS"
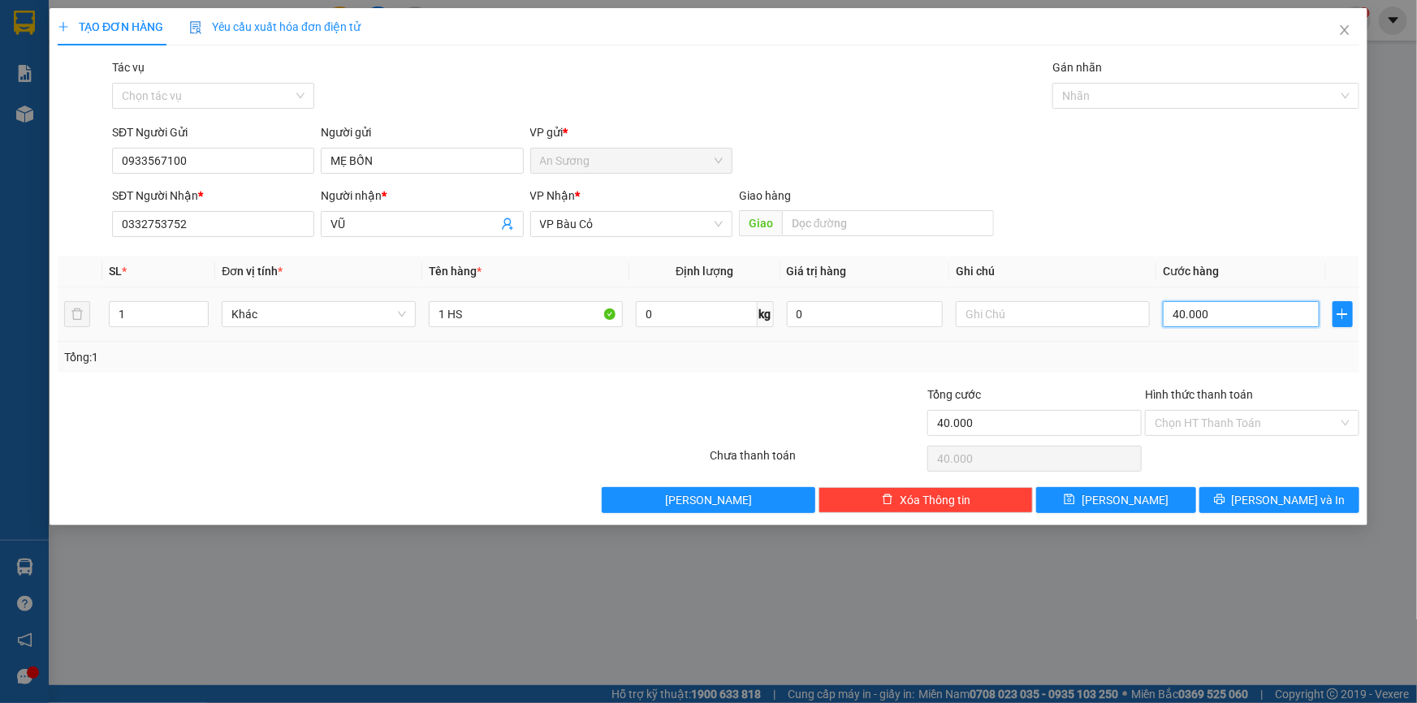
click at [1257, 314] on input "40.000" at bounding box center [1241, 314] width 157 height 26
type input "3"
type input "30"
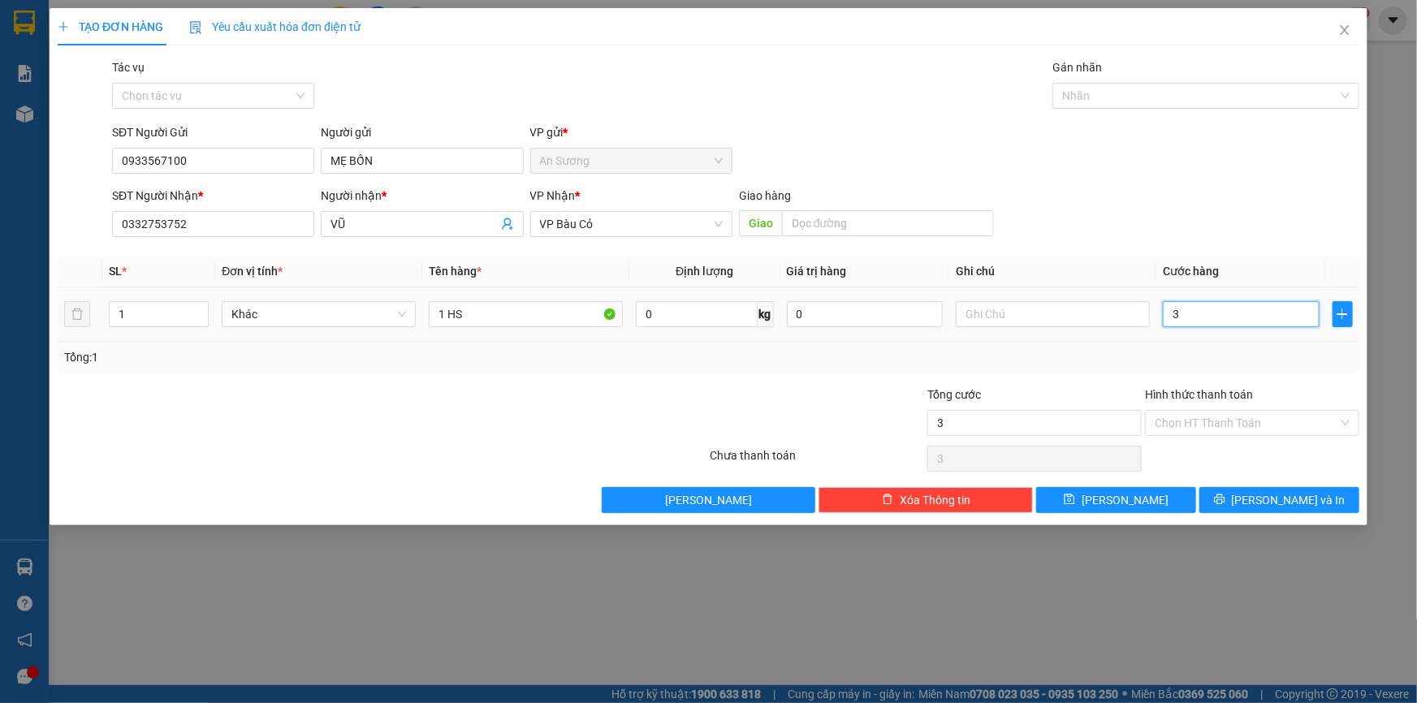
type input "30"
type input "30.000"
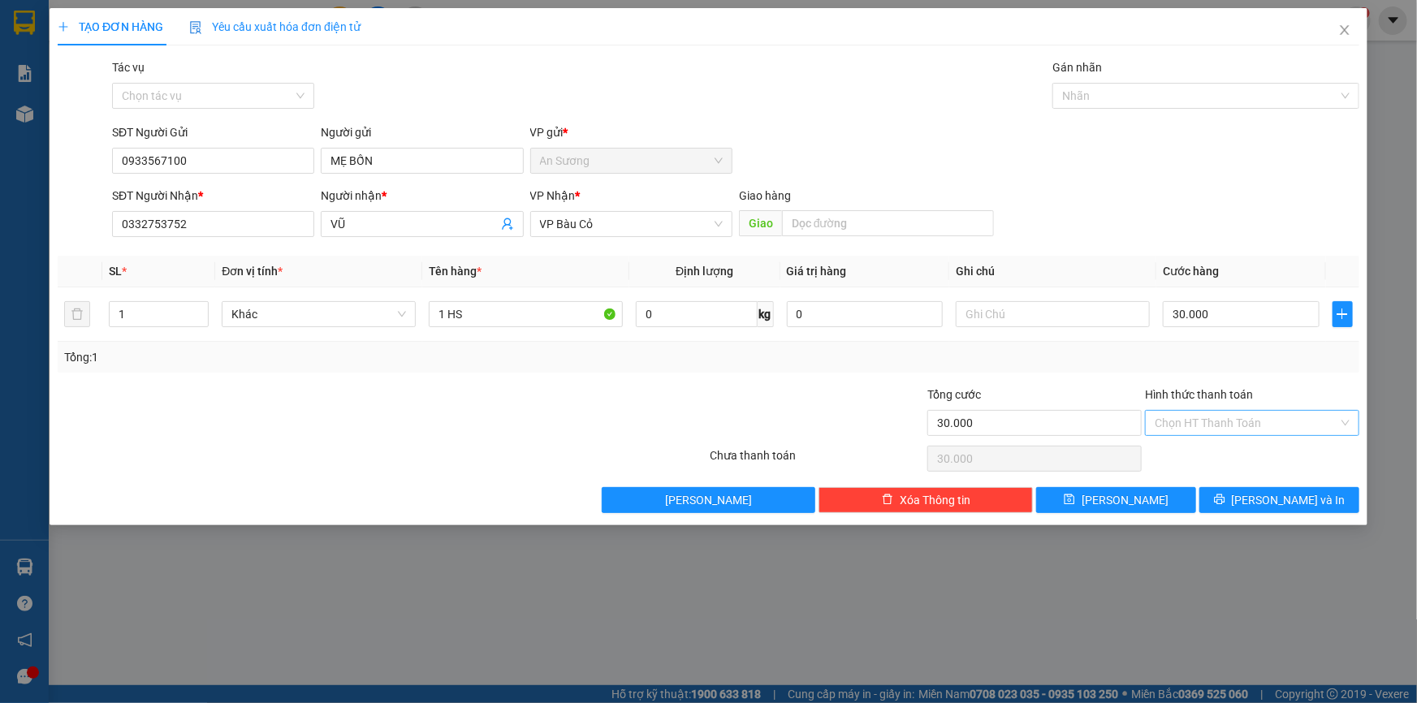
click at [1241, 419] on input "Hình thức thanh toán" at bounding box center [1246, 423] width 183 height 24
click at [1216, 442] on div "Tại văn phòng" at bounding box center [1252, 455] width 214 height 26
type input "0"
click at [1274, 503] on span "[PERSON_NAME] và In" at bounding box center [1289, 500] width 114 height 18
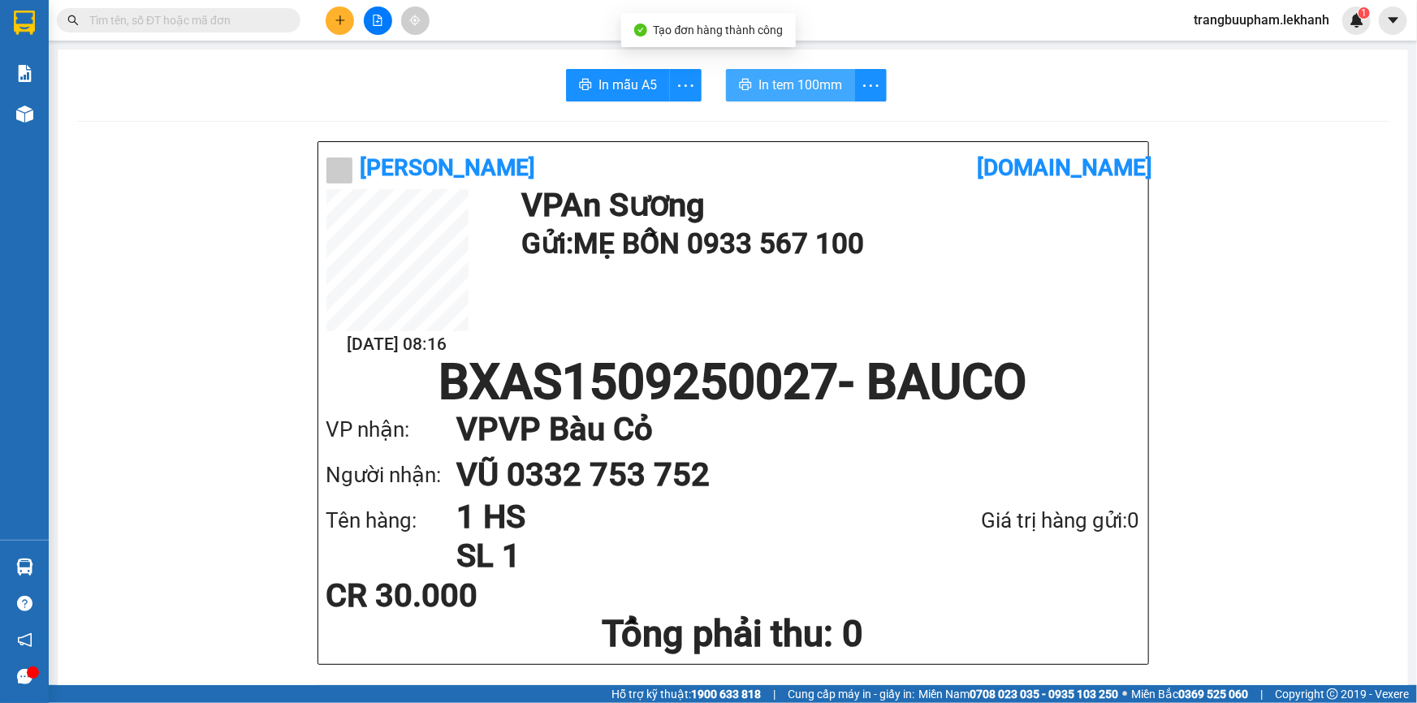
drag, startPoint x: 799, startPoint y: 77, endPoint x: 835, endPoint y: 80, distance: 36.6
click at [801, 78] on span "In tem 100mm" at bounding box center [800, 85] width 84 height 20
click at [336, 15] on icon "plus" at bounding box center [340, 20] width 11 height 11
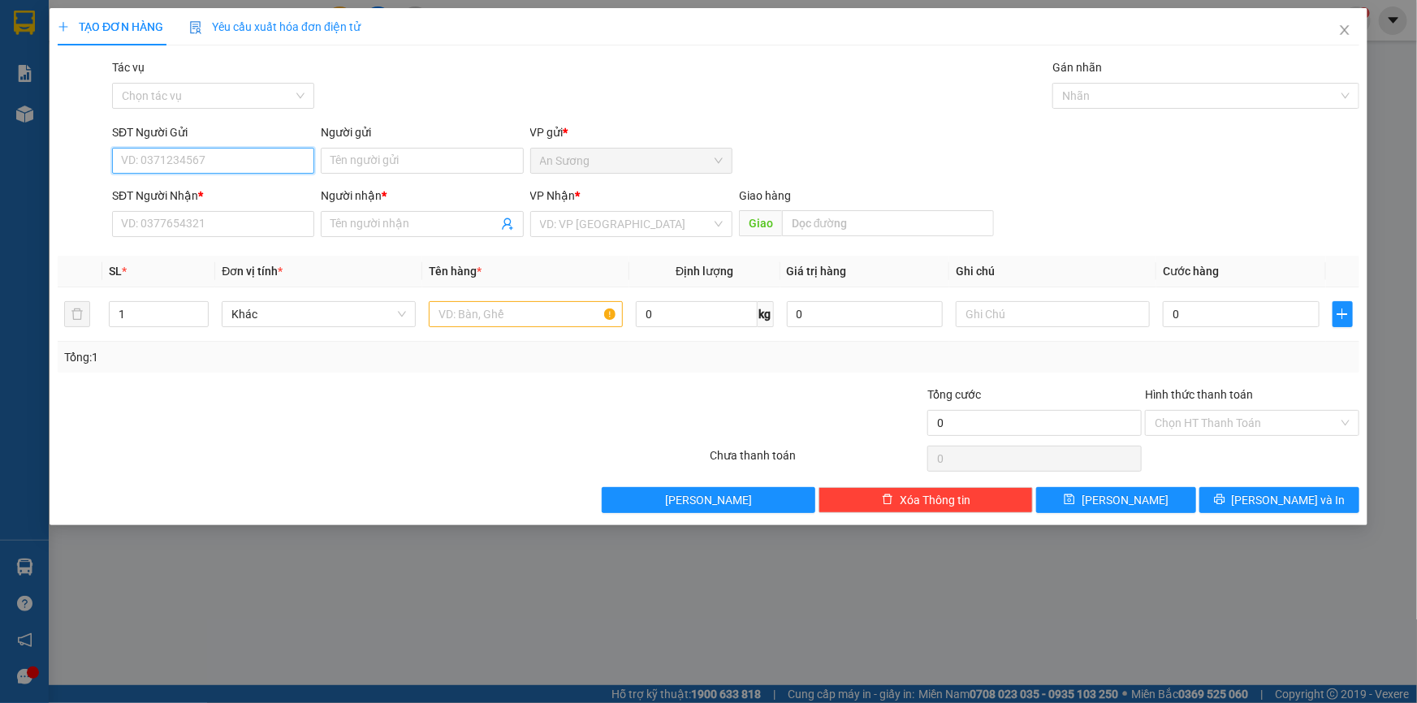
drag, startPoint x: 161, startPoint y: 149, endPoint x: 163, endPoint y: 159, distance: 10.8
click at [161, 157] on input "SĐT Người Gửi" at bounding box center [213, 161] width 202 height 26
click at [200, 192] on div "0976810459 - LAB PHÚC HÂN" at bounding box center [213, 193] width 183 height 18
type input "0976810459"
type input "LAB PHÚC HÂN"
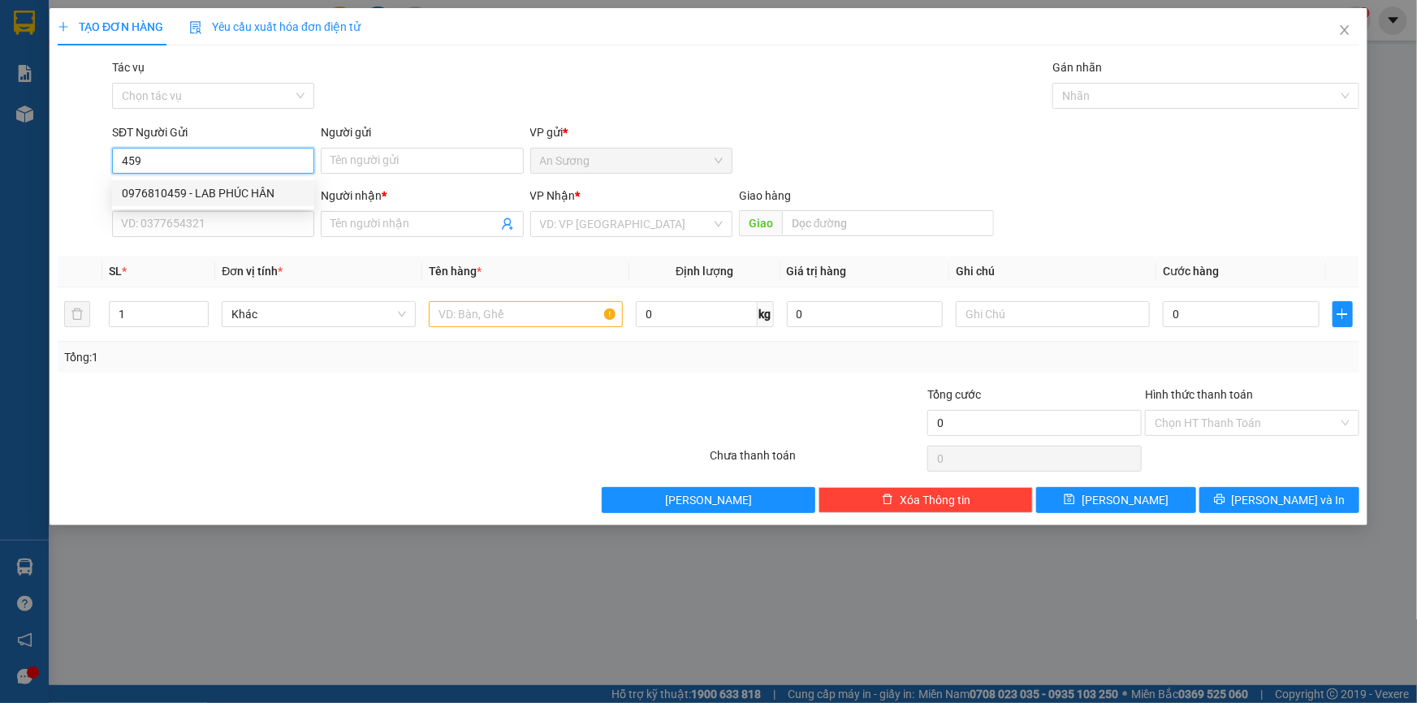
type input "0338545852"
type input "NK VIỆT MỸ"
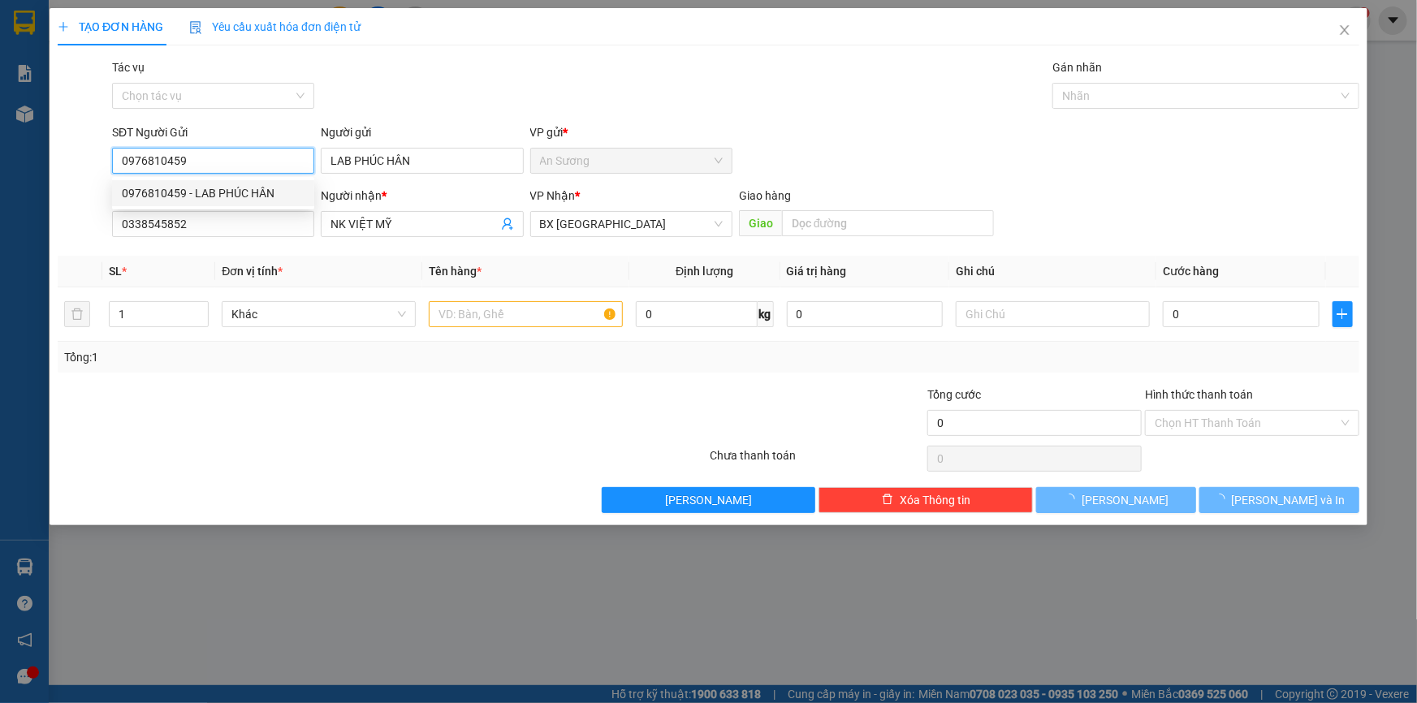
type input "30.000"
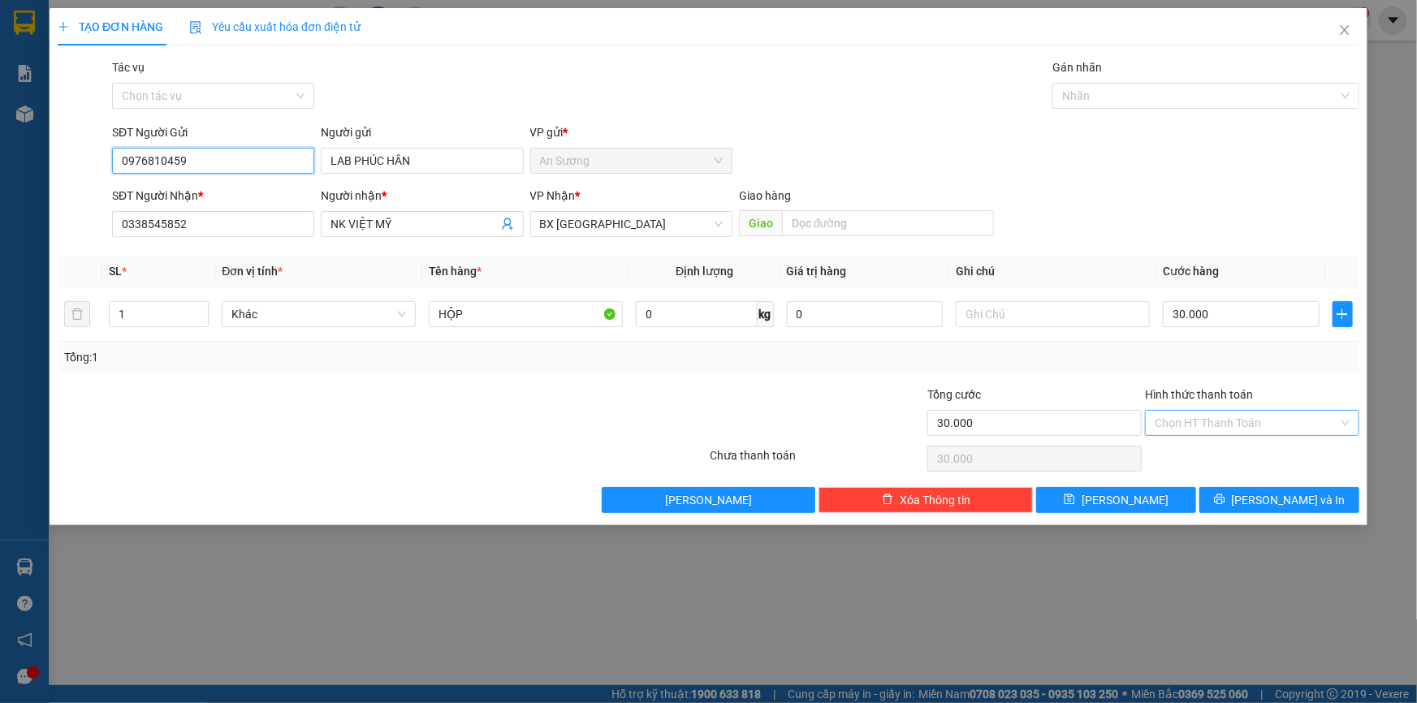
type input "0976810459"
click at [1234, 430] on input "Hình thức thanh toán" at bounding box center [1246, 423] width 183 height 24
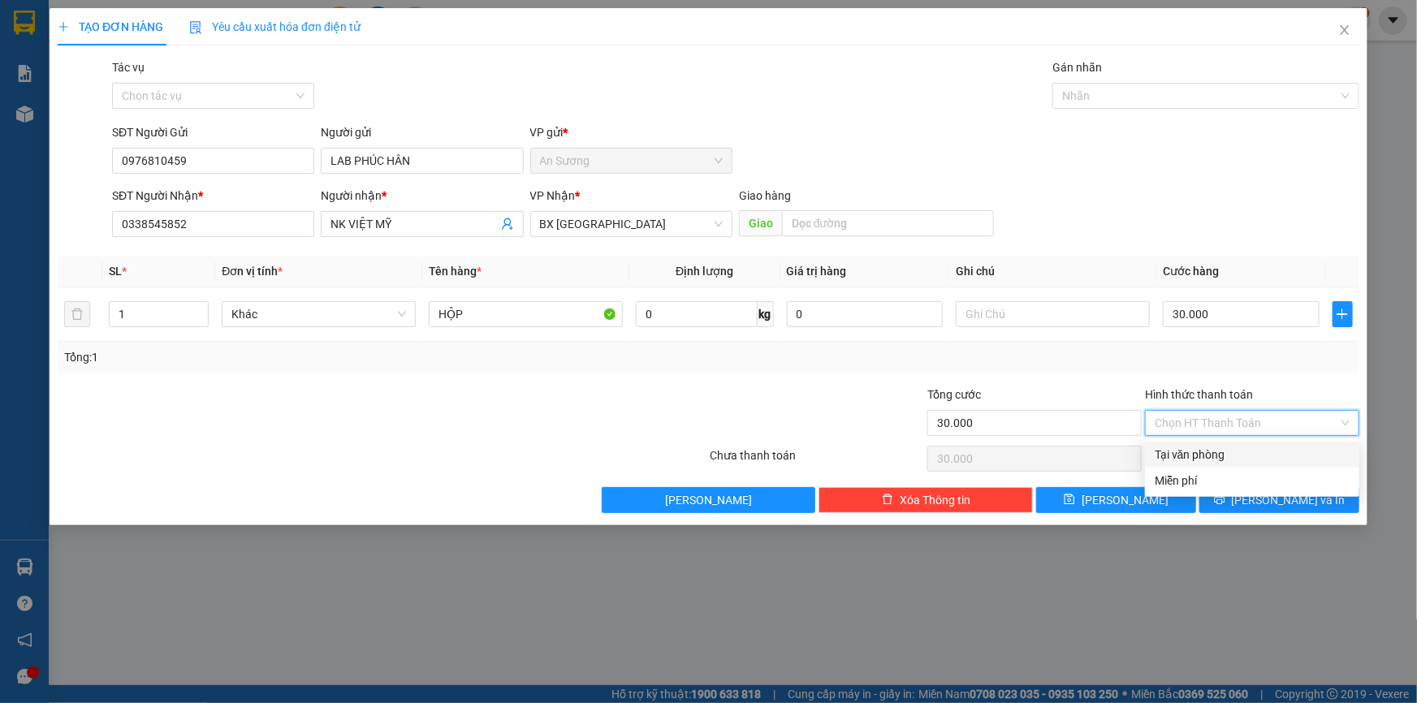
drag, startPoint x: 1233, startPoint y: 447, endPoint x: 1242, endPoint y: 468, distance: 22.5
click at [1238, 460] on div "Tại văn phòng" at bounding box center [1252, 455] width 214 height 26
type input "0"
click at [1275, 507] on span "[PERSON_NAME] và In" at bounding box center [1289, 500] width 114 height 18
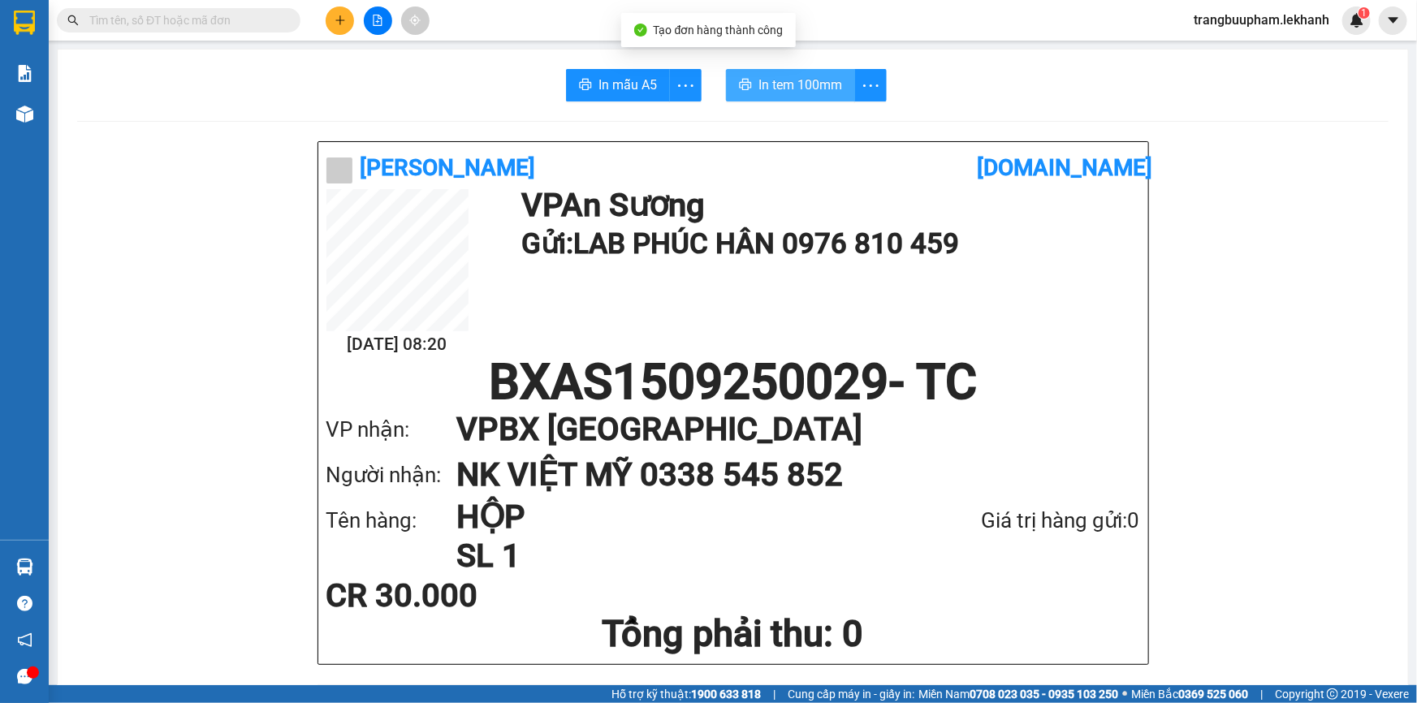
click at [749, 71] on button "In tem 100mm" at bounding box center [790, 85] width 129 height 32
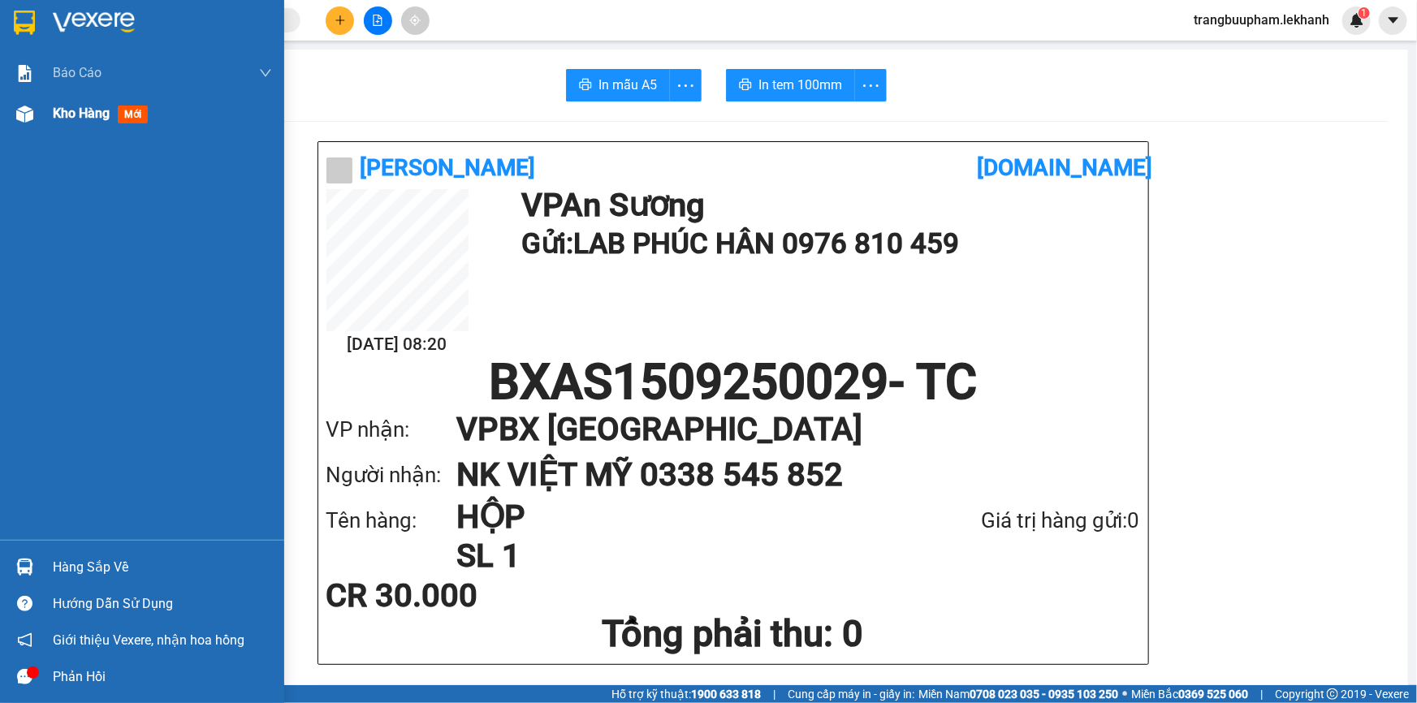
click at [97, 121] on span "Kho hàng" at bounding box center [81, 113] width 57 height 15
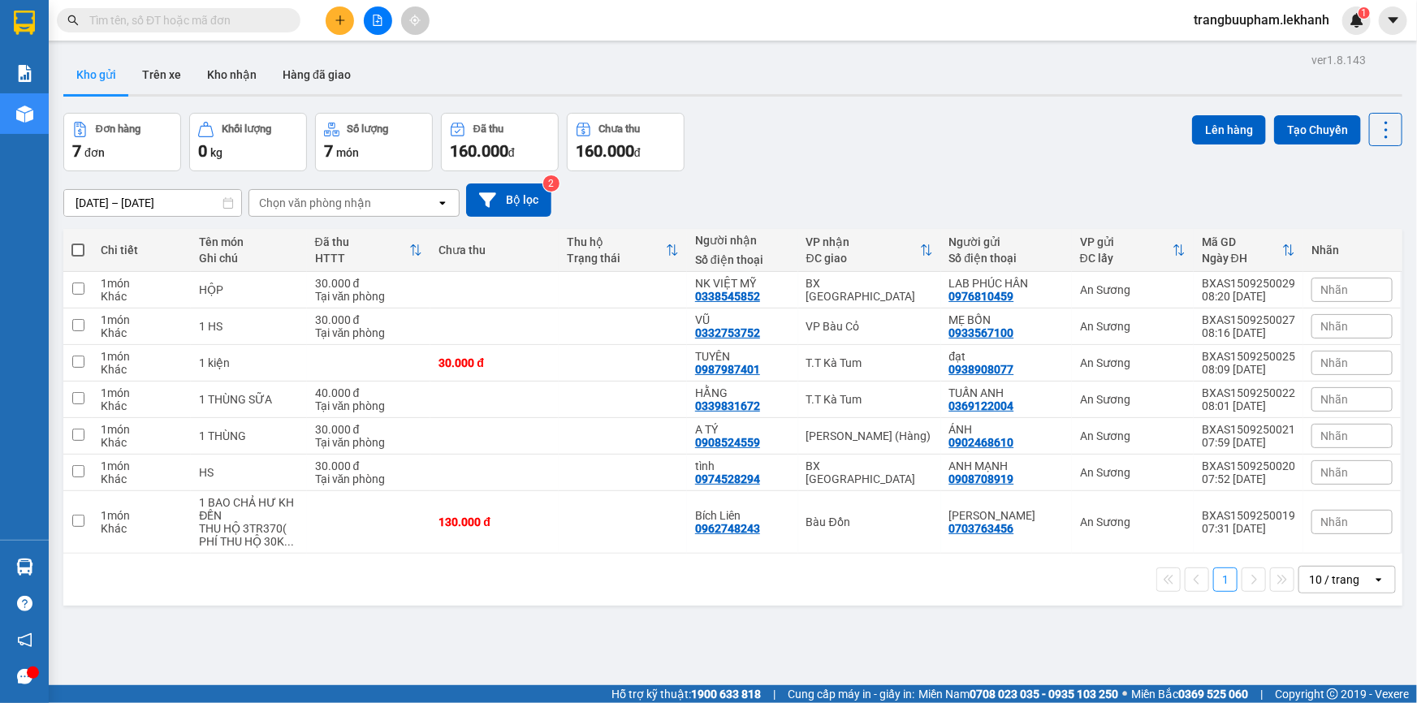
click at [329, 21] on button at bounding box center [340, 20] width 28 height 28
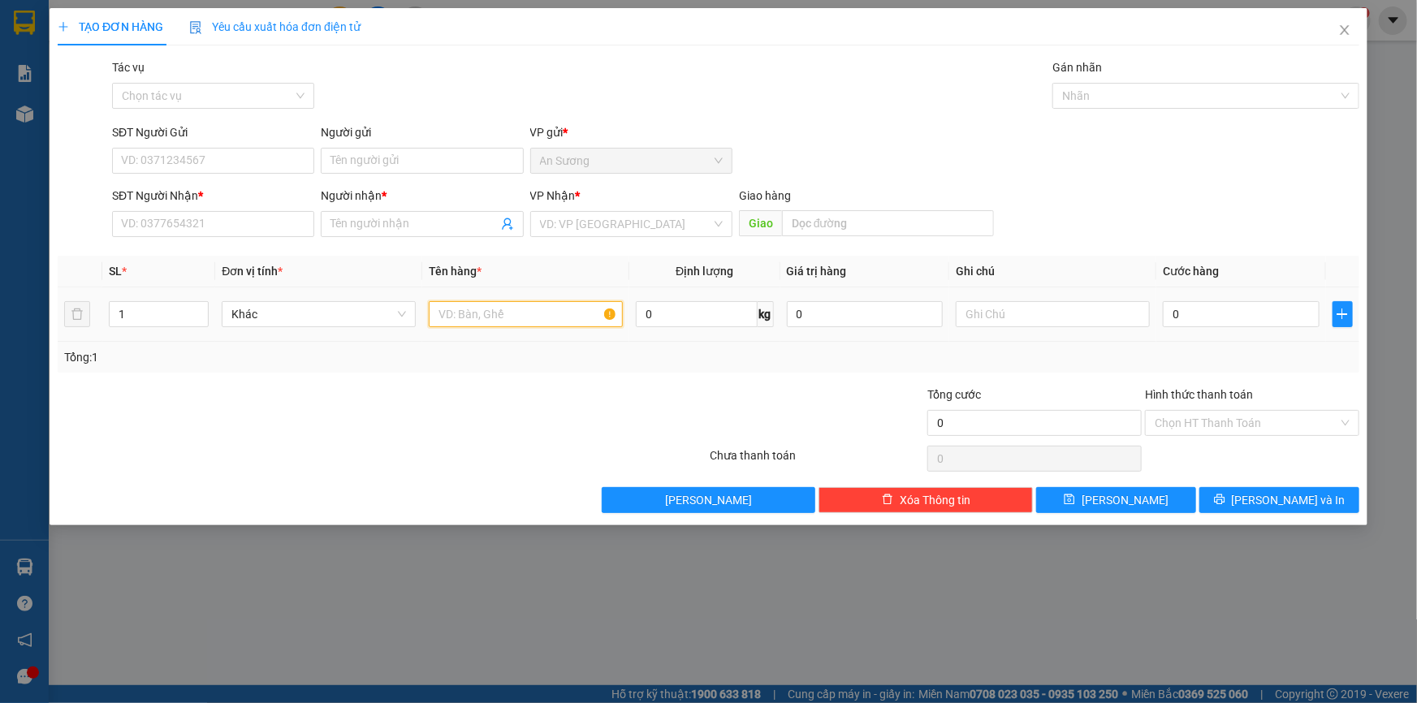
drag, startPoint x: 463, startPoint y: 311, endPoint x: 491, endPoint y: 318, distance: 29.3
click at [464, 312] on input "text" at bounding box center [526, 314] width 194 height 26
type input "1 THÙNG ĐIỆN TỬ"
click at [1016, 322] on input "text" at bounding box center [1053, 314] width 194 height 26
type input "HƯ KH ĐỀN"
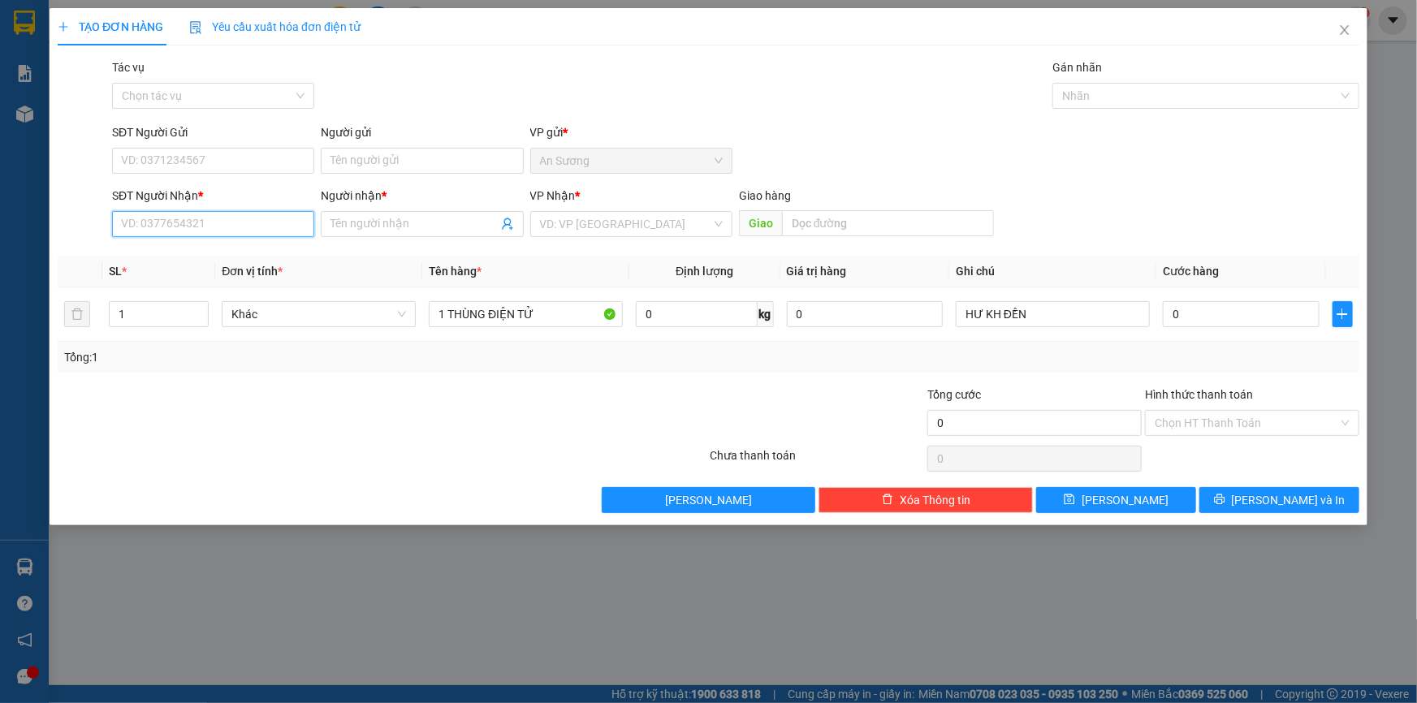
click at [213, 223] on input "SĐT Người Nhận *" at bounding box center [213, 224] width 202 height 26
click at [213, 258] on div "0377492093 - ĐÔNG" at bounding box center [213, 257] width 183 height 18
type input "0377492093"
type input "ĐÔNG"
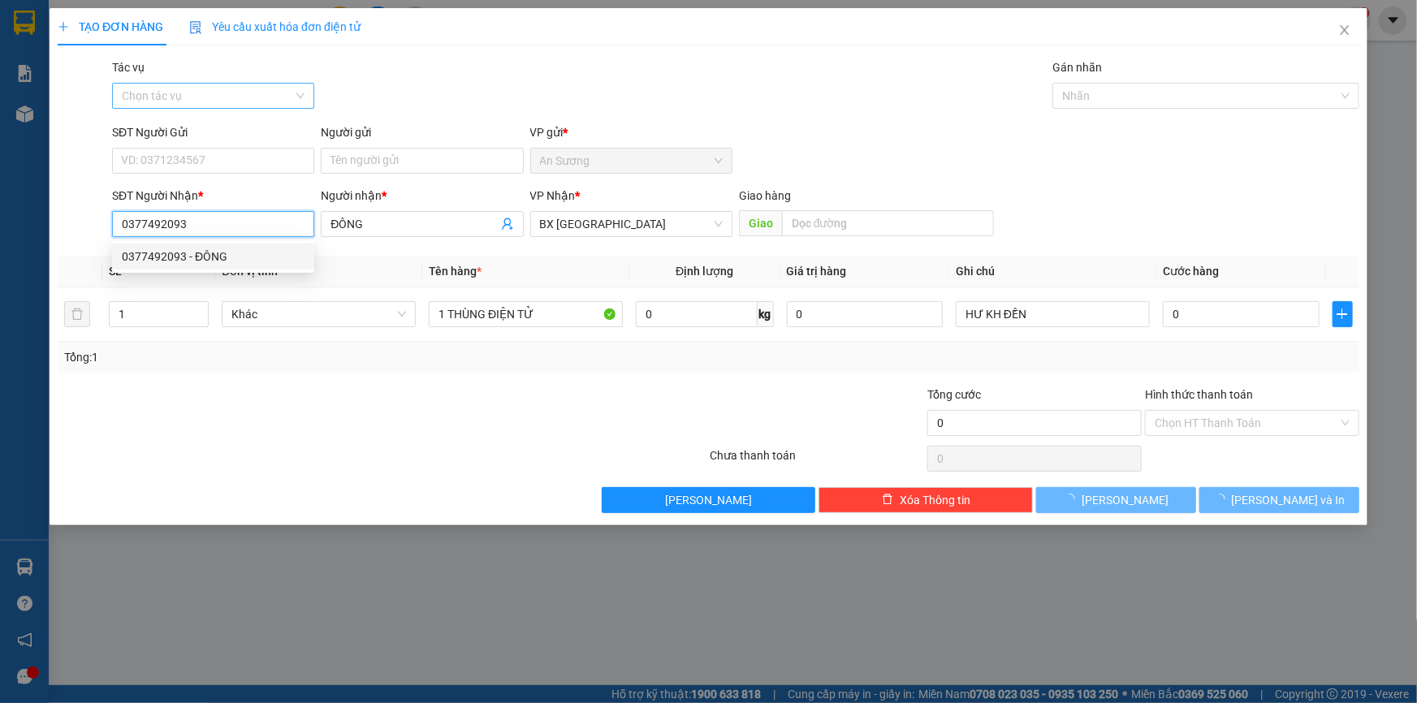
type input "40.000"
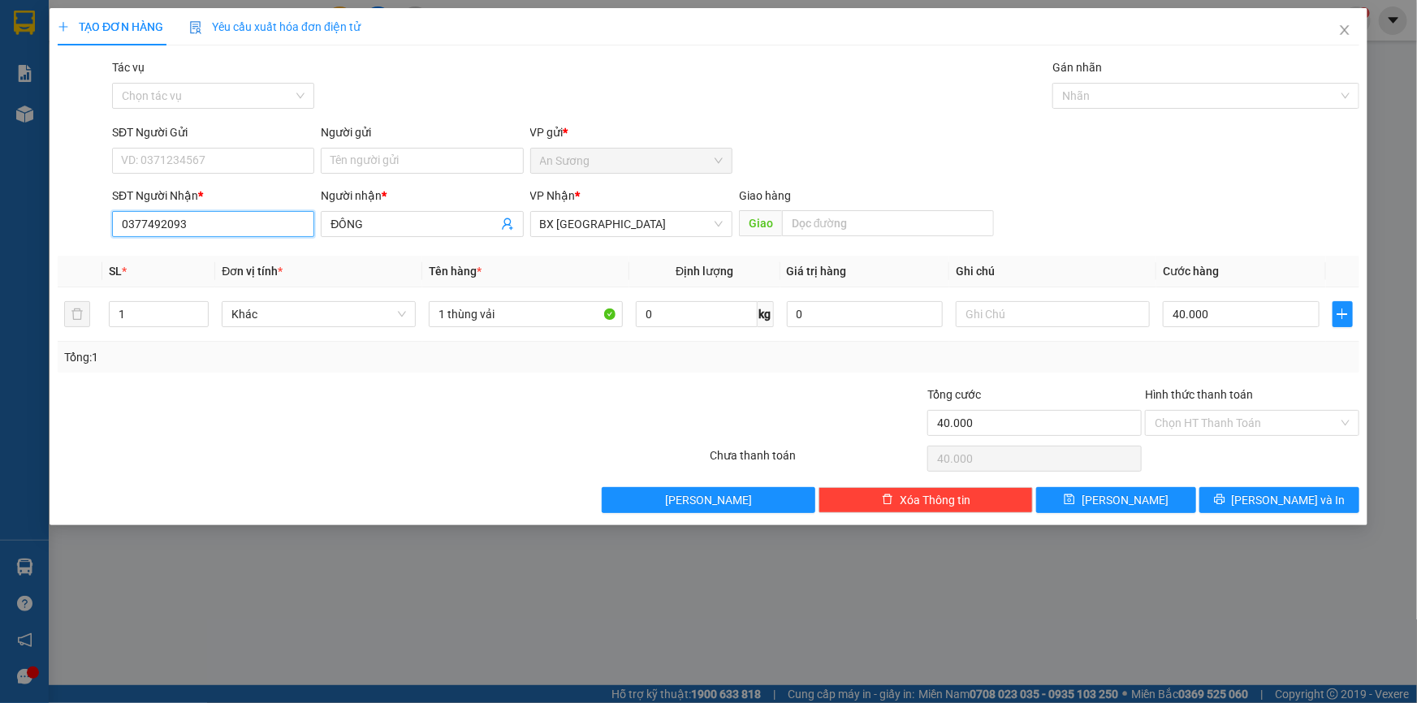
type input "0377492093"
click at [215, 175] on div "SĐT Người Gửi VD: 0371234567" at bounding box center [213, 151] width 202 height 57
click at [235, 172] on input "SĐT Người Gửi" at bounding box center [213, 161] width 202 height 26
click at [416, 162] on input "Người gửi" at bounding box center [422, 161] width 202 height 26
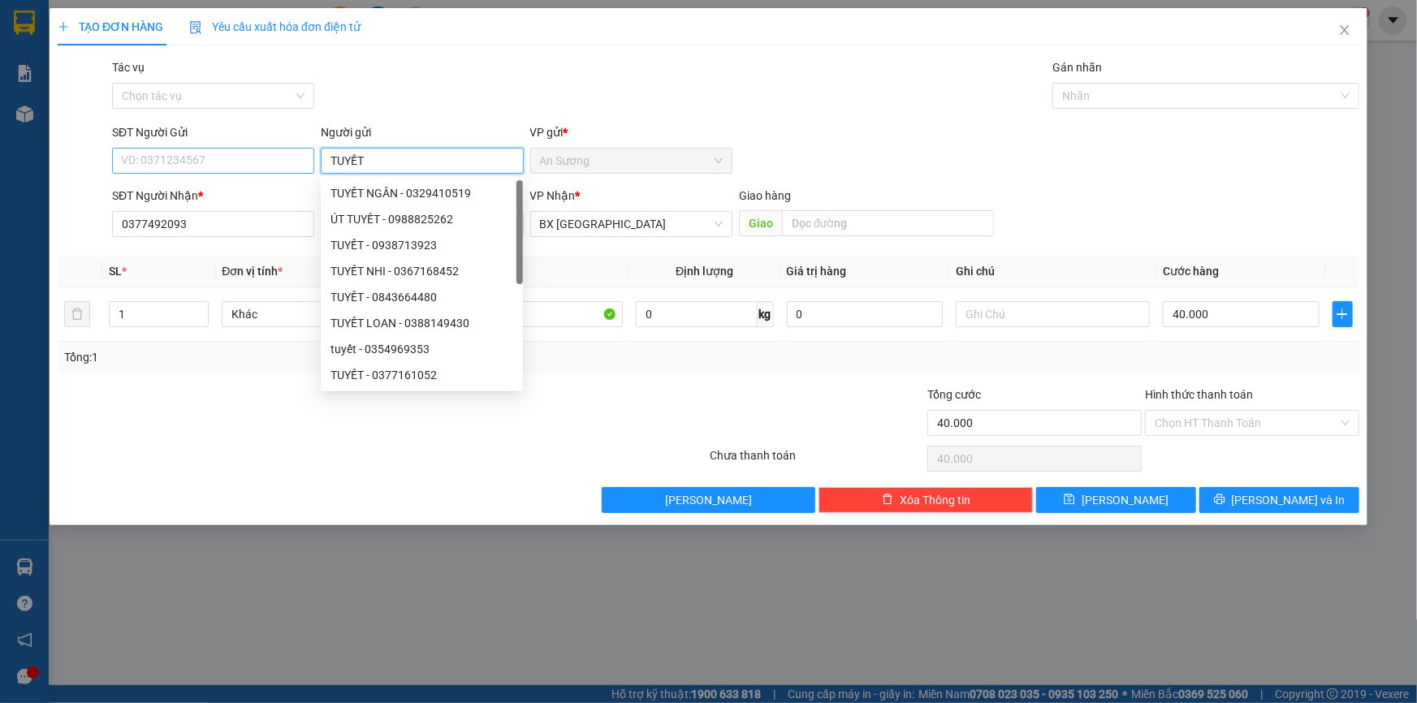
type input "TUYẾT"
click at [186, 153] on input "SĐT Người Gửi" at bounding box center [213, 161] width 202 height 26
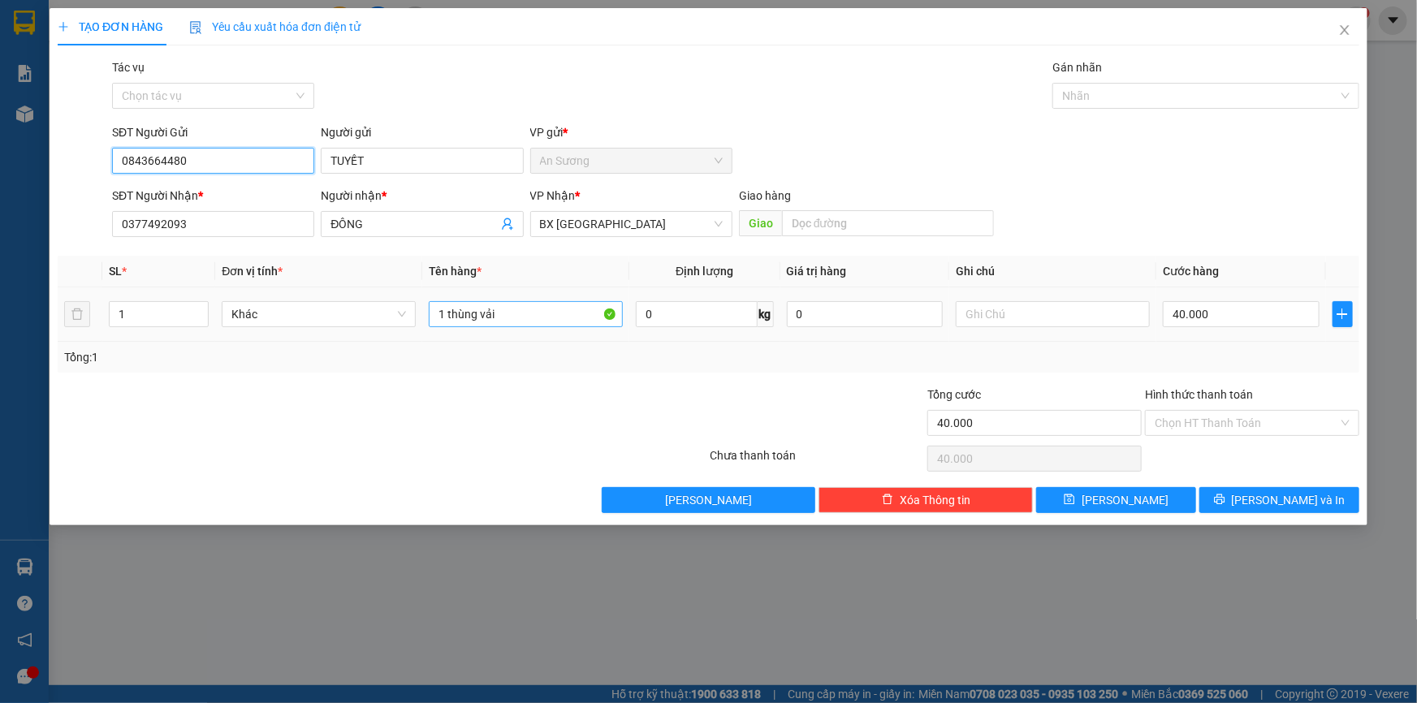
type input "0843664480"
drag, startPoint x: 527, startPoint y: 324, endPoint x: 182, endPoint y: 348, distance: 345.9
click at [183, 355] on div "SL * Đơn vị tính * Tên hàng * Định lượng Giá trị hàng Ghi chú Cước hàng 1 Khác …" at bounding box center [709, 314] width 1302 height 117
type input "1 [PERSON_NAME] KIỆN HƯ KH ĐỀN"
click at [1226, 309] on input "40.000" at bounding box center [1241, 314] width 157 height 26
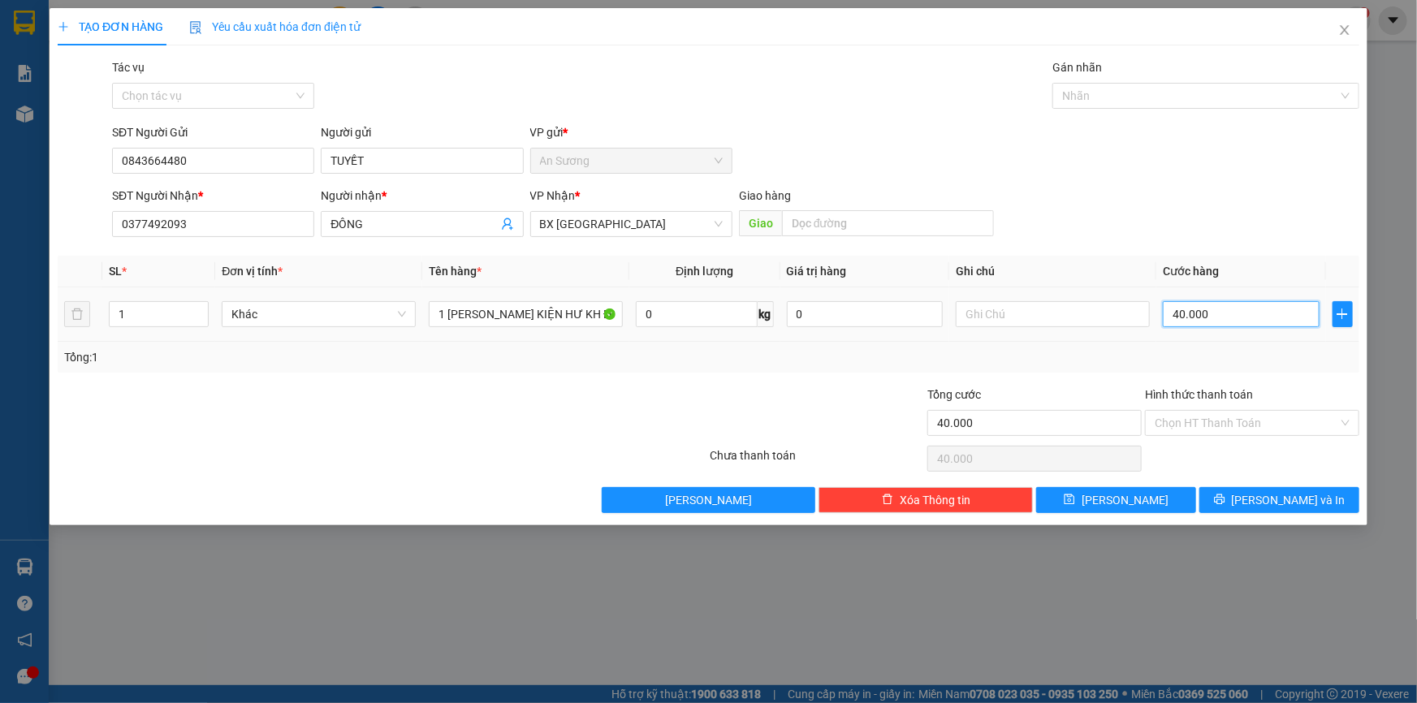
type input "6"
type input "602"
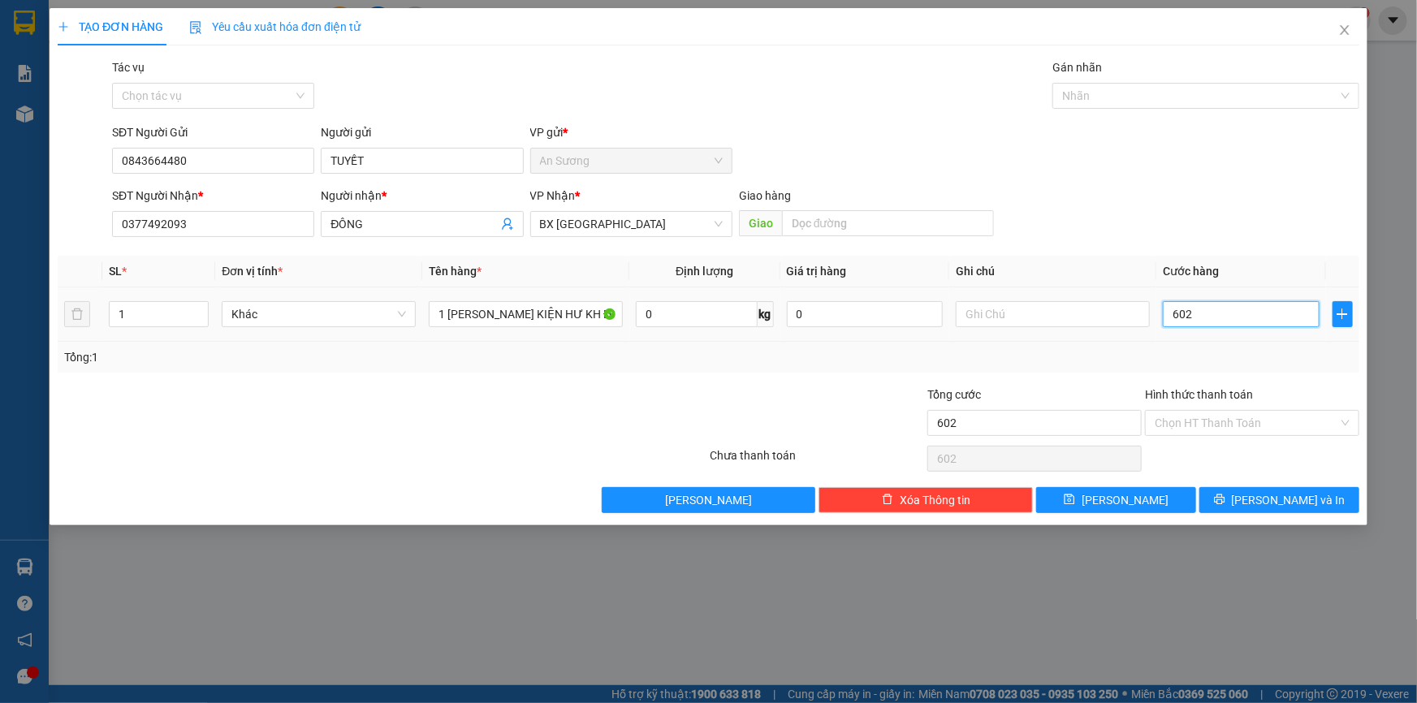
type input "60"
type input "60.000"
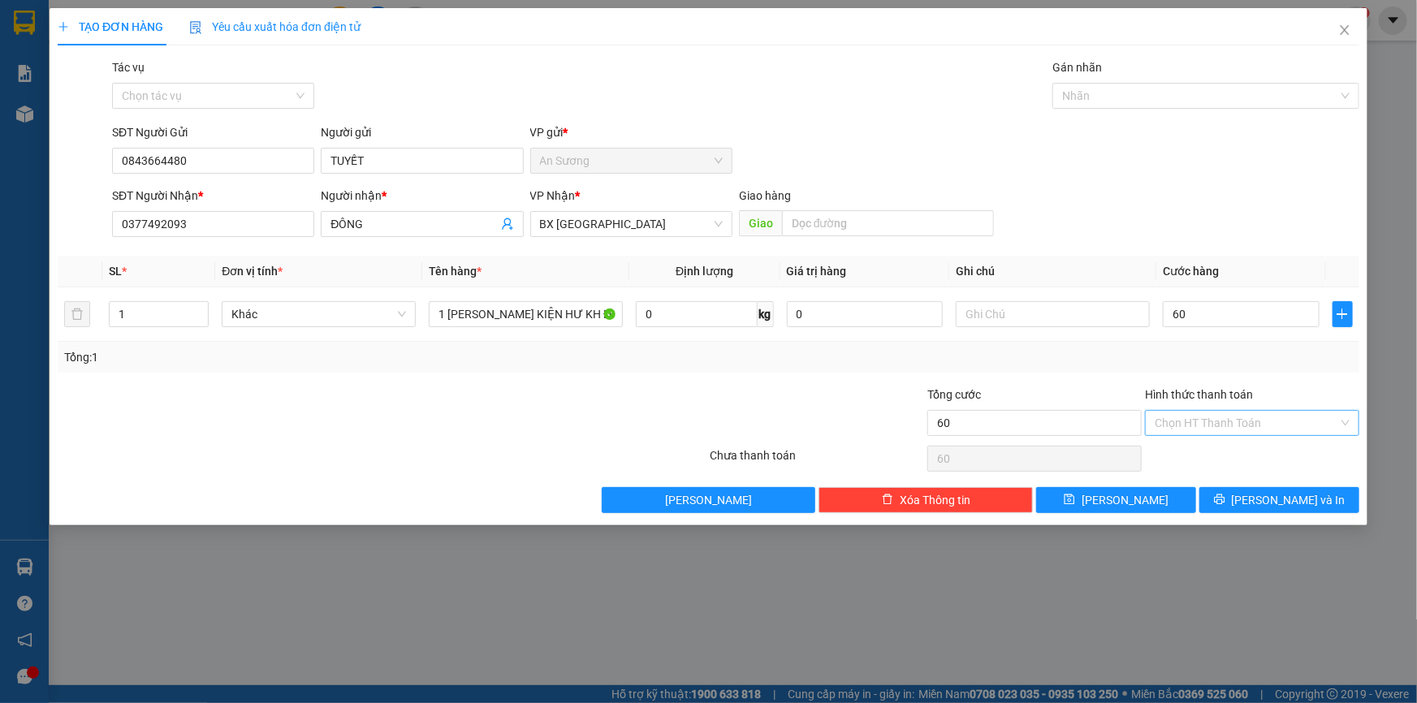
type input "60.000"
click at [1232, 431] on input "Hình thức thanh toán" at bounding box center [1246, 423] width 183 height 24
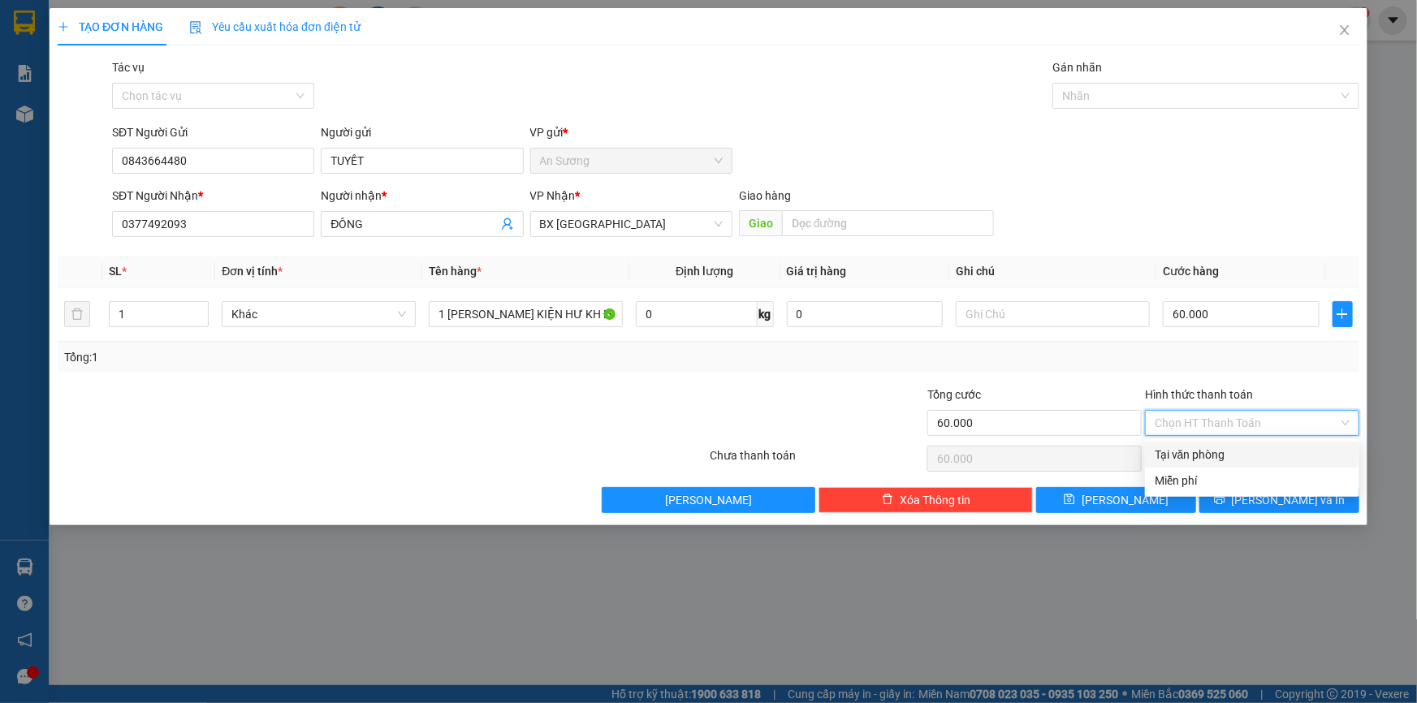
click at [1223, 449] on div "Tại văn phòng" at bounding box center [1252, 455] width 195 height 18
type input "0"
click at [1225, 500] on icon "printer" at bounding box center [1219, 499] width 11 height 11
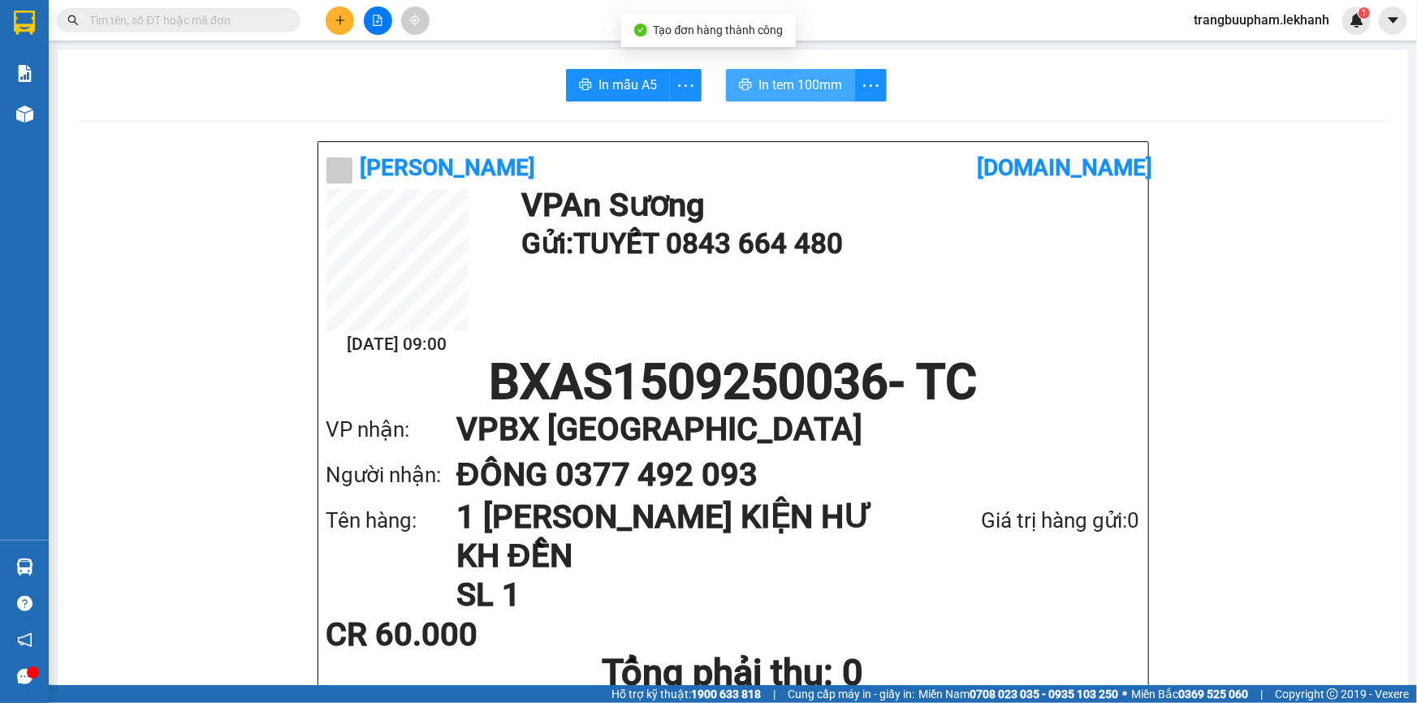
click at [791, 94] on span "In tem 100mm" at bounding box center [800, 85] width 84 height 20
click at [332, 27] on button at bounding box center [340, 20] width 28 height 28
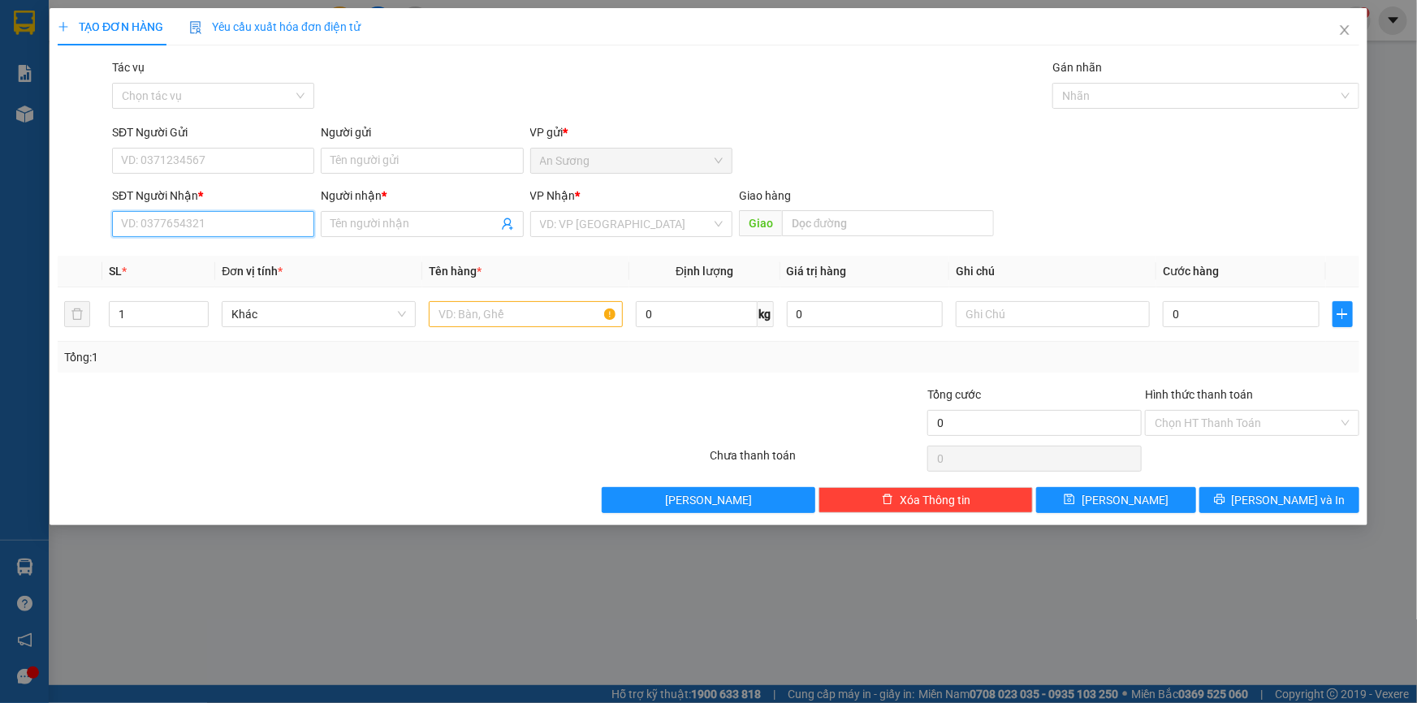
click at [204, 211] on input "SĐT Người Nhận *" at bounding box center [213, 224] width 202 height 26
click at [147, 244] on div "0988873762 - [PERSON_NAME]" at bounding box center [213, 257] width 202 height 26
type input "0988873762"
type input "THANH"
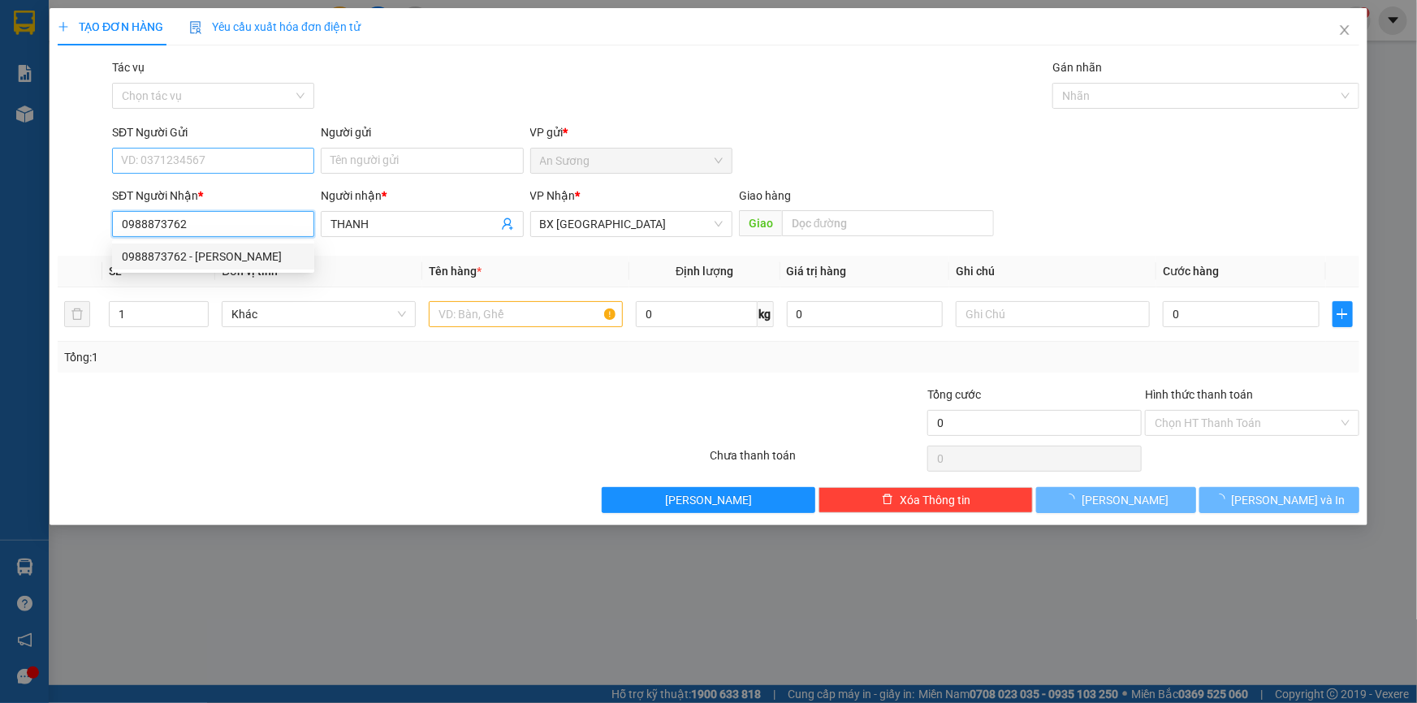
type input "30.000"
type input "0988873762"
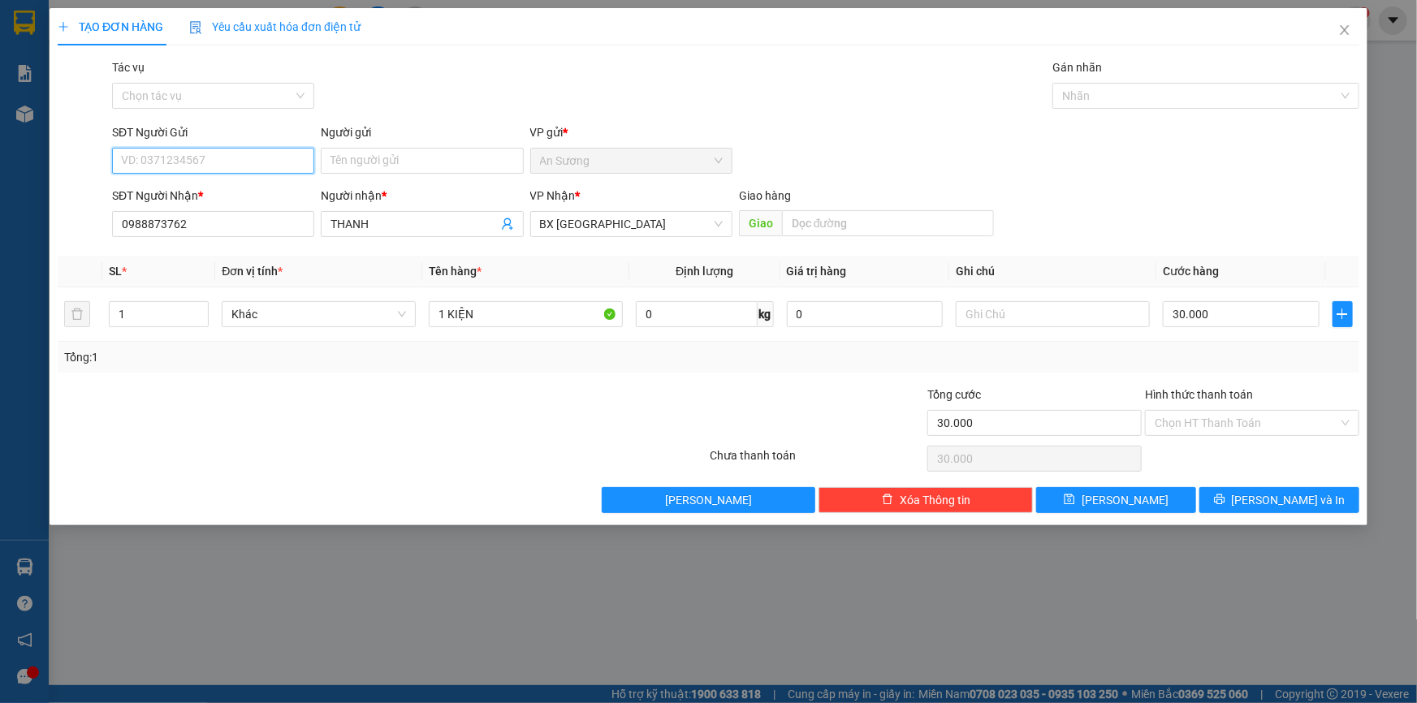
click at [194, 153] on input "SĐT Người Gửi" at bounding box center [213, 161] width 202 height 26
click at [179, 218] on div "0912655488 - NGHĨA" at bounding box center [213, 219] width 183 height 18
type input "0912655488"
type input "NGHĨA"
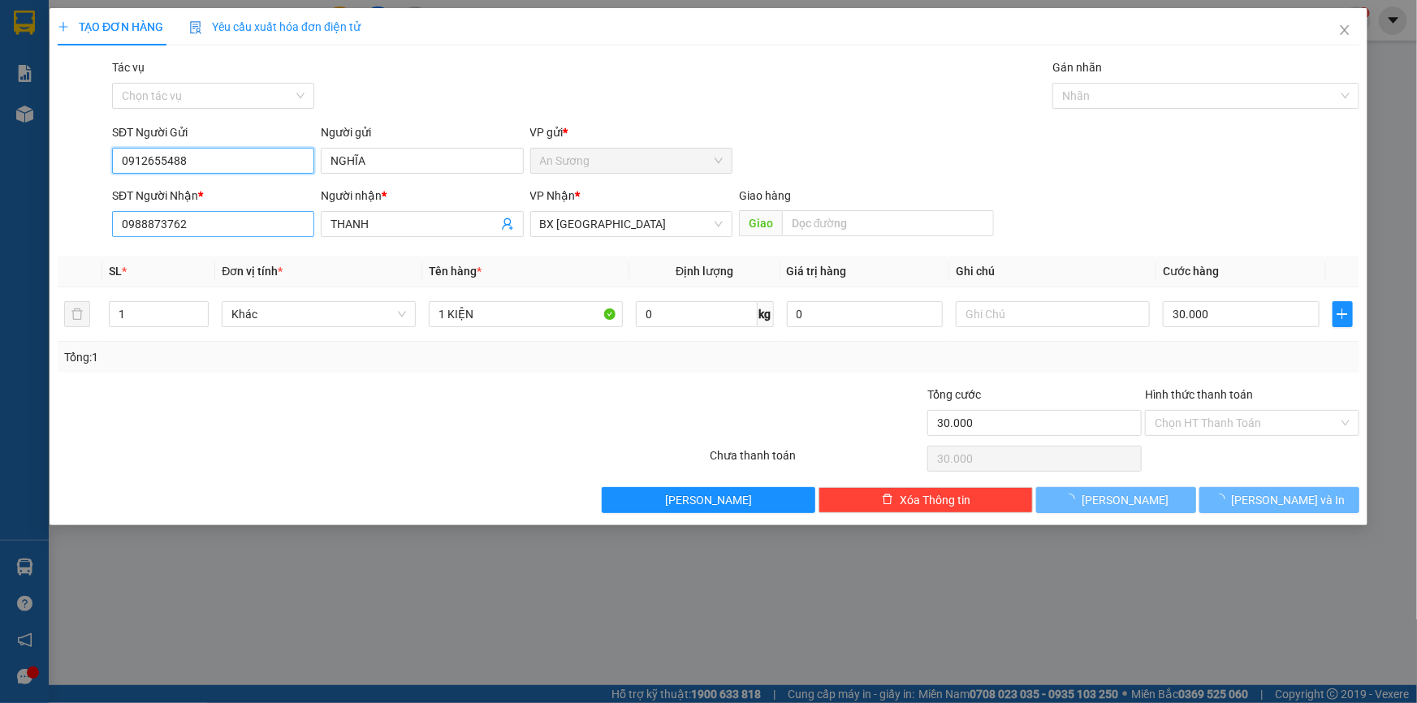
type input "40.000"
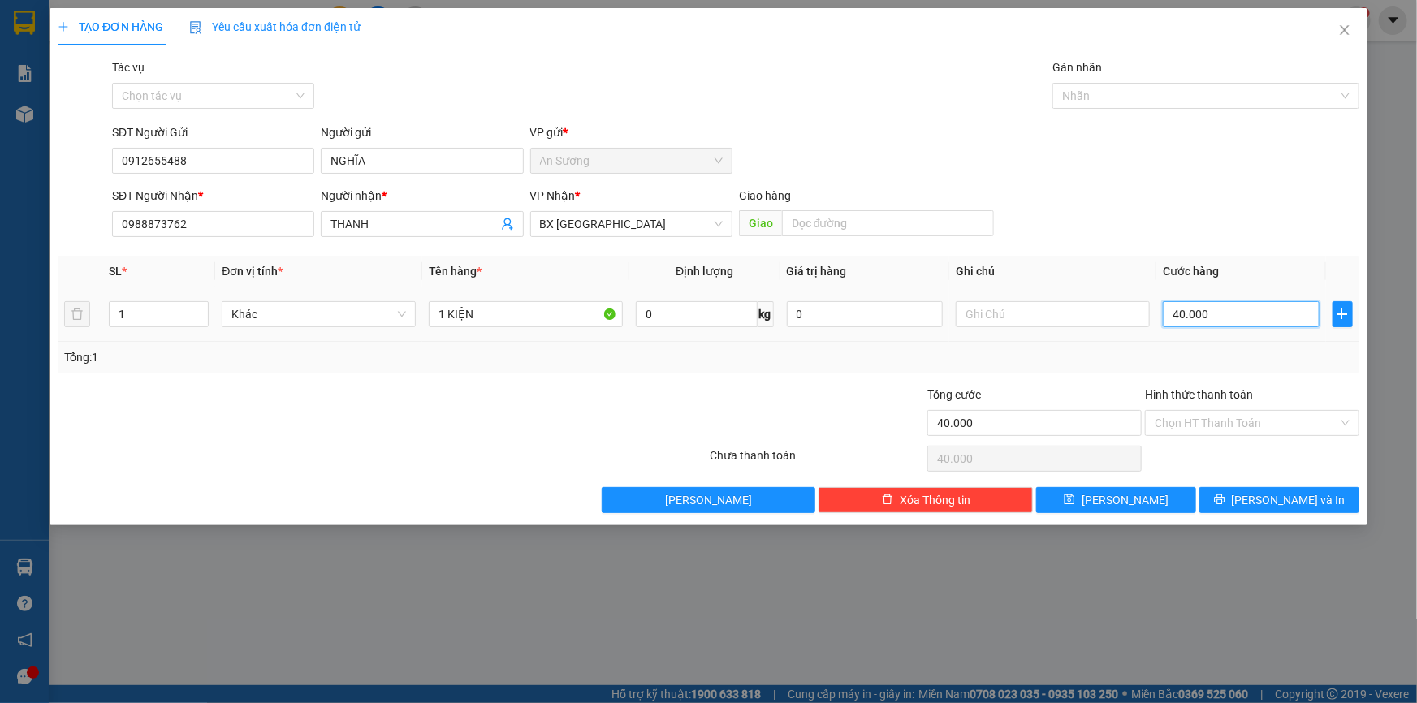
click at [1232, 317] on input "40.000" at bounding box center [1241, 314] width 157 height 26
type input "3"
type input "30"
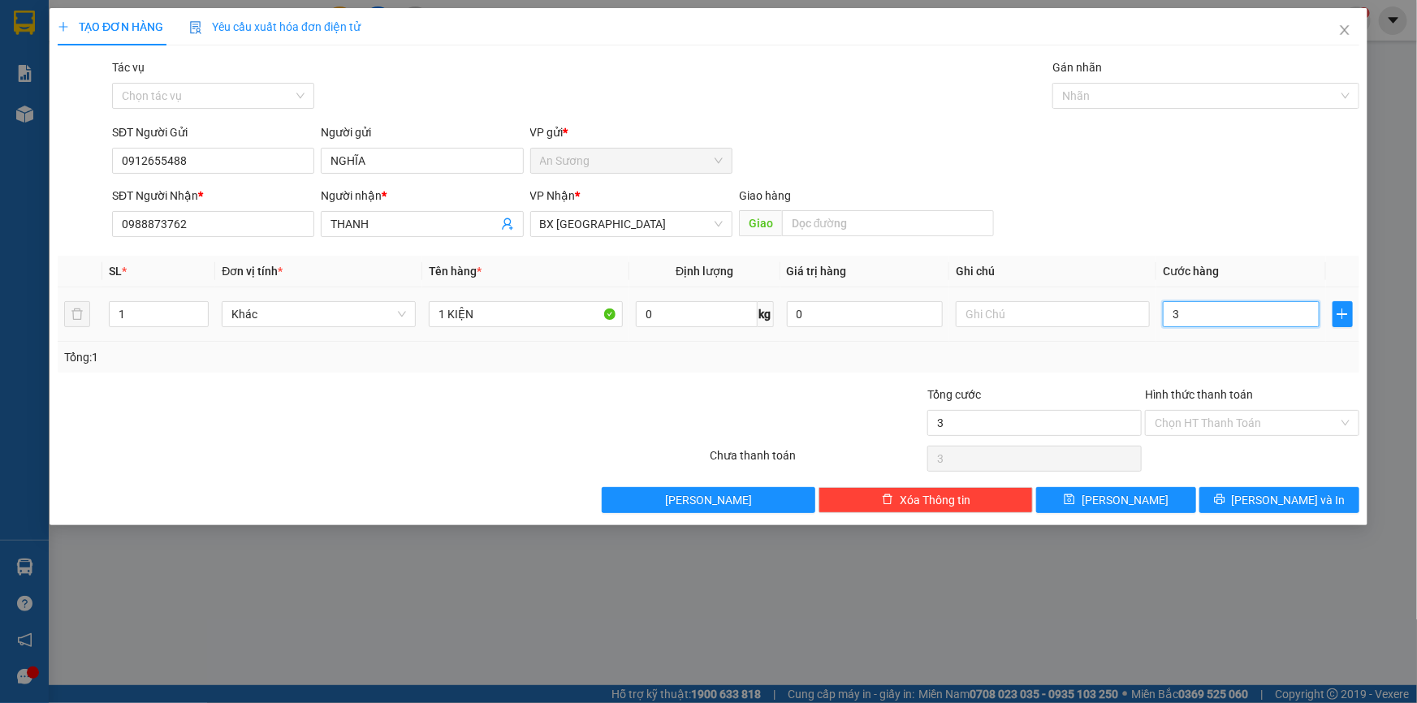
type input "30"
click at [1280, 503] on span "[PERSON_NAME] và In" at bounding box center [1289, 500] width 114 height 18
type input "30.000"
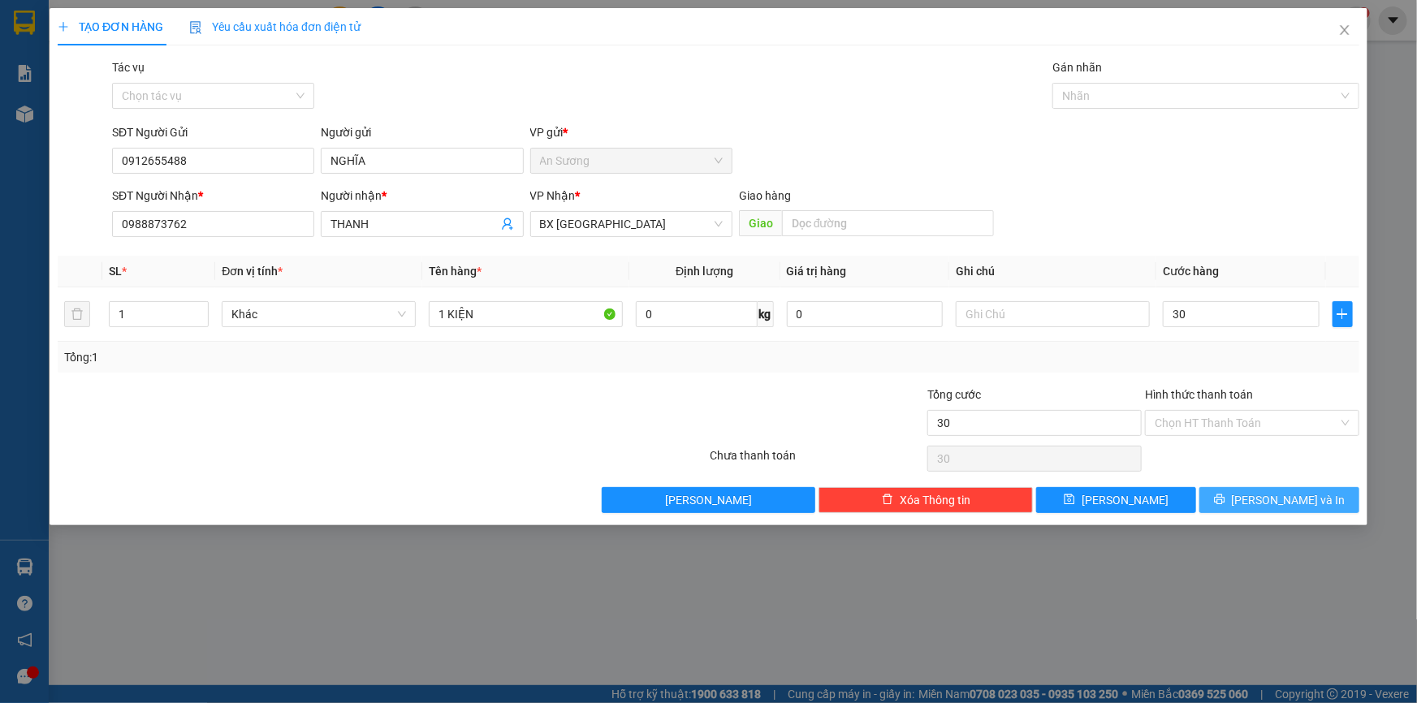
type input "30.000"
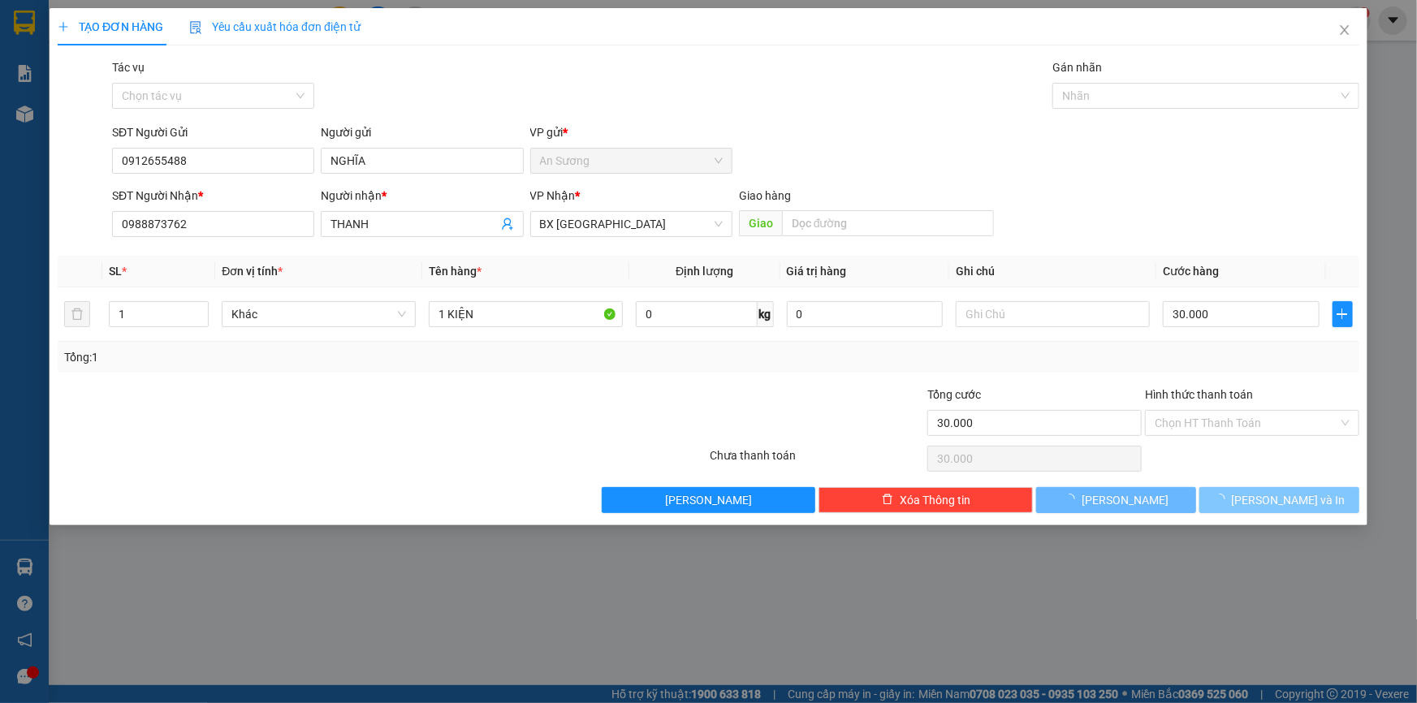
click at [1232, 500] on span "loading" at bounding box center [1223, 499] width 18 height 11
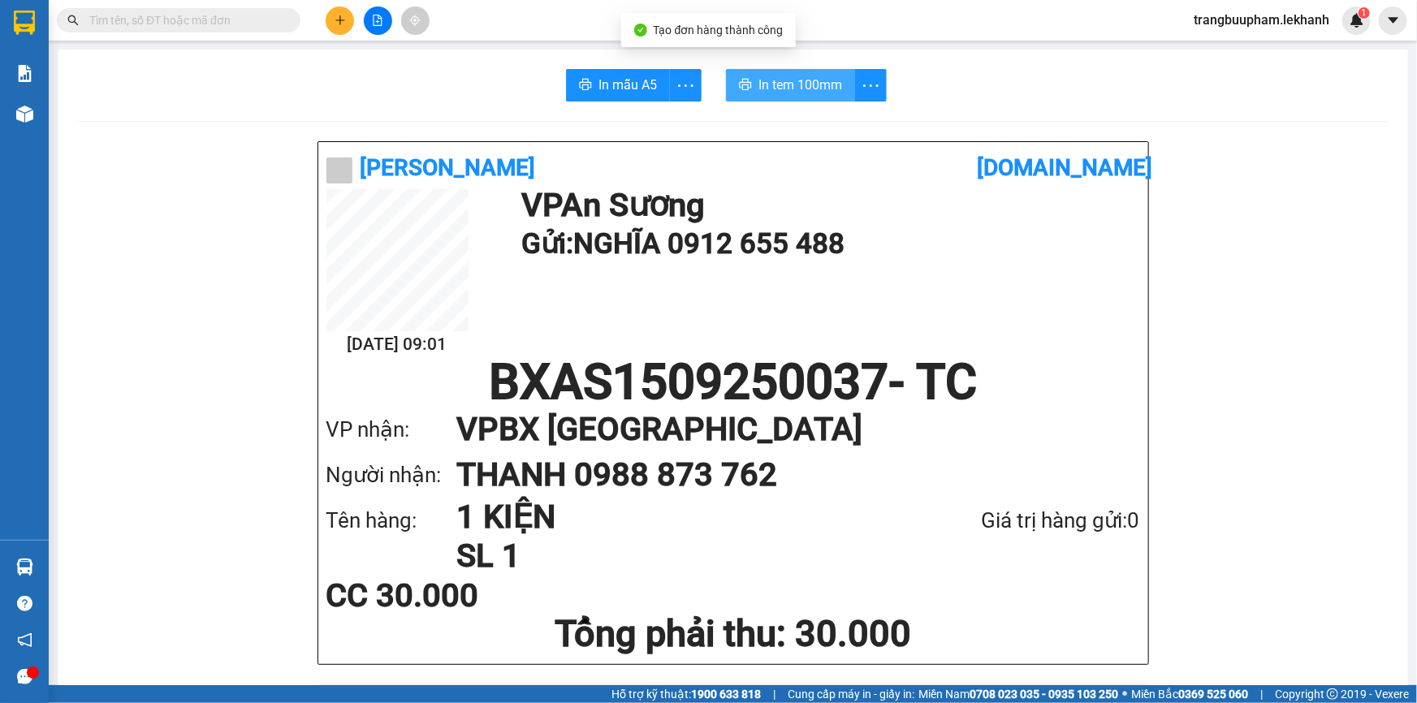
click at [804, 93] on span "In tem 100mm" at bounding box center [800, 85] width 84 height 20
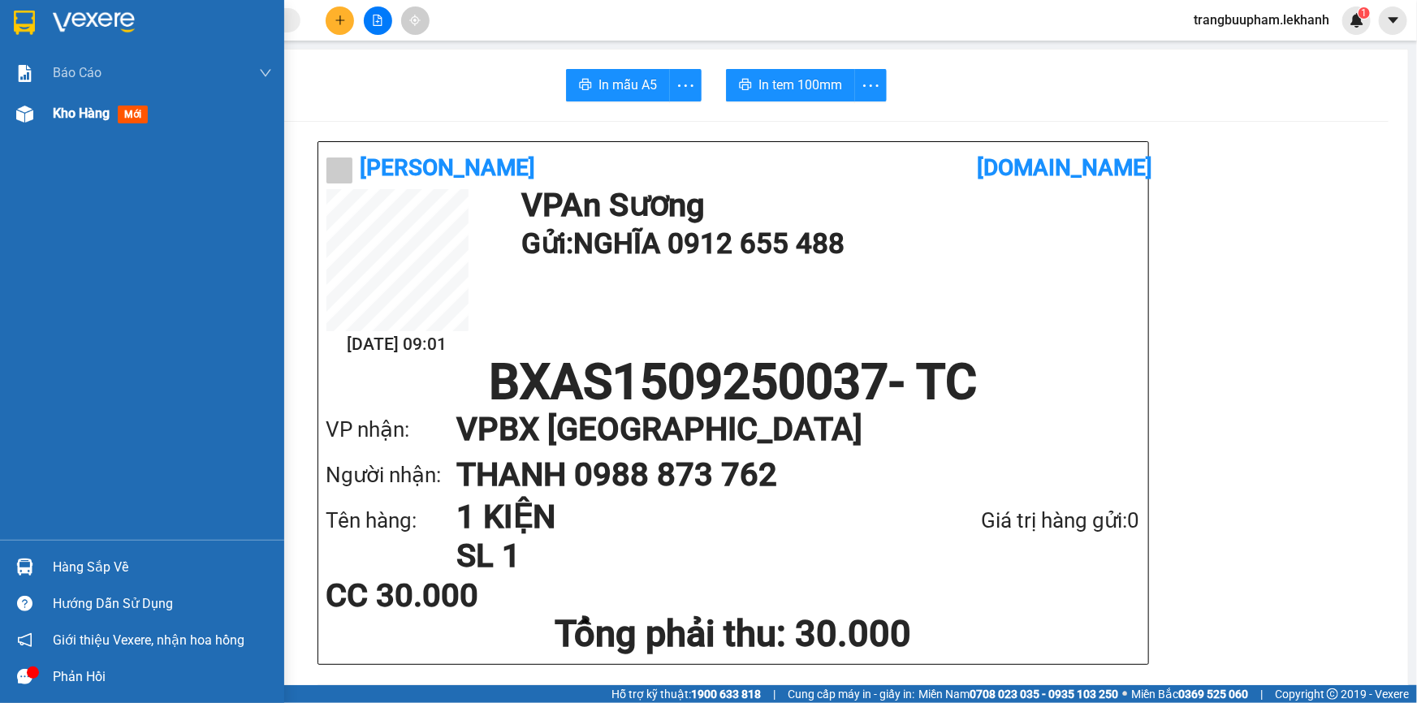
click at [67, 117] on span "Kho hàng" at bounding box center [81, 113] width 57 height 15
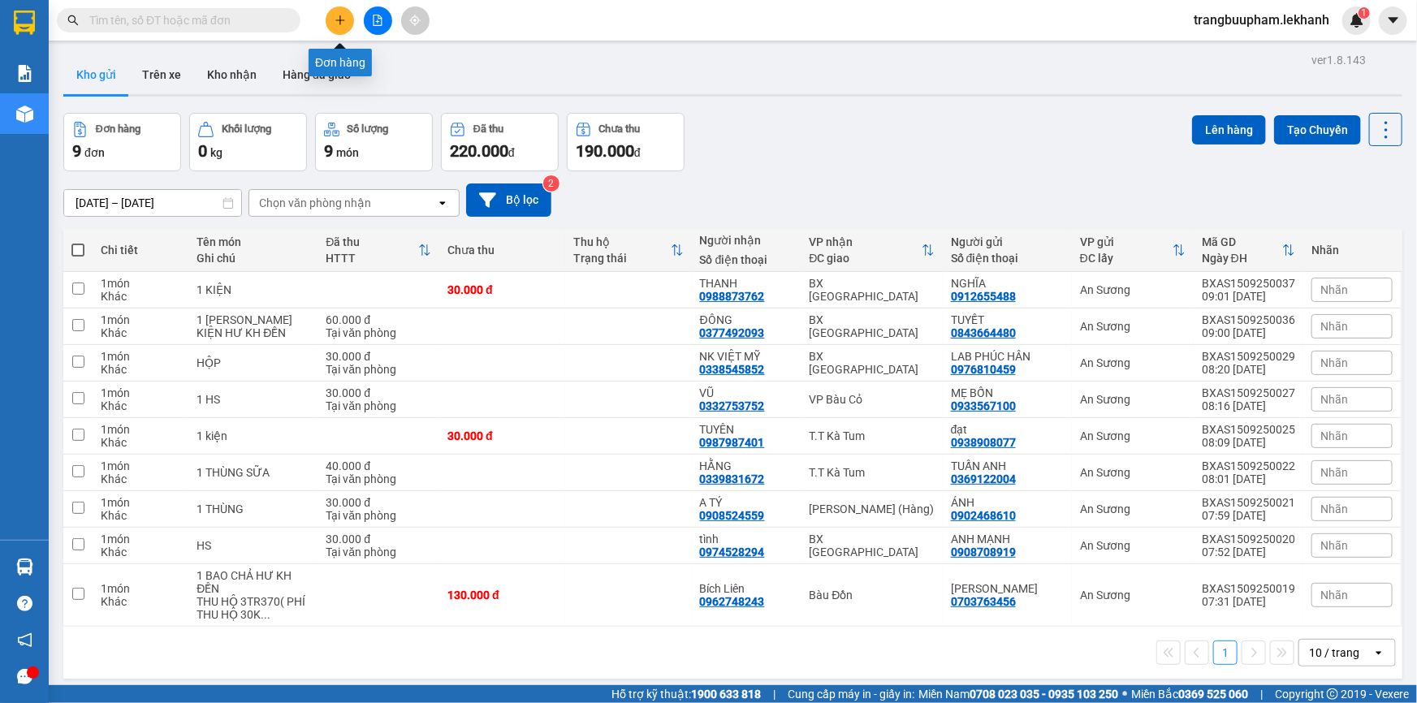
click at [339, 26] on button at bounding box center [340, 20] width 28 height 28
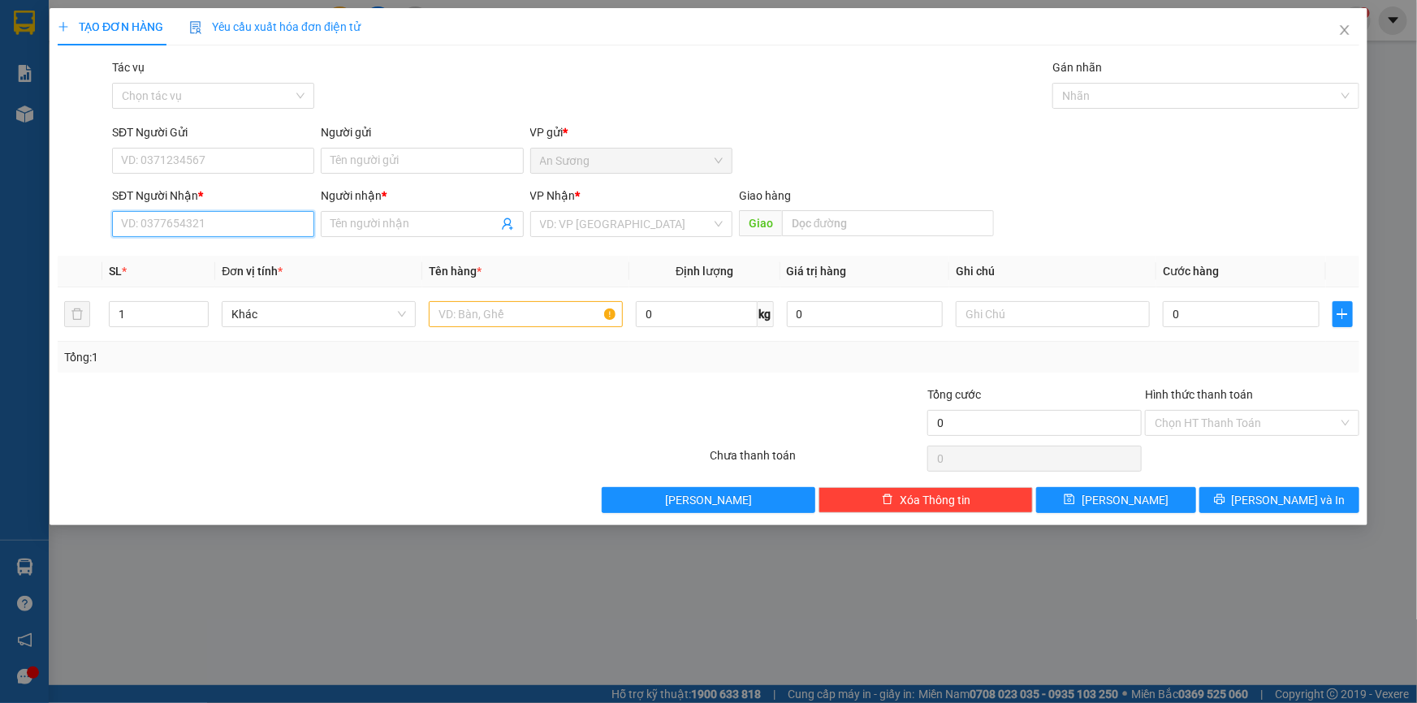
click at [195, 233] on input "SĐT Người Nhận *" at bounding box center [213, 224] width 202 height 26
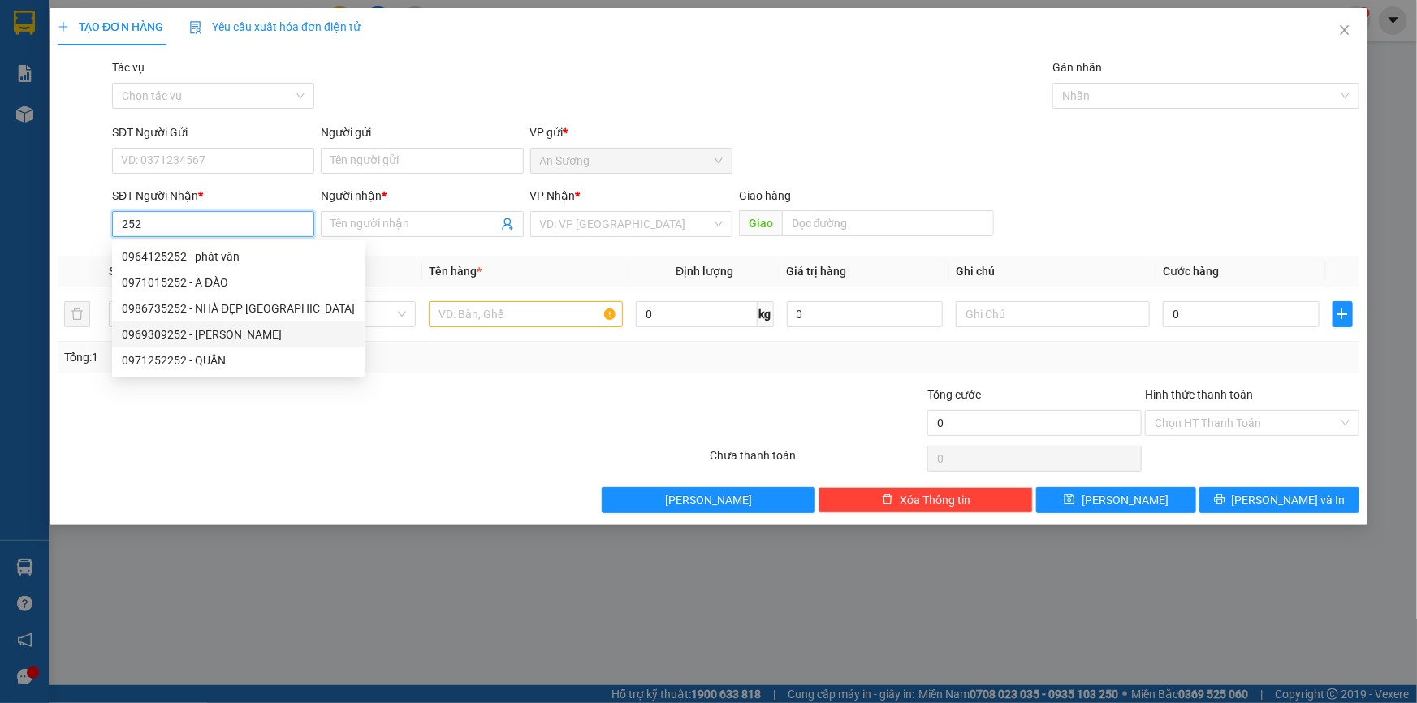
click at [219, 342] on div "0969309252 - [PERSON_NAME]" at bounding box center [238, 335] width 233 height 18
type input "0969309252"
type input "[PERSON_NAME]"
type input "80.000"
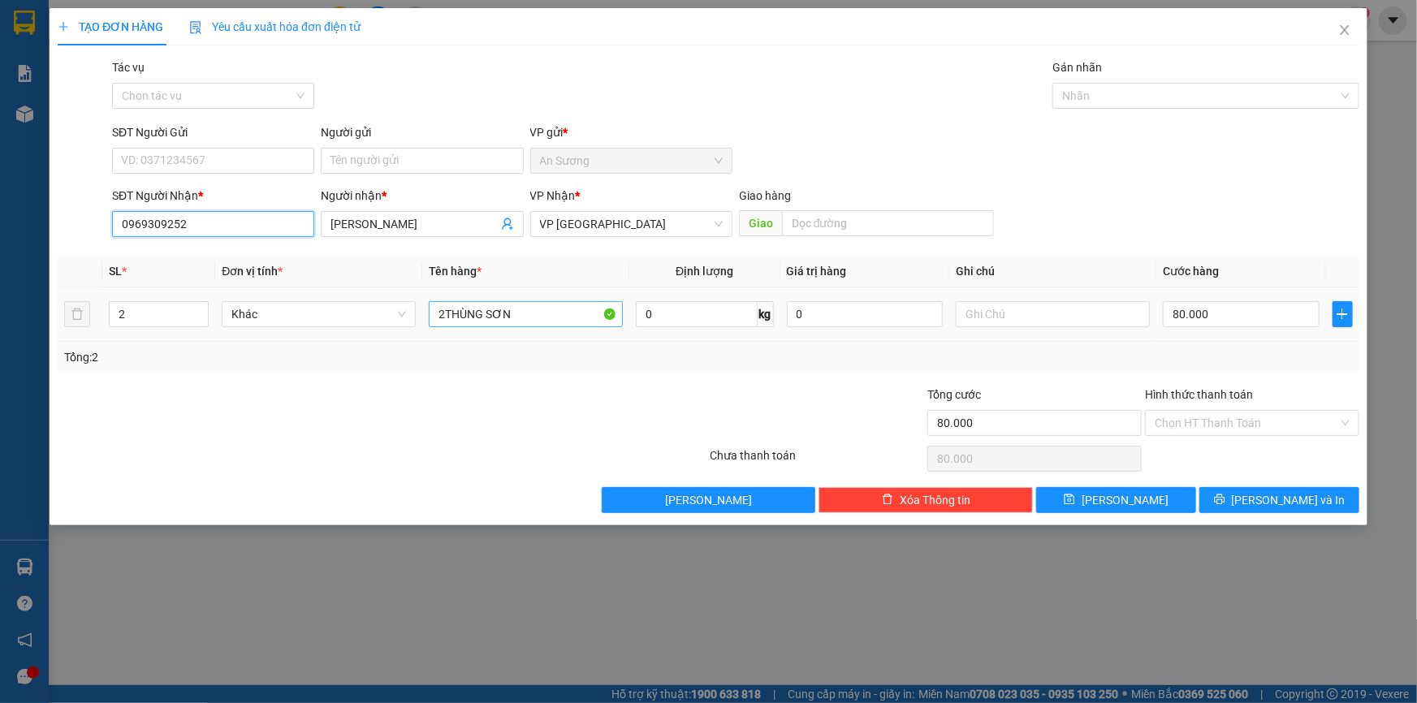
type input "0969309252"
drag, startPoint x: 536, startPoint y: 309, endPoint x: 342, endPoint y: 312, distance: 194.1
click at [352, 324] on tr "2 Khác 2THÙNG SƠN 0 kg 0 80.000" at bounding box center [709, 314] width 1302 height 54
type input "1 THÙNG GIẤY +1 [PERSON_NAME]"
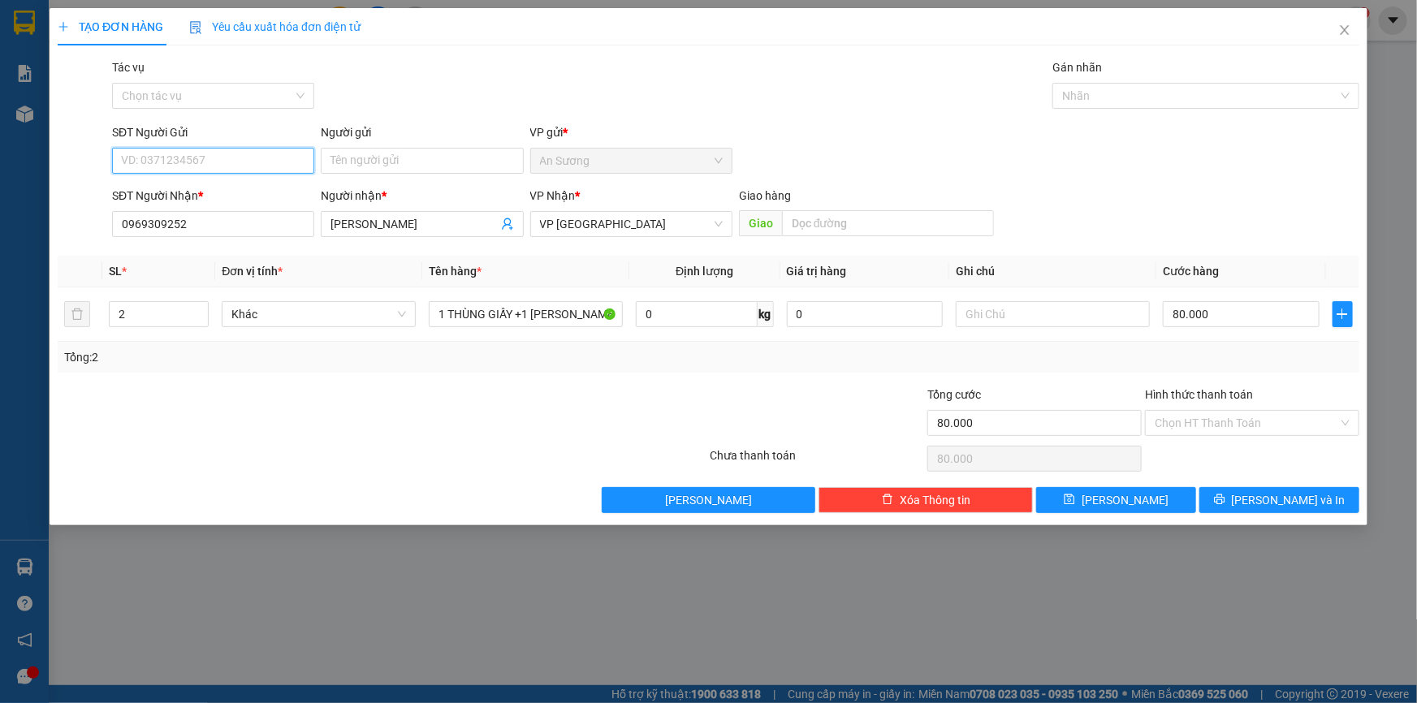
click at [156, 166] on input "SĐT Người Gửi" at bounding box center [213, 161] width 202 height 26
click at [242, 196] on div "0862561177 - [GEOGRAPHIC_DATA]" at bounding box center [213, 193] width 183 height 18
type input "0862561177"
type input "[PERSON_NAME]"
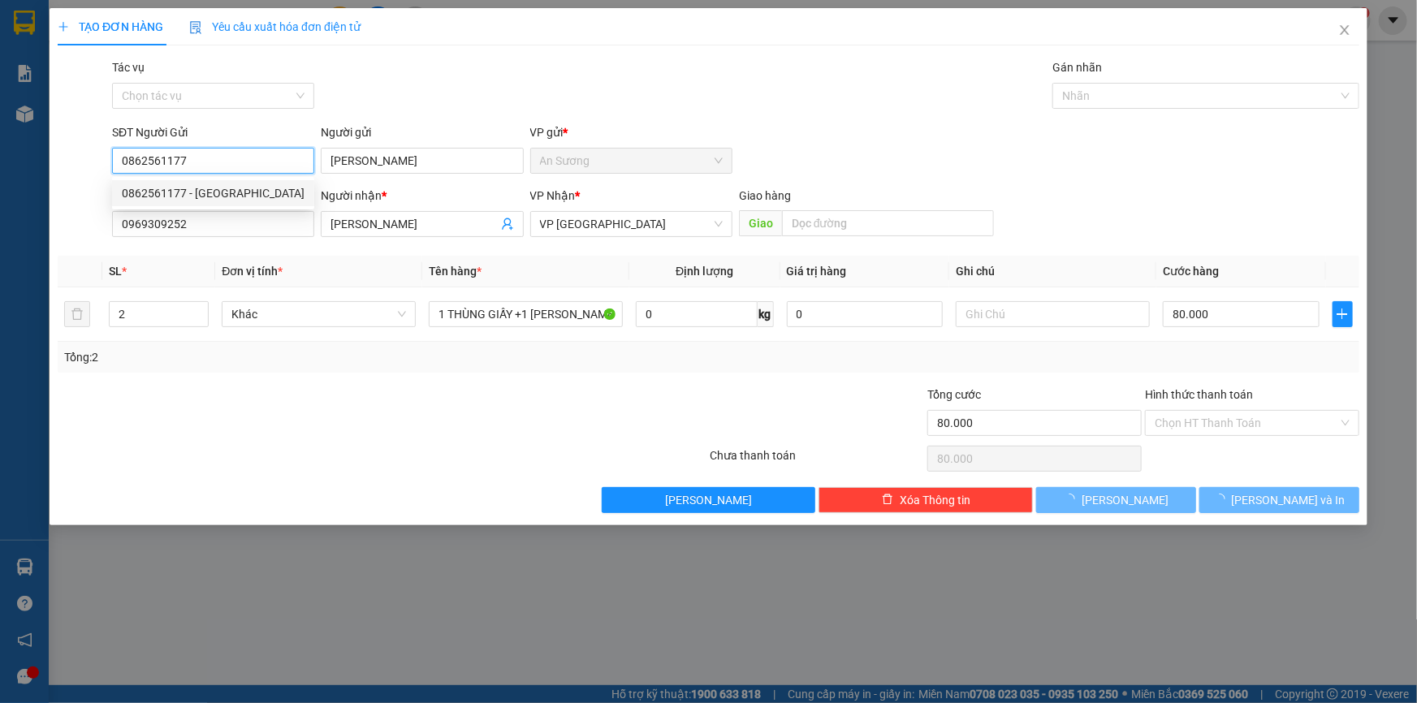
type input "30.000"
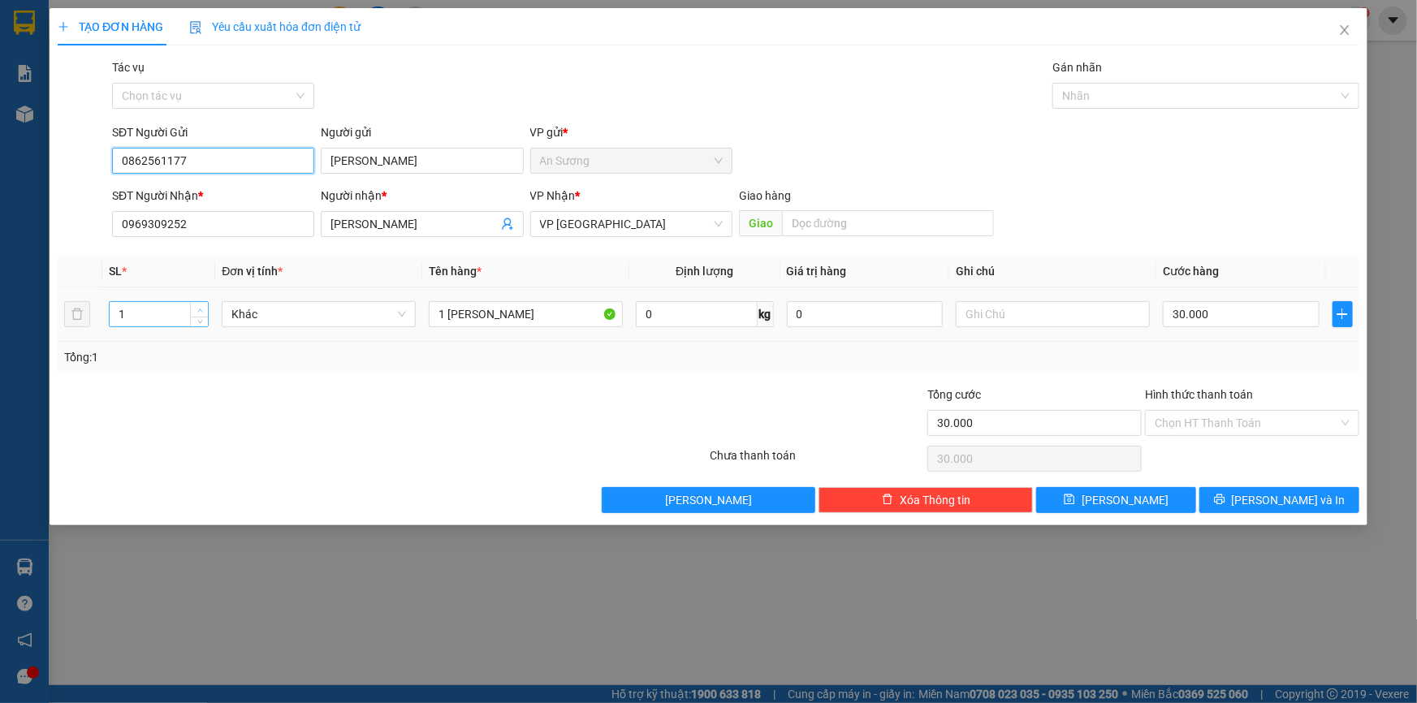
type input "0862561177"
type input "2"
drag, startPoint x: 199, startPoint y: 310, endPoint x: 215, endPoint y: 305, distance: 17.0
click at [200, 310] on icon "up" at bounding box center [200, 309] width 6 height 6
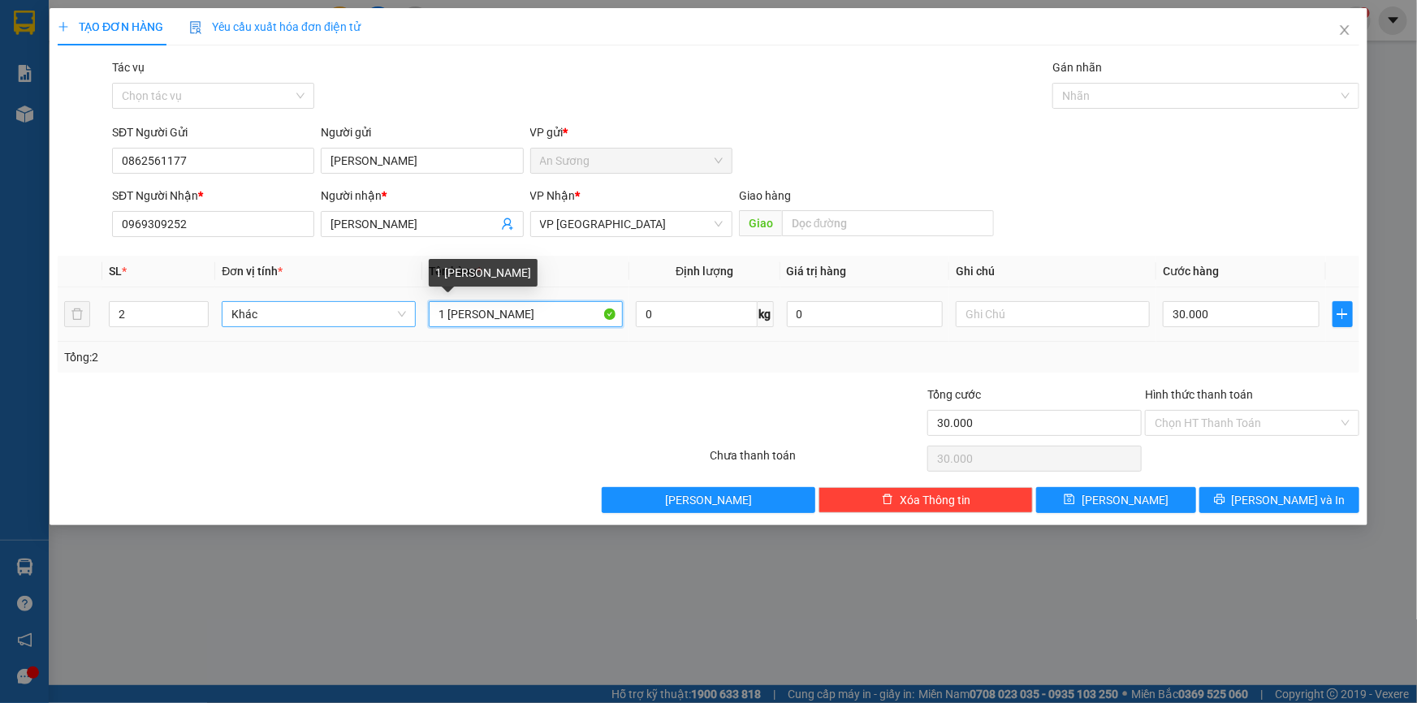
drag, startPoint x: 494, startPoint y: 320, endPoint x: 272, endPoint y: 312, distance: 222.6
click at [273, 312] on tr "2 Khác 1 [PERSON_NAME] 0 kg 0 30.000" at bounding box center [709, 314] width 1302 height 54
type input "="
type input "1 THÙNG GIẤY +1 [PERSON_NAME]"
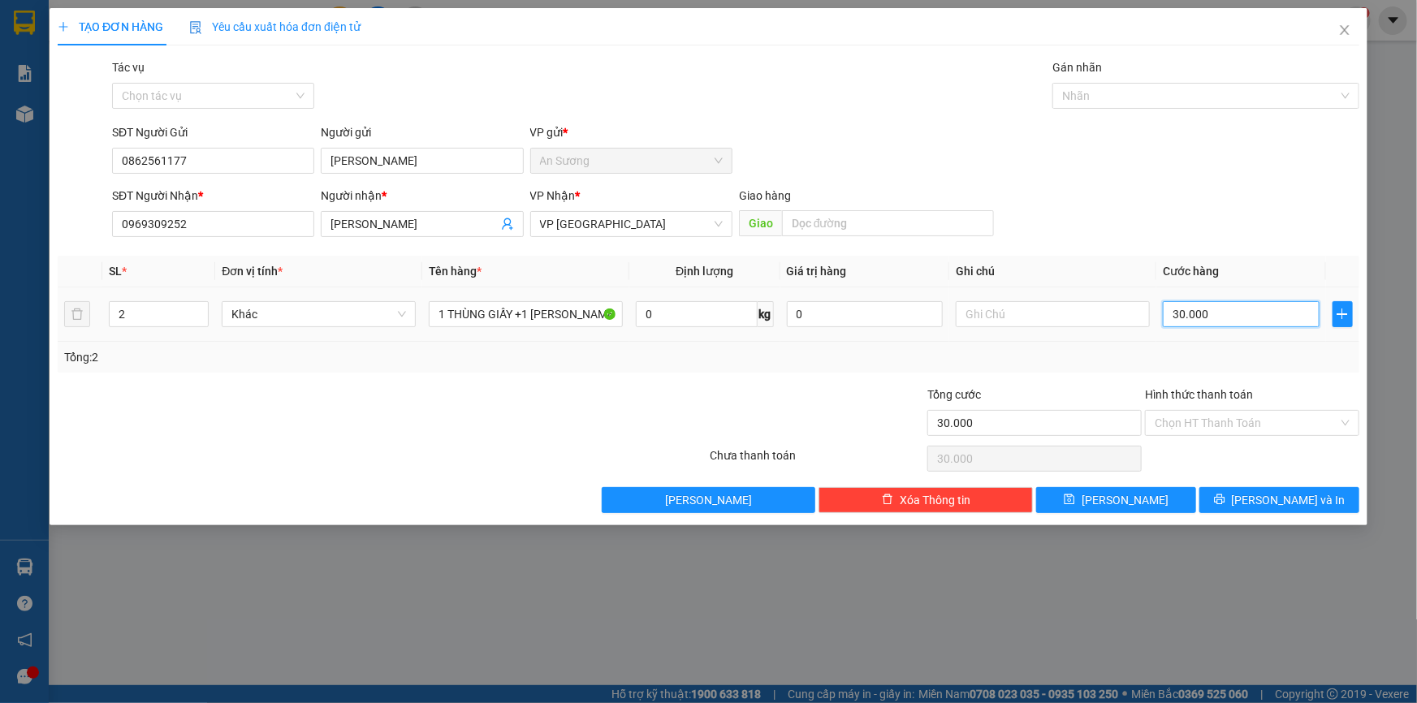
click at [1273, 317] on input "30.000" at bounding box center [1241, 314] width 157 height 26
type input "8"
type input "80"
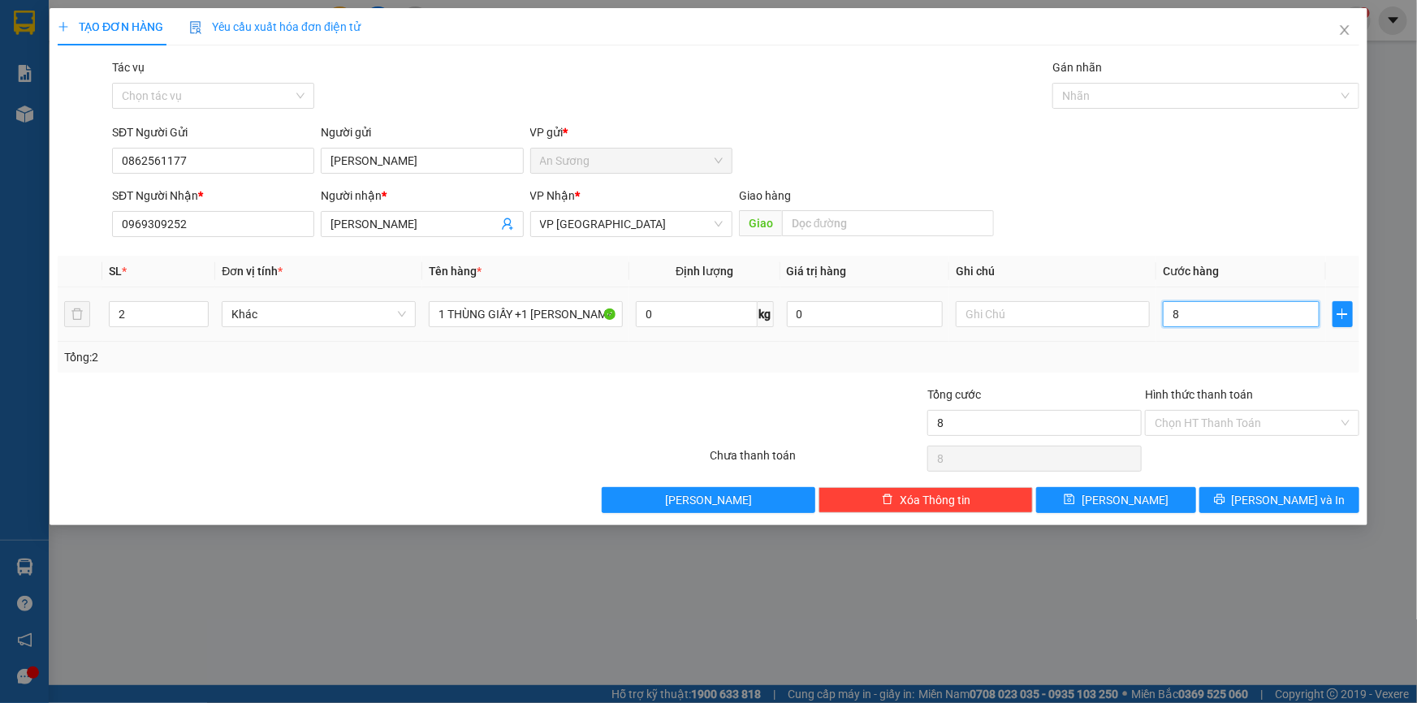
type input "80"
type input "80.000"
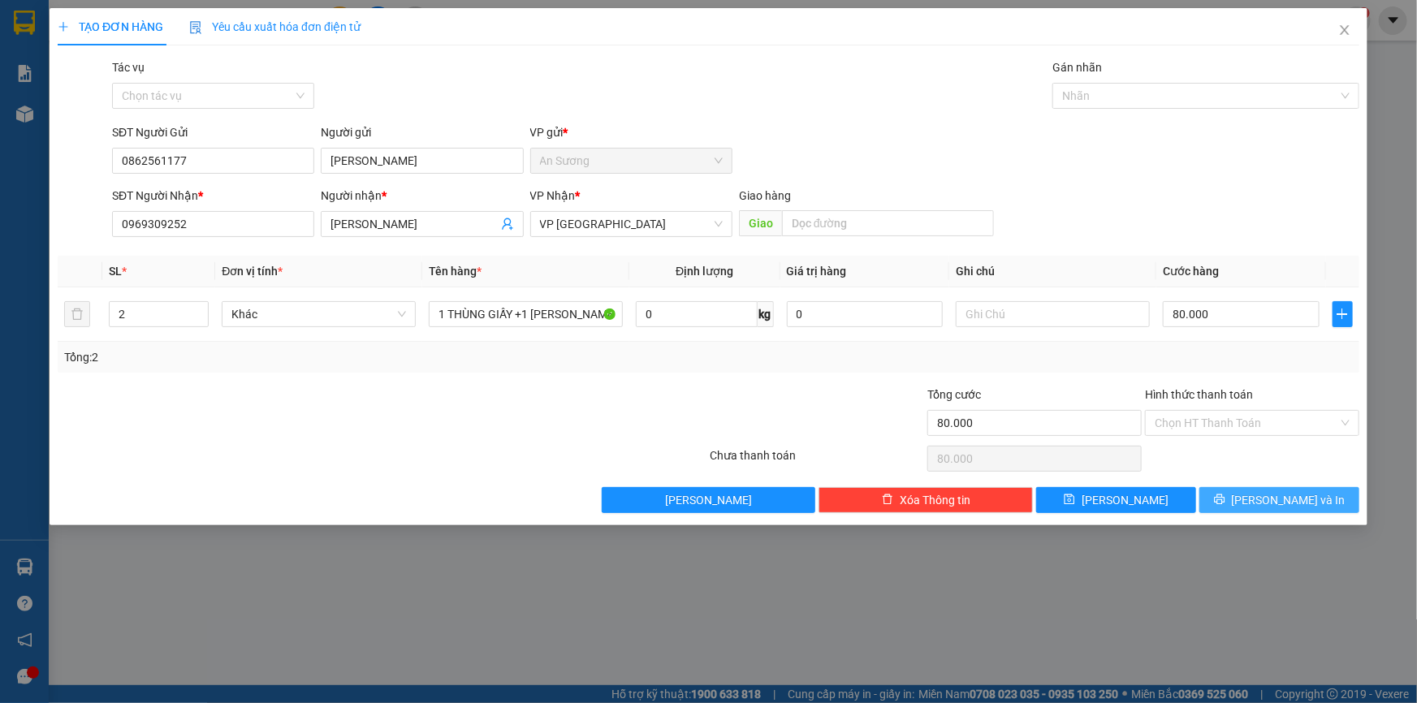
click at [1264, 499] on button "[PERSON_NAME] và In" at bounding box center [1279, 500] width 160 height 26
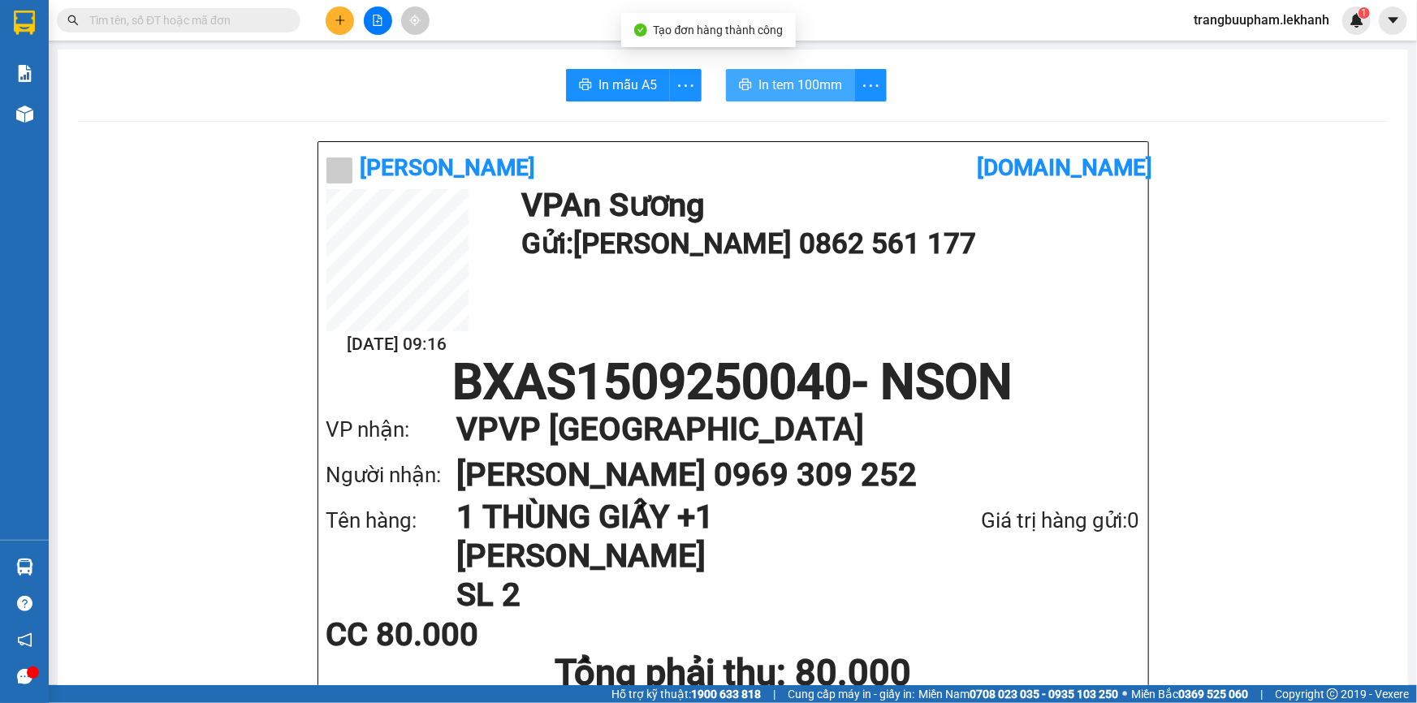
click at [775, 80] on span "In tem 100mm" at bounding box center [800, 85] width 84 height 20
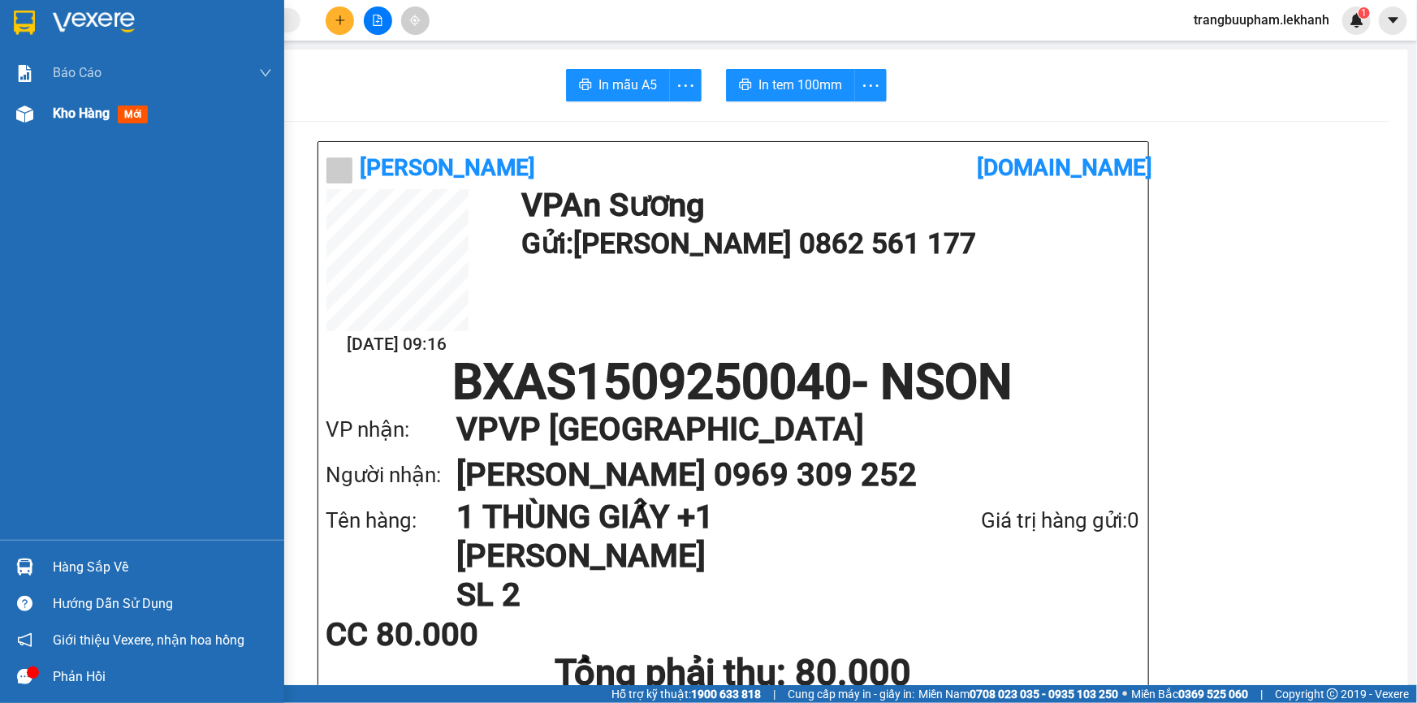
click at [122, 126] on div "Kho hàng mới" at bounding box center [162, 113] width 219 height 41
